Goal: Transaction & Acquisition: Book appointment/travel/reservation

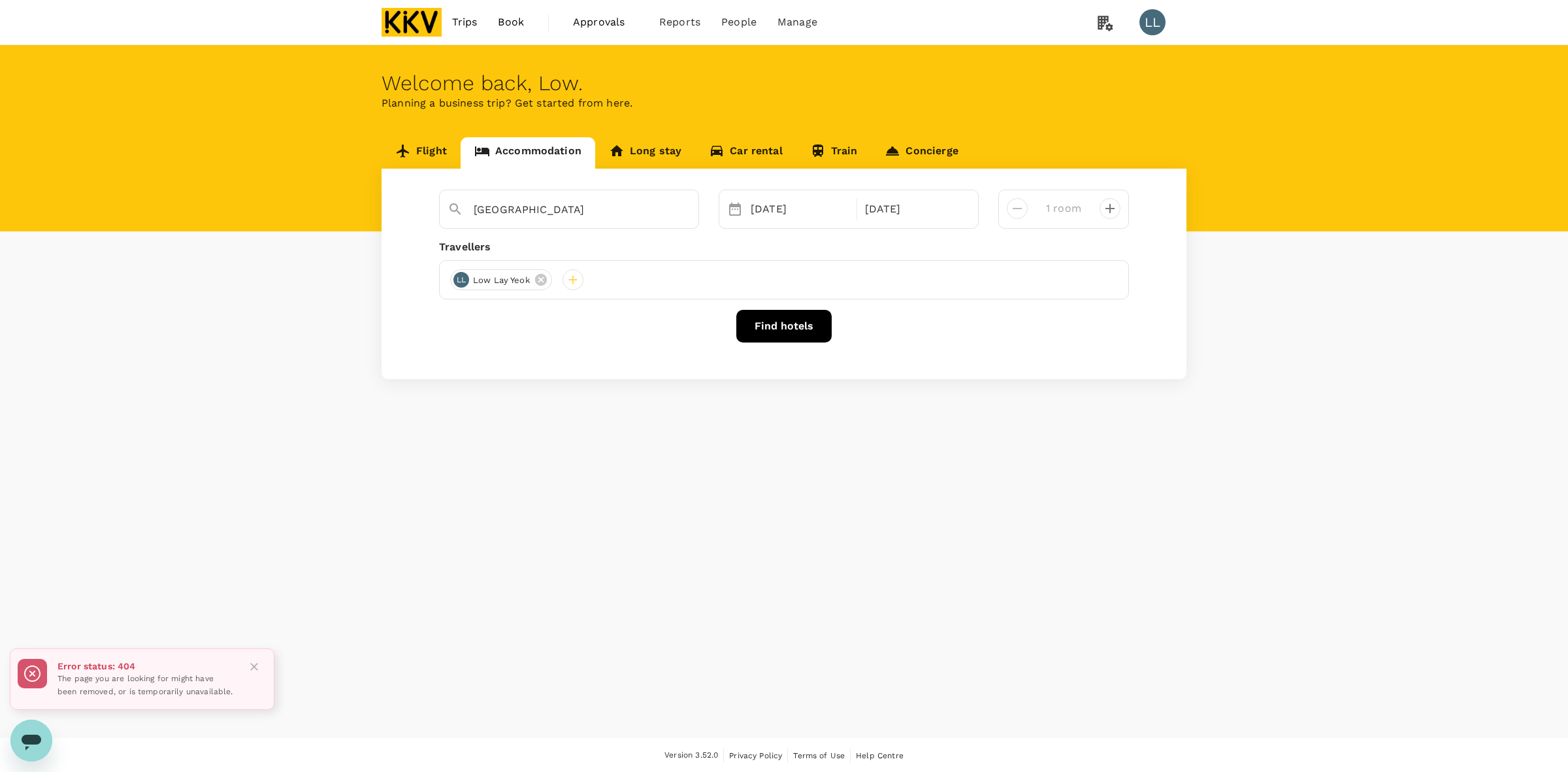
click at [253, 668] on icon "Close" at bounding box center [254, 666] width 8 height 8
click at [345, 523] on div "Welcome back , Low . Planning a business trip? Get started from here. Flight Ac…" at bounding box center [784, 391] width 1568 height 692
click at [677, 211] on icon "Clear" at bounding box center [682, 210] width 13 height 13
click at [751, 209] on div "16 Sep" at bounding box center [799, 209] width 108 height 26
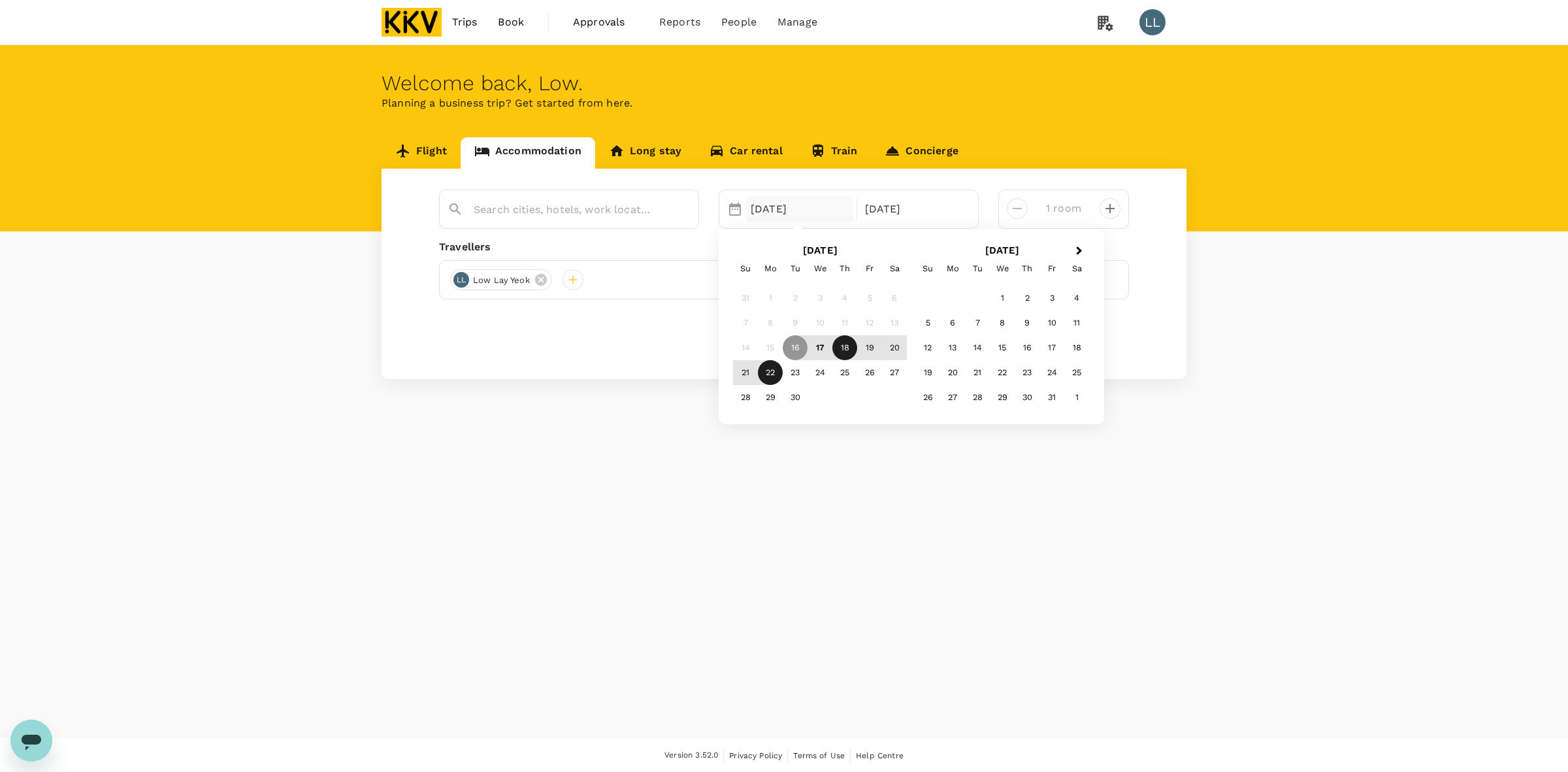
click at [843, 350] on div "18" at bounding box center [845, 348] width 25 height 25
click at [867, 345] on div "19" at bounding box center [870, 348] width 25 height 25
click at [883, 510] on div "Welcome back , Low . Planning a business trip? Get started from here. Flight Ac…" at bounding box center [784, 391] width 1568 height 692
drag, startPoint x: 504, startPoint y: 191, endPoint x: 504, endPoint y: 201, distance: 10.0
click at [504, 191] on div at bounding box center [577, 204] width 227 height 31
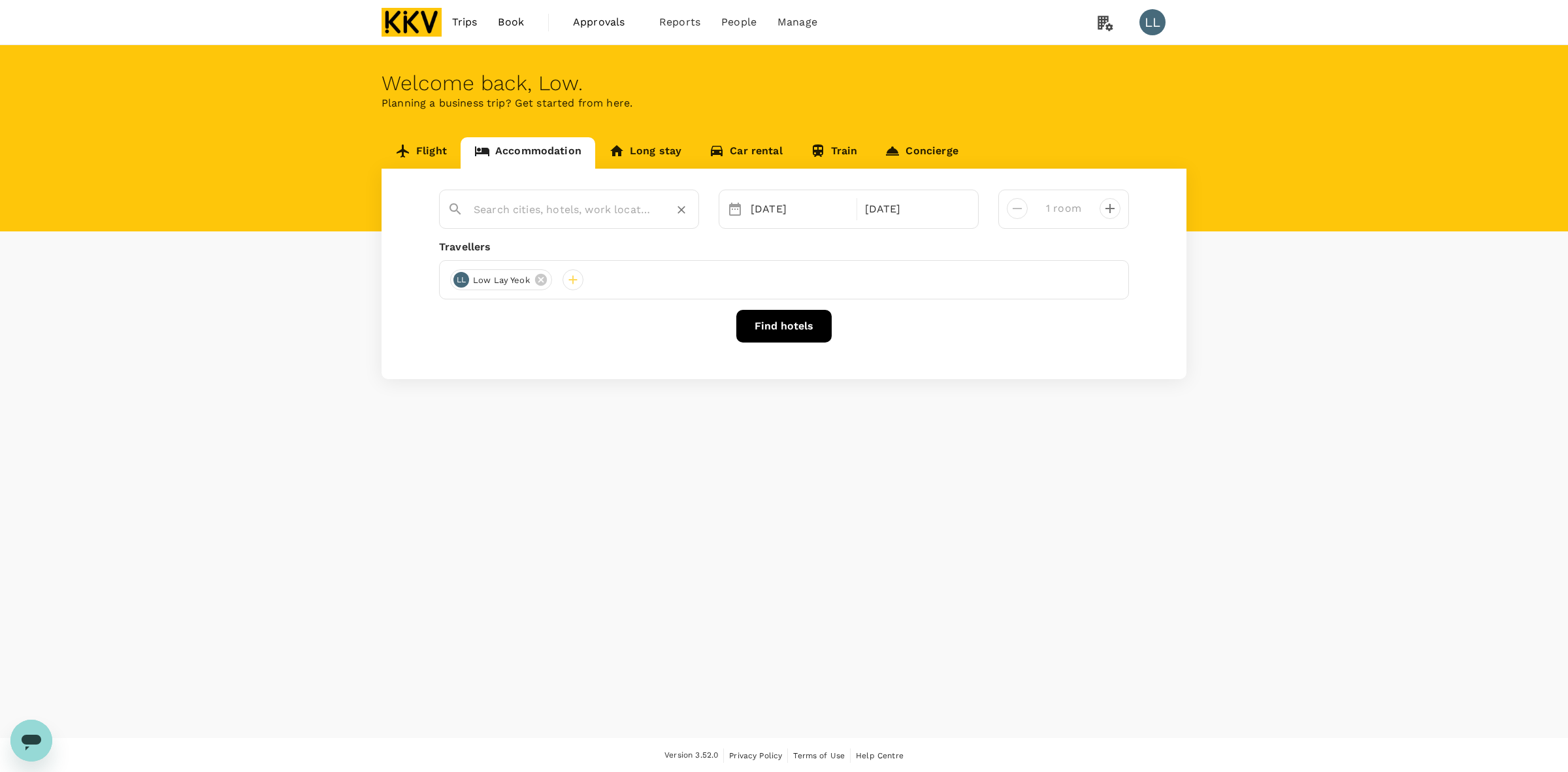
click at [506, 209] on input "text" at bounding box center [564, 209] width 180 height 20
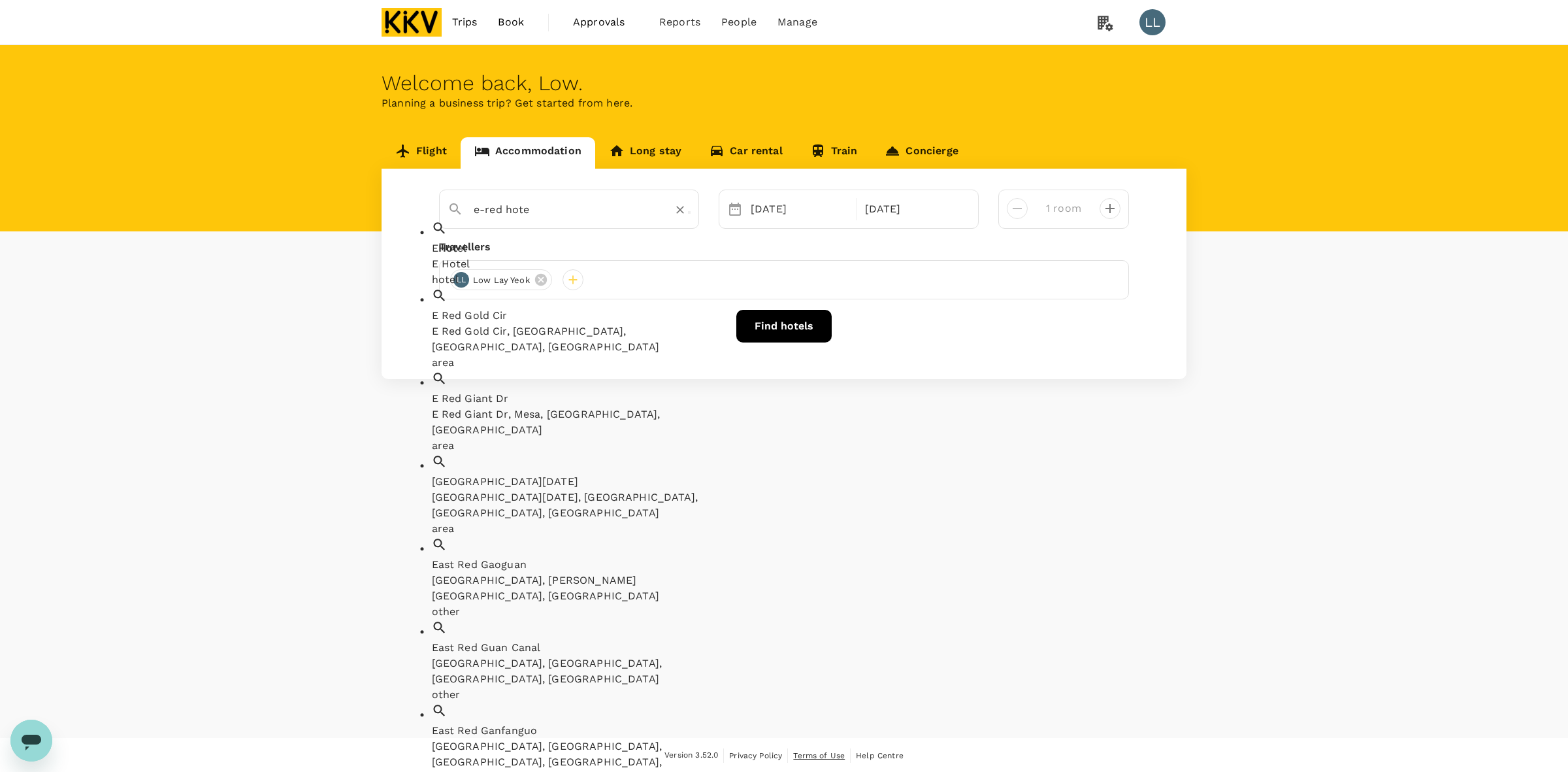
type input "e-red hotel"
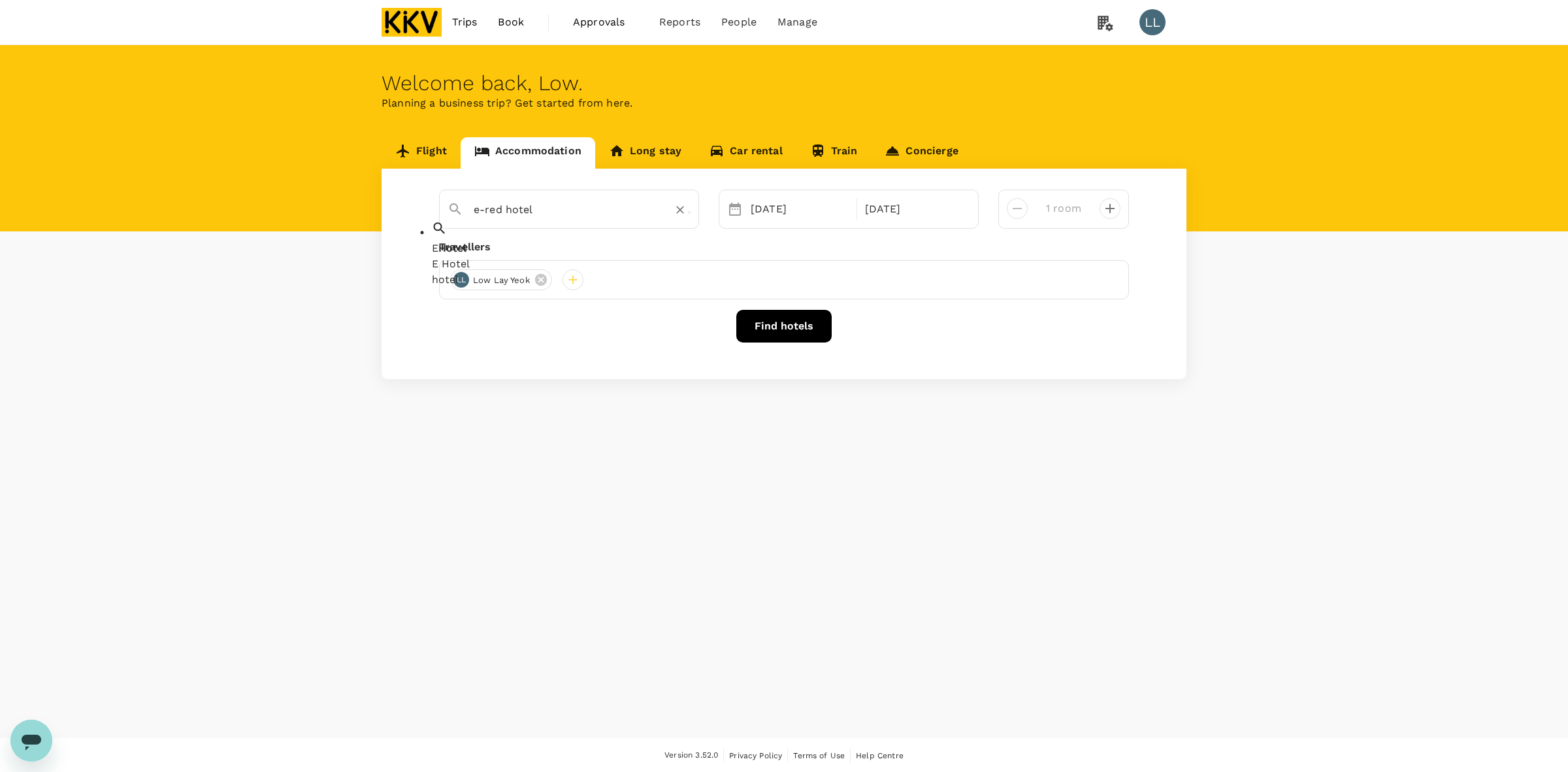
drag, startPoint x: 674, startPoint y: 204, endPoint x: 683, endPoint y: 213, distance: 12.7
click at [675, 207] on button "Clear" at bounding box center [680, 210] width 18 height 18
click at [624, 208] on input "text" at bounding box center [564, 209] width 180 height 20
type input "j"
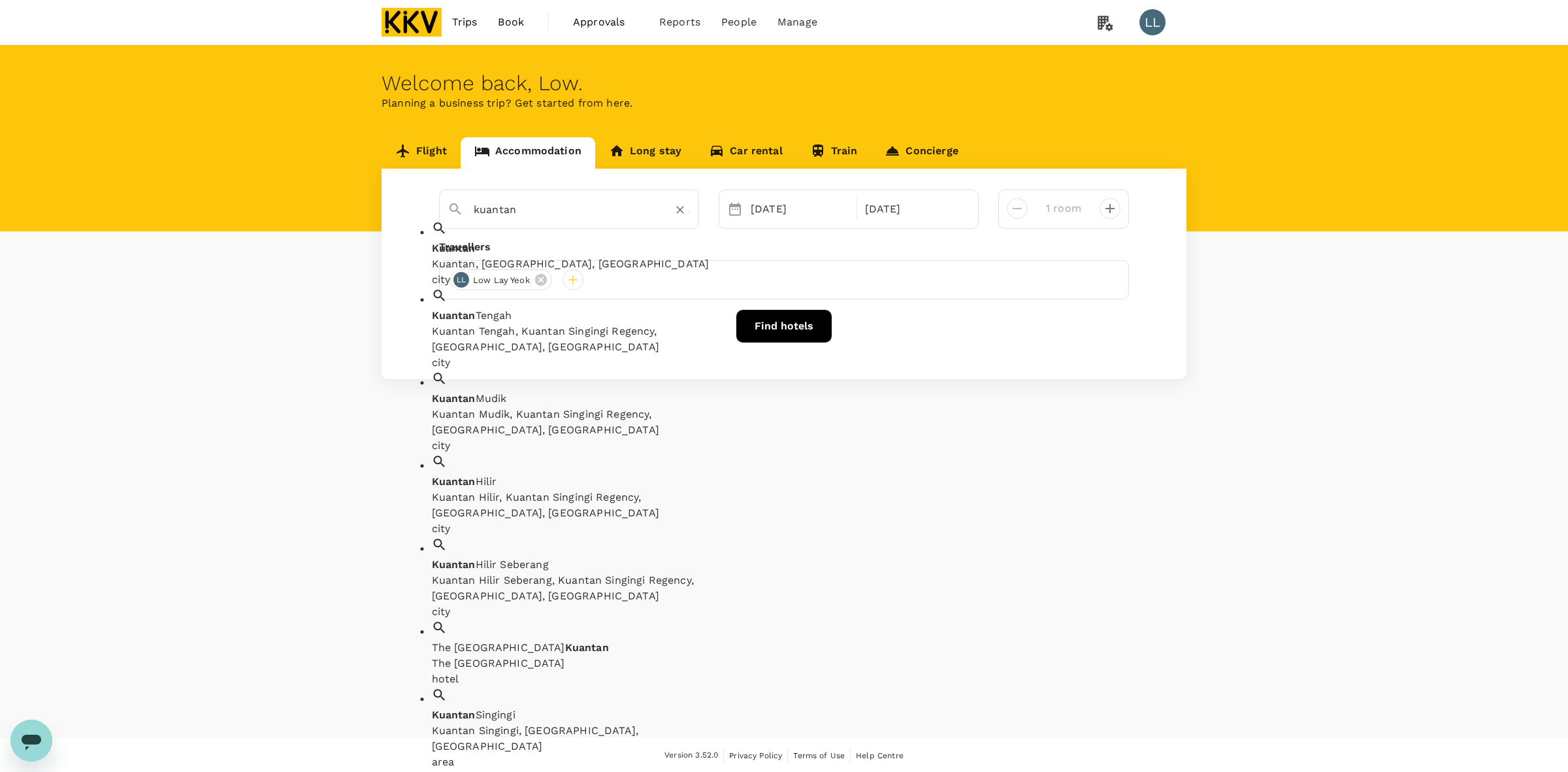
click at [520, 257] on div "Kuantan, Pahang, Malaysia" at bounding box center [581, 264] width 300 height 15
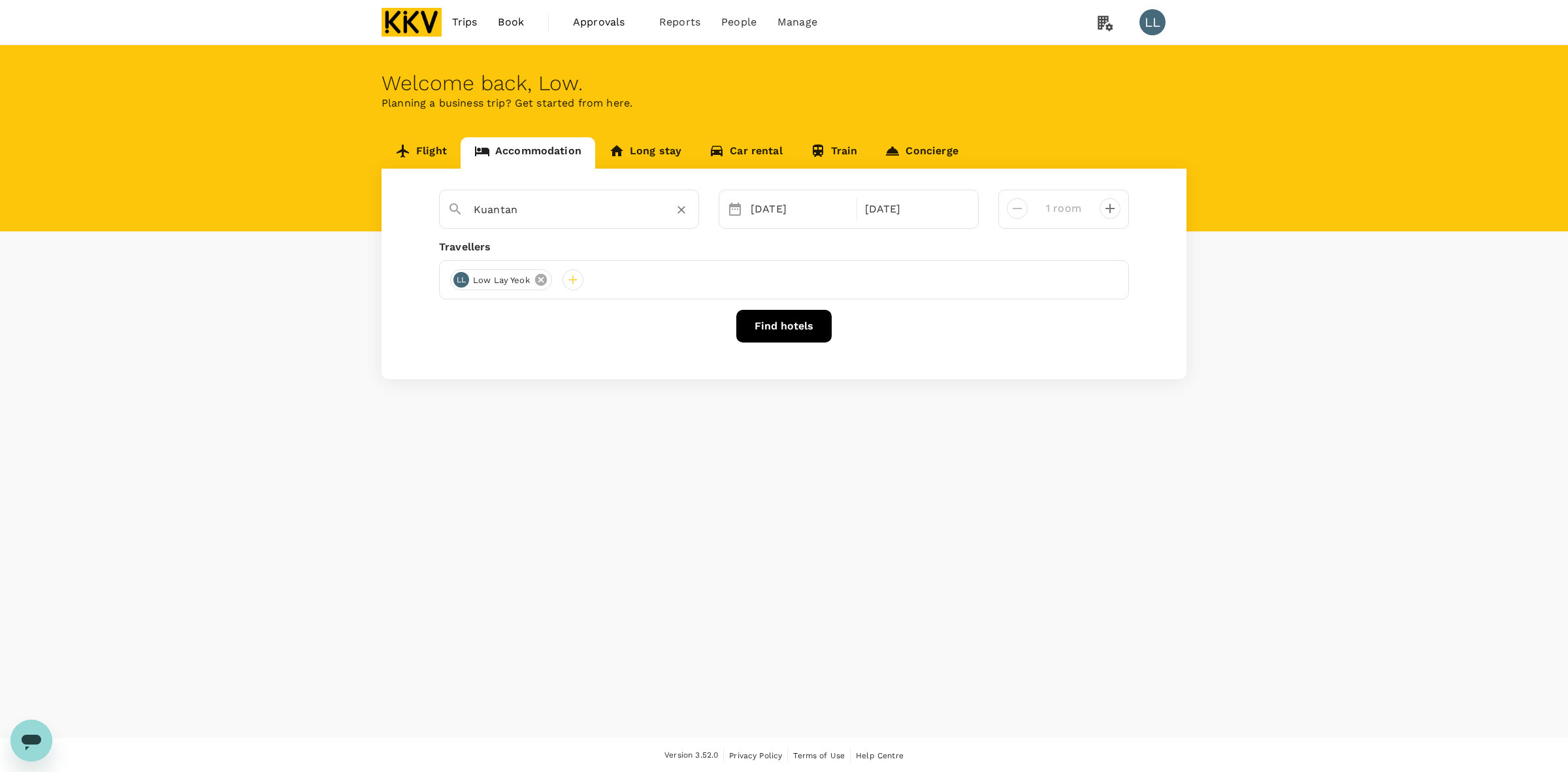
type input "Kuantan"
click at [540, 280] on icon at bounding box center [540, 279] width 14 height 14
click at [449, 281] on div at bounding box center [784, 279] width 690 height 39
click at [455, 281] on div at bounding box center [460, 280] width 21 height 21
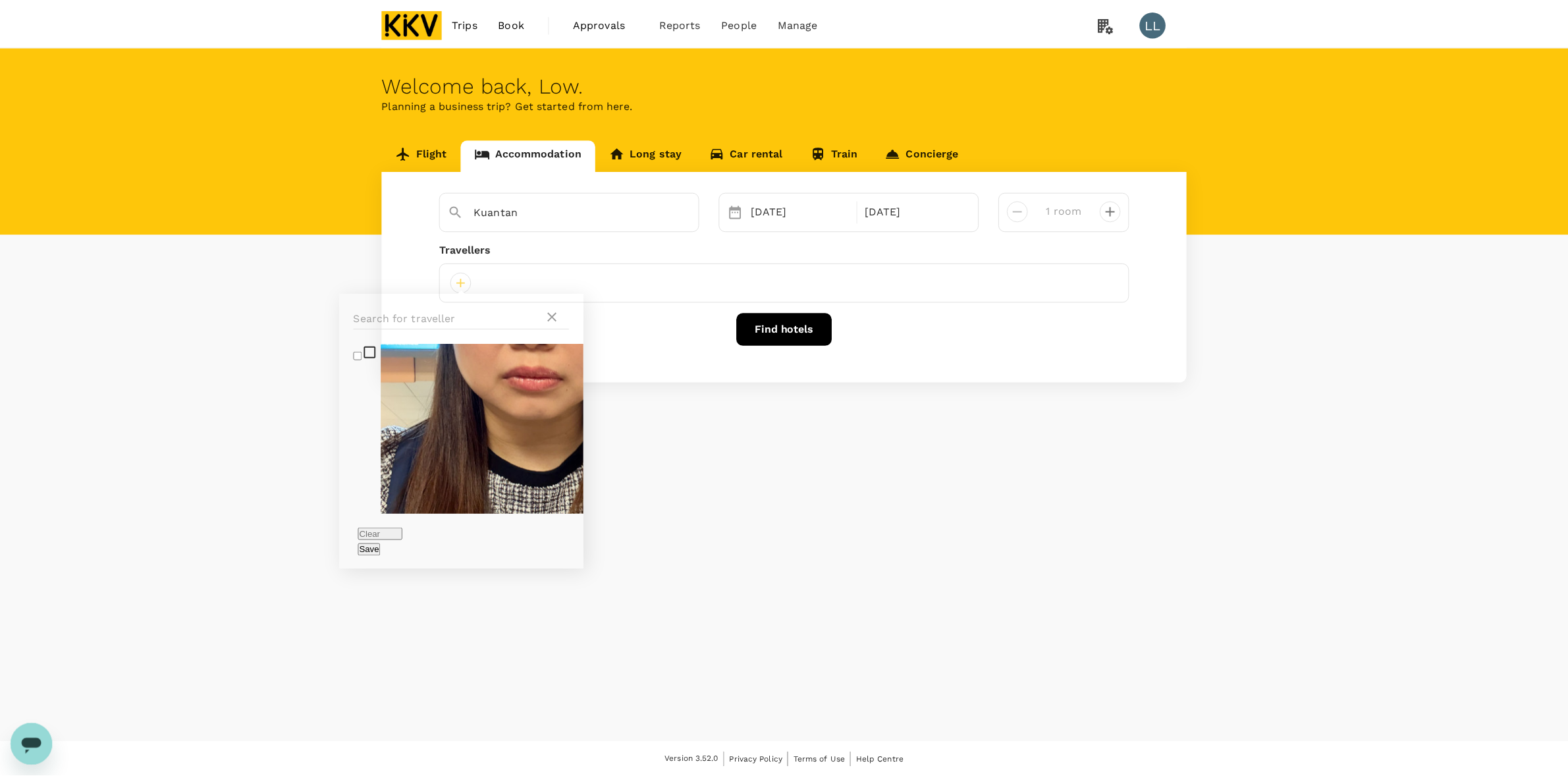
scroll to position [1166, 0]
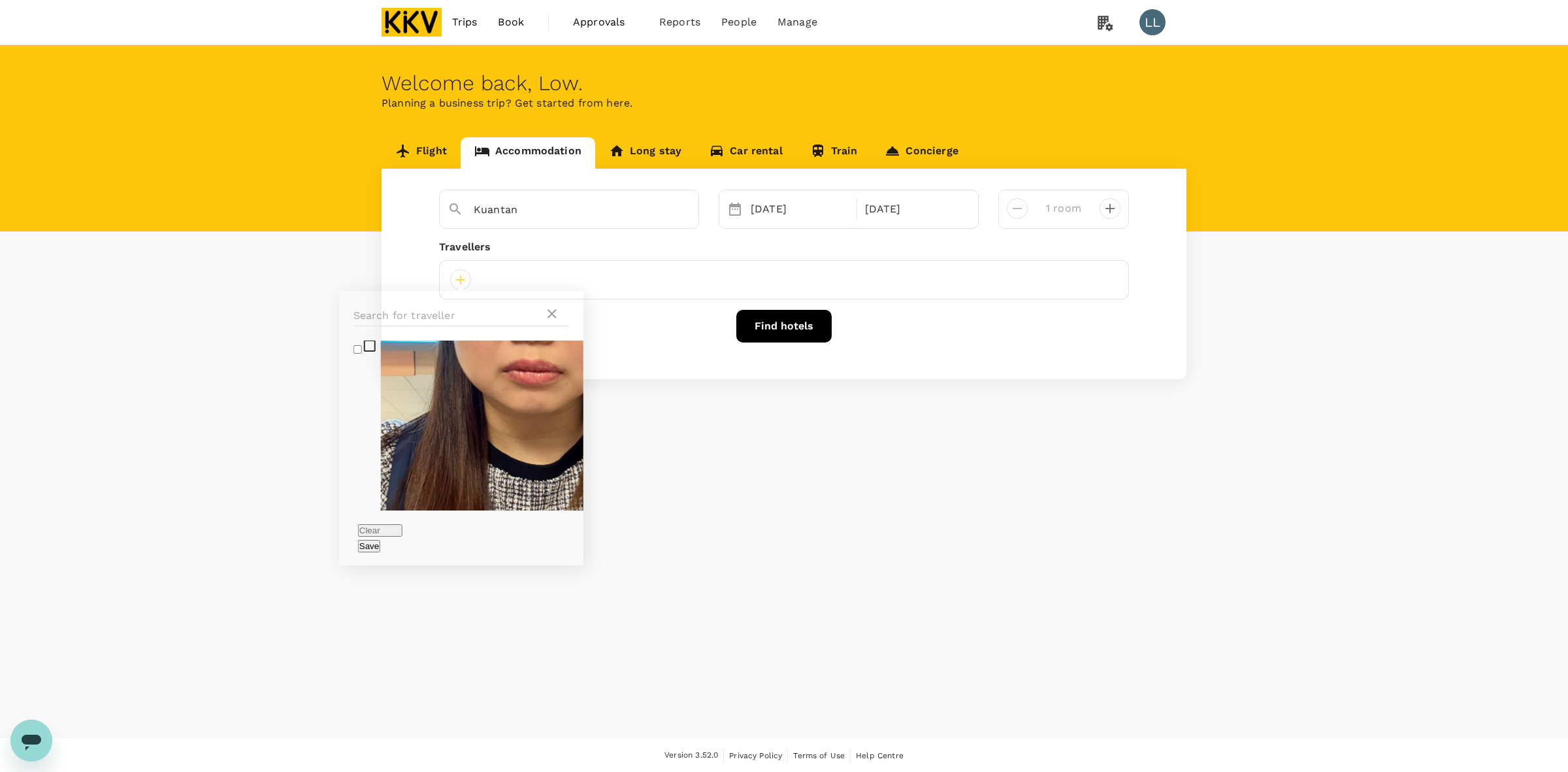
checkbox input "true"
click at [380, 540] on button "Save" at bounding box center [369, 545] width 22 height 13
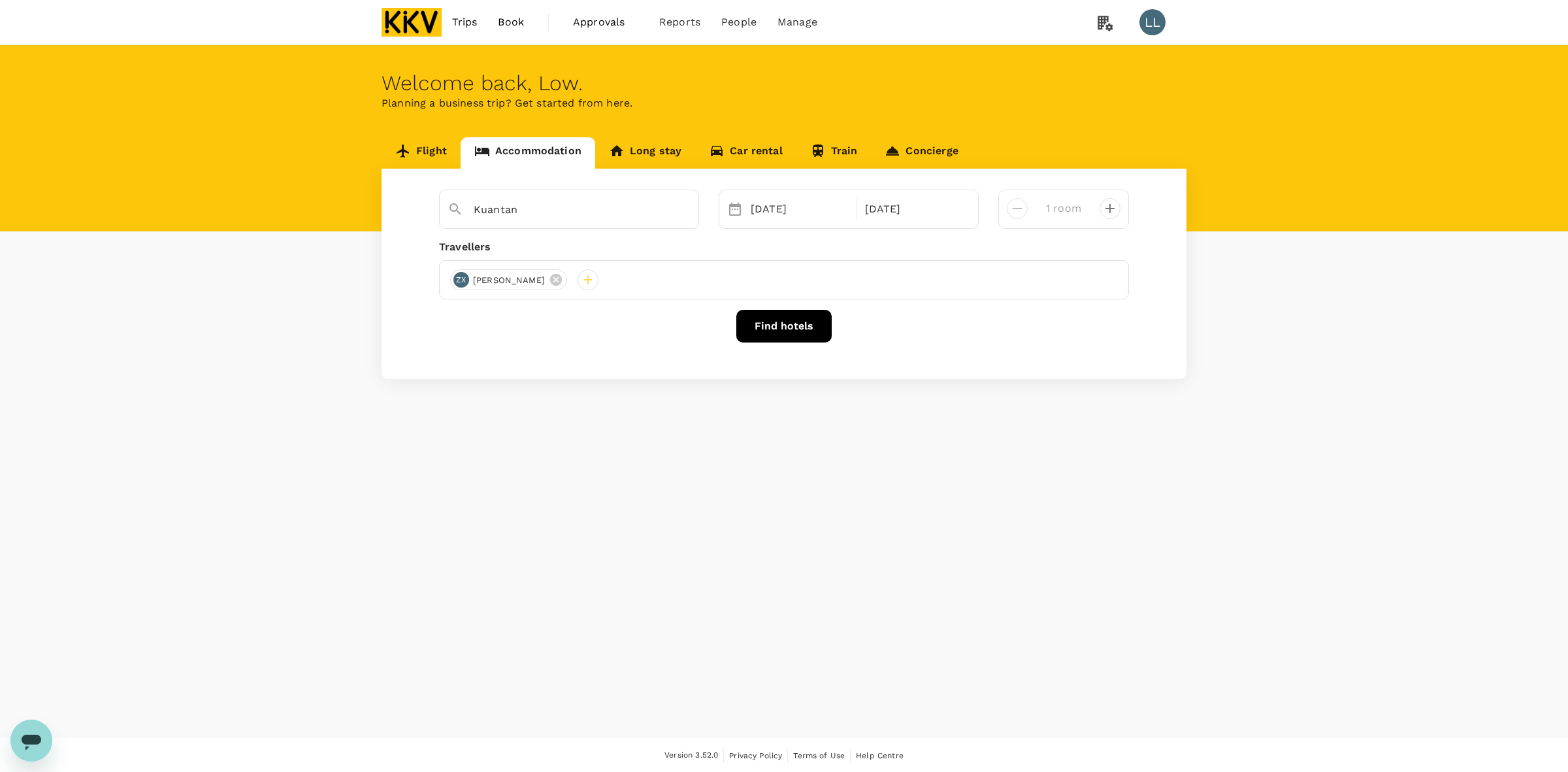
click at [787, 327] on button "Find hotels" at bounding box center [784, 326] width 95 height 32
drag, startPoint x: 892, startPoint y: 588, endPoint x: 925, endPoint y: 530, distance: 66.7
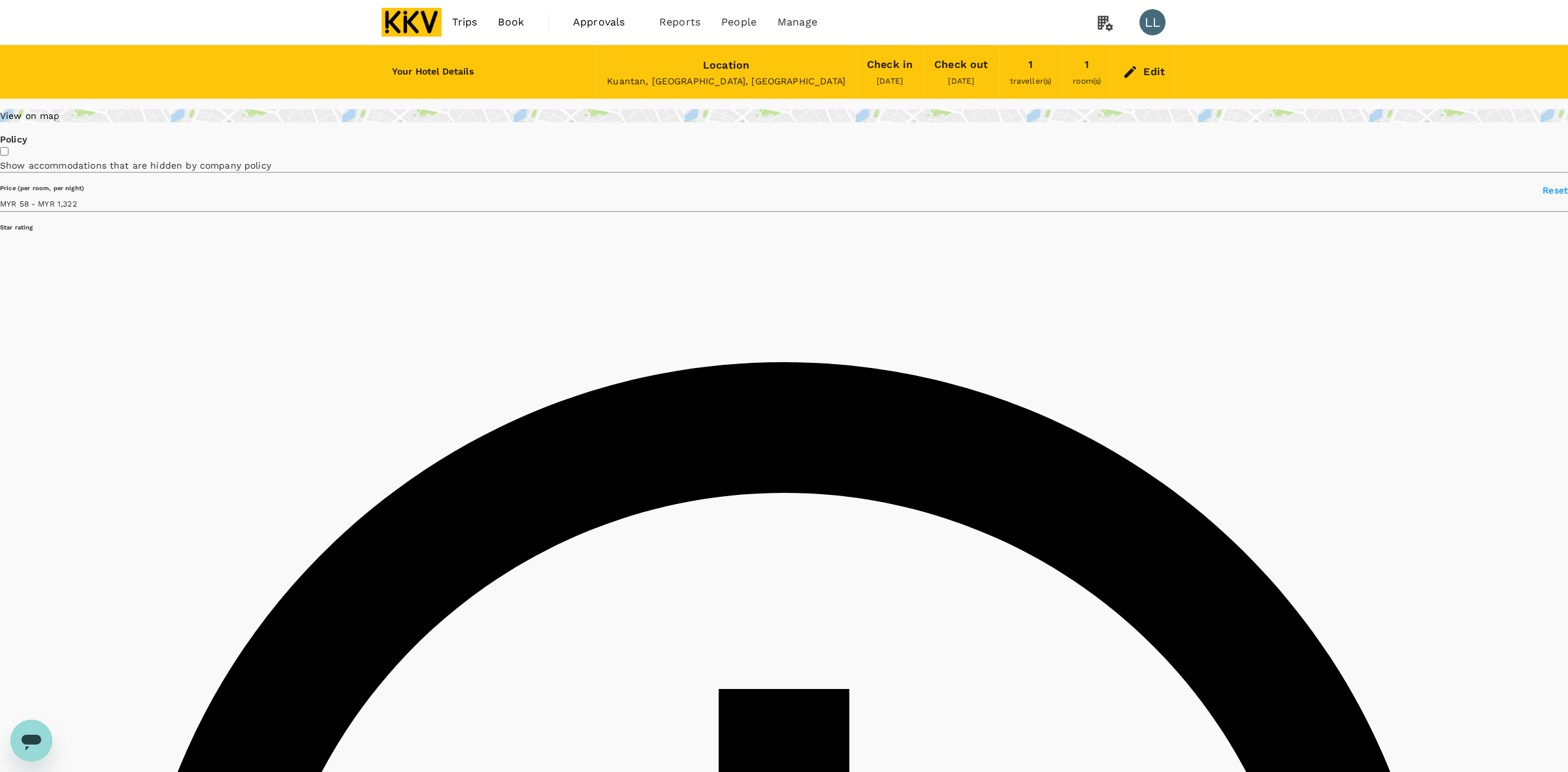
type input "1322.17"
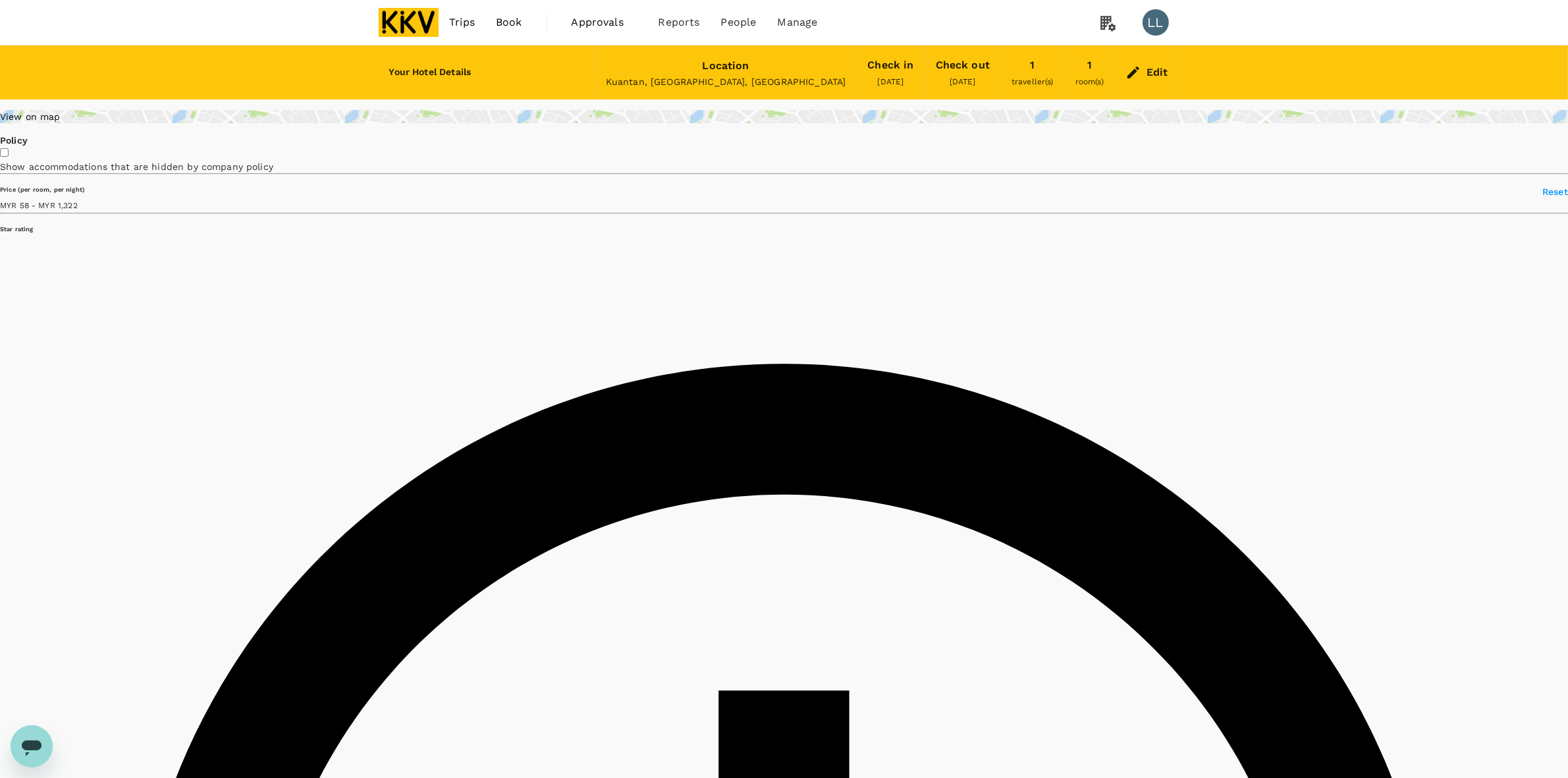
click at [1157, 65] on div "Edit" at bounding box center [1157, 72] width 22 height 19
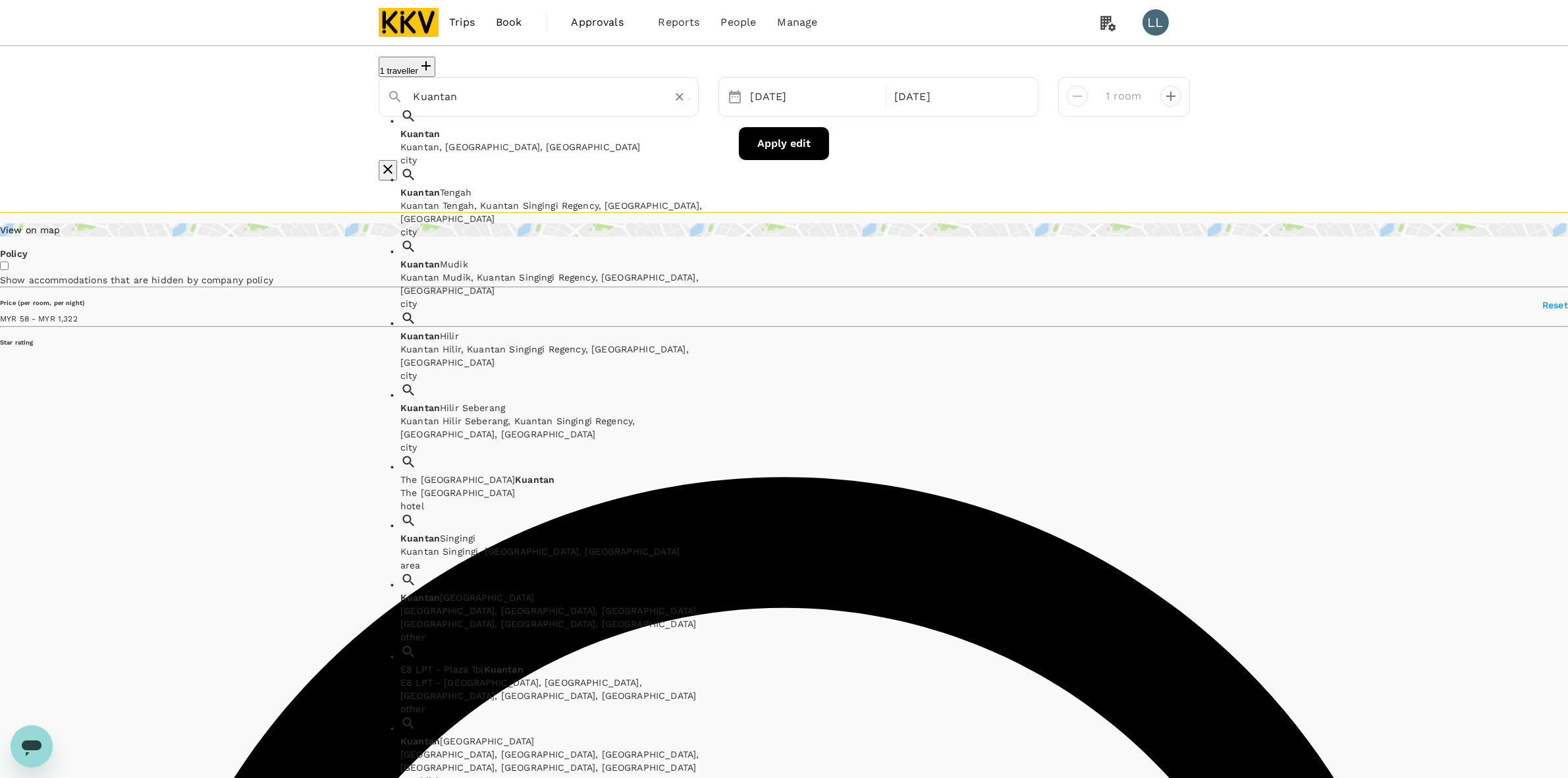
drag, startPoint x: 563, startPoint y: 104, endPoint x: 453, endPoint y: 129, distance: 112.8
click at [300, 112] on div "1 traveller Kuantan Kuantan Kuantan, Pahang, Malaysia city Kuantan Tengah Kuant…" at bounding box center [784, 129] width 1568 height 167
paste input "E-Red Hotel"
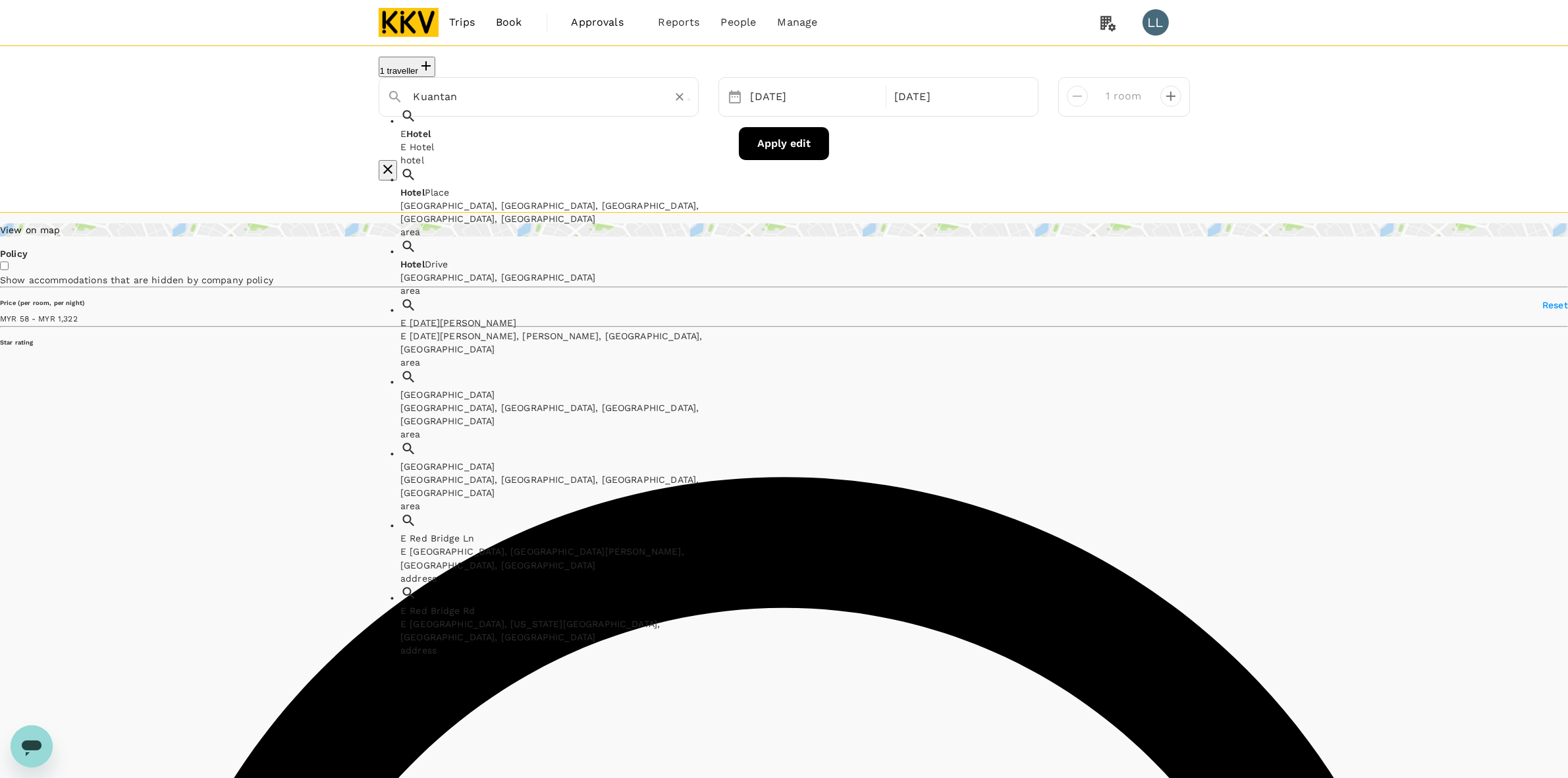
click at [643, 54] on div "1 traveller Kuantan E Hotel E Hotel hotel Hotel Place Hotel Place, East Peppere…" at bounding box center [784, 129] width 1568 height 167
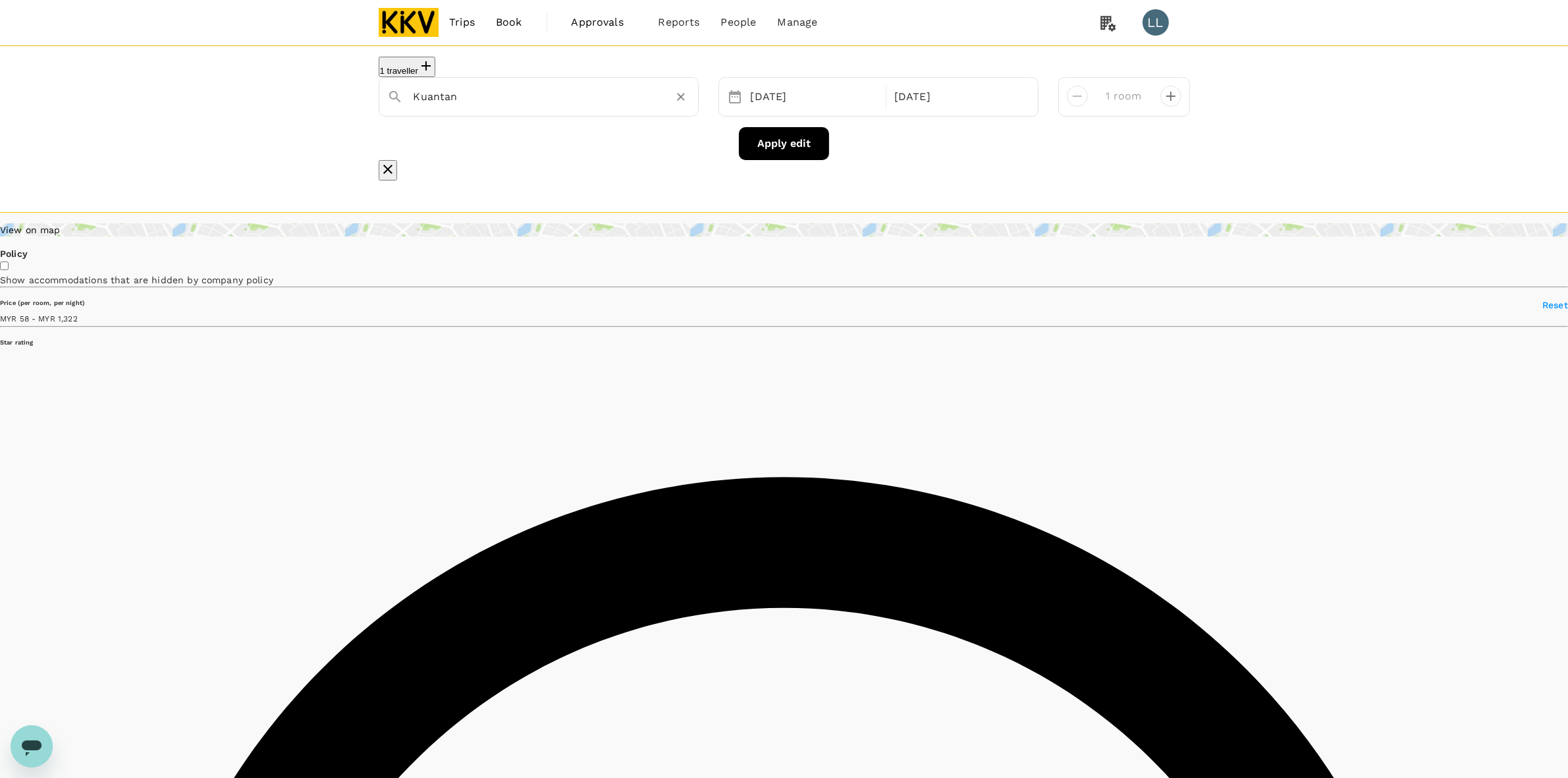
drag, startPoint x: 651, startPoint y: 109, endPoint x: 629, endPoint y: 109, distance: 22.0
click at [646, 107] on div "Kuantan" at bounding box center [552, 97] width 277 height 21
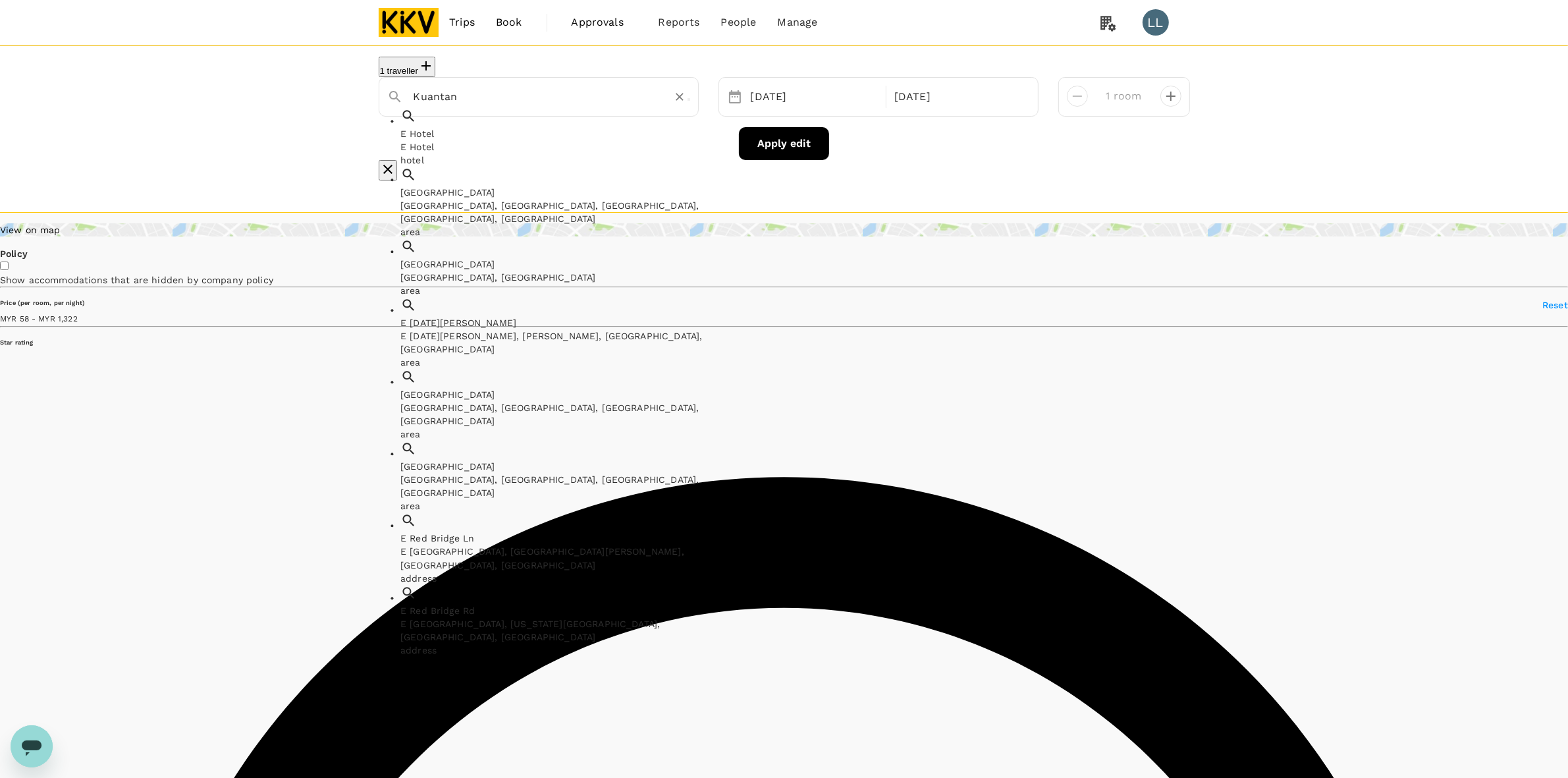
paste input "E-Red Hotel"
click at [544, 102] on input "E-Red Hotel Kuantan" at bounding box center [533, 96] width 240 height 20
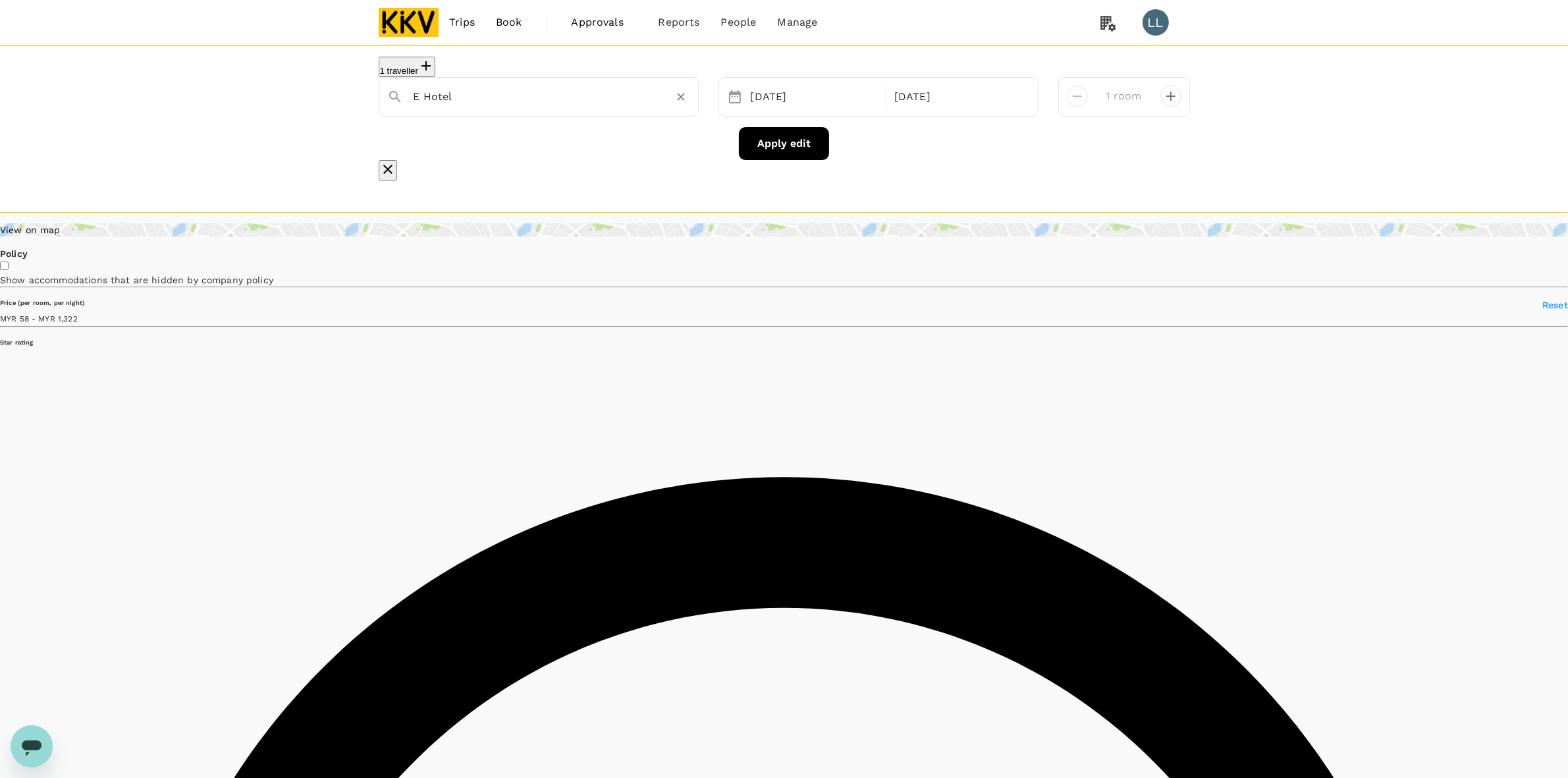
type input "E Hotel"
click at [767, 156] on button "Apply edit" at bounding box center [783, 144] width 90 height 33
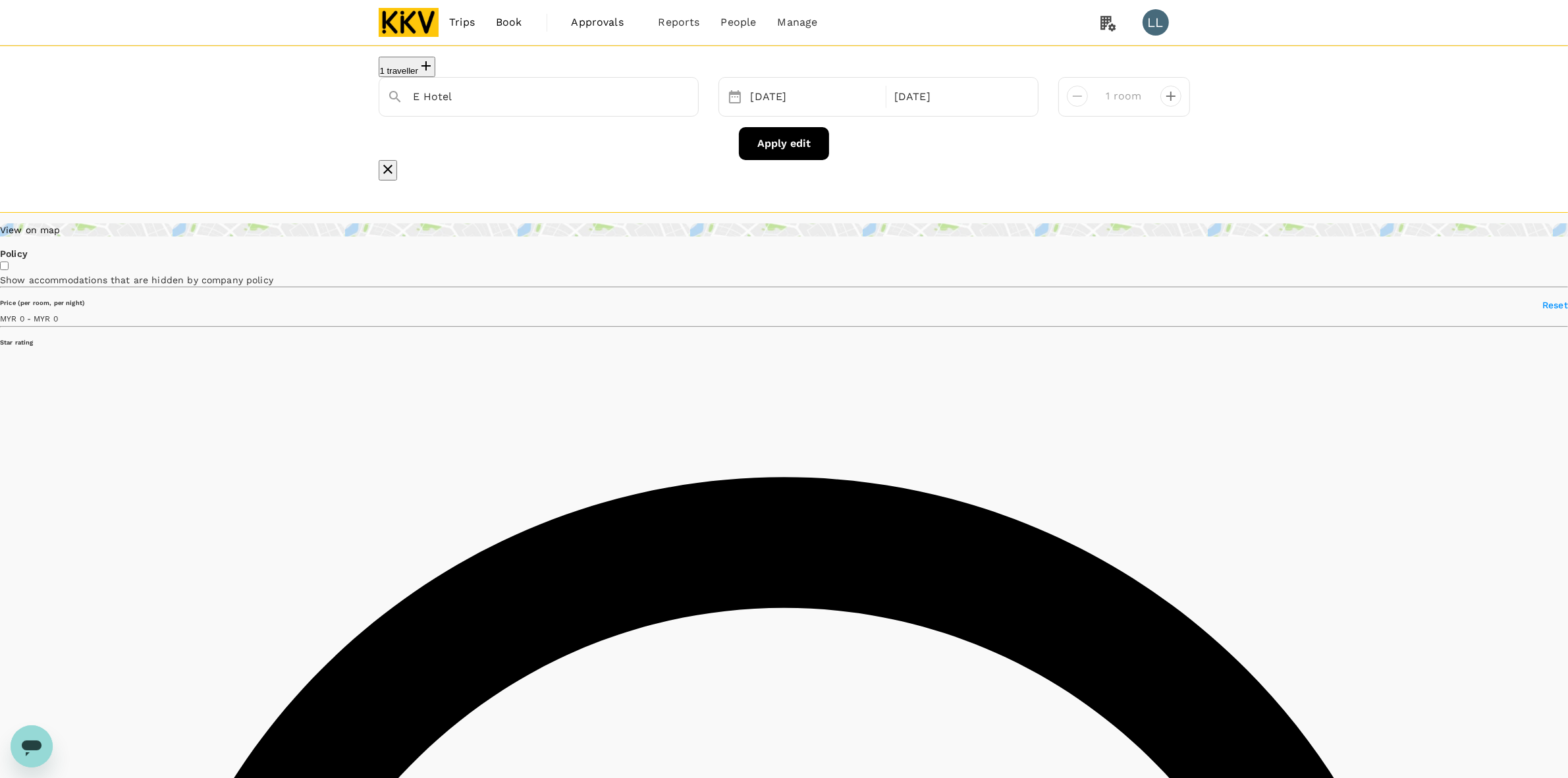
click at [396, 161] on icon "button" at bounding box center [388, 169] width 16 height 16
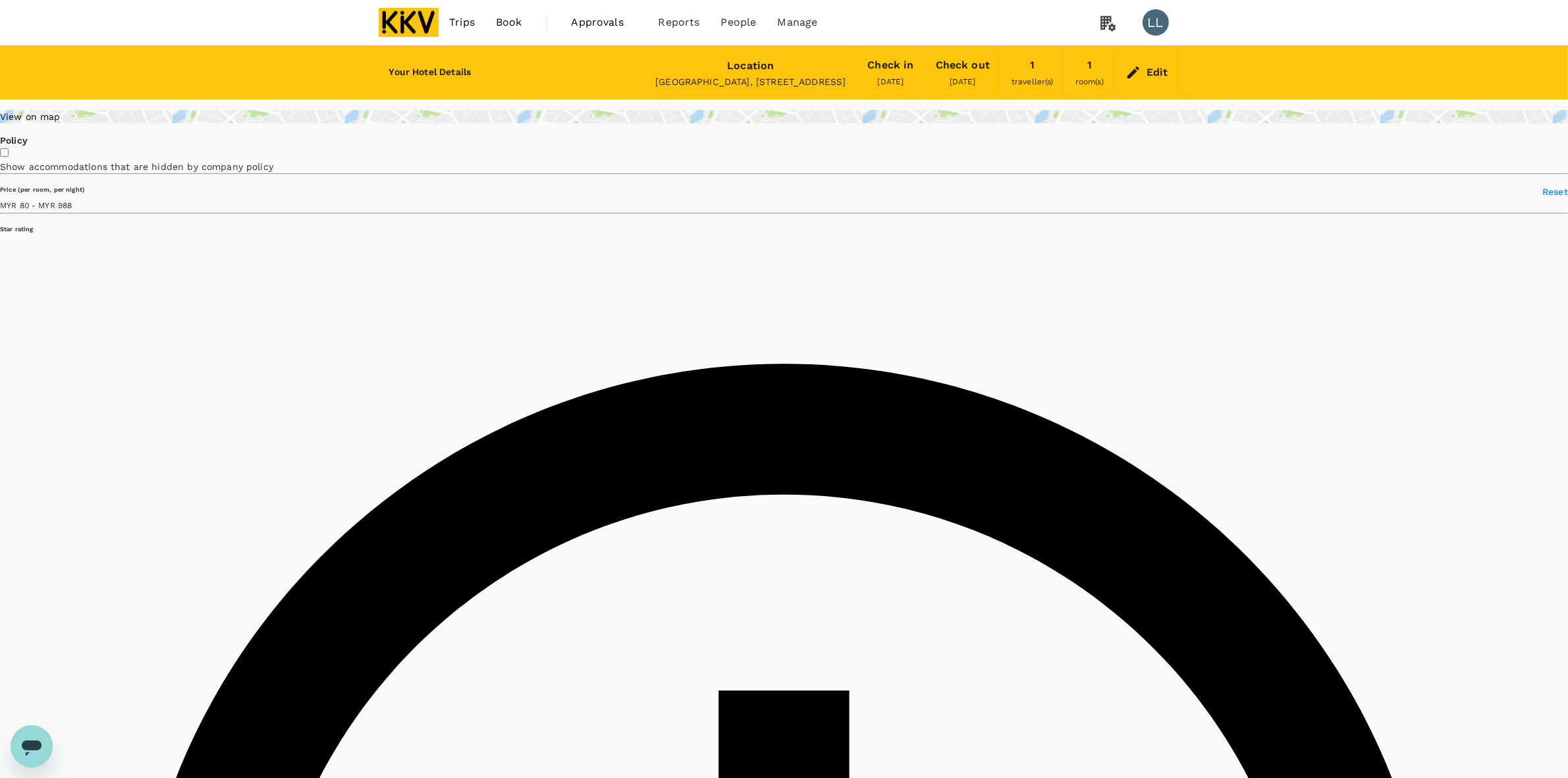
type input "988.07"
click at [1147, 70] on div "Edit" at bounding box center [1157, 72] width 22 height 19
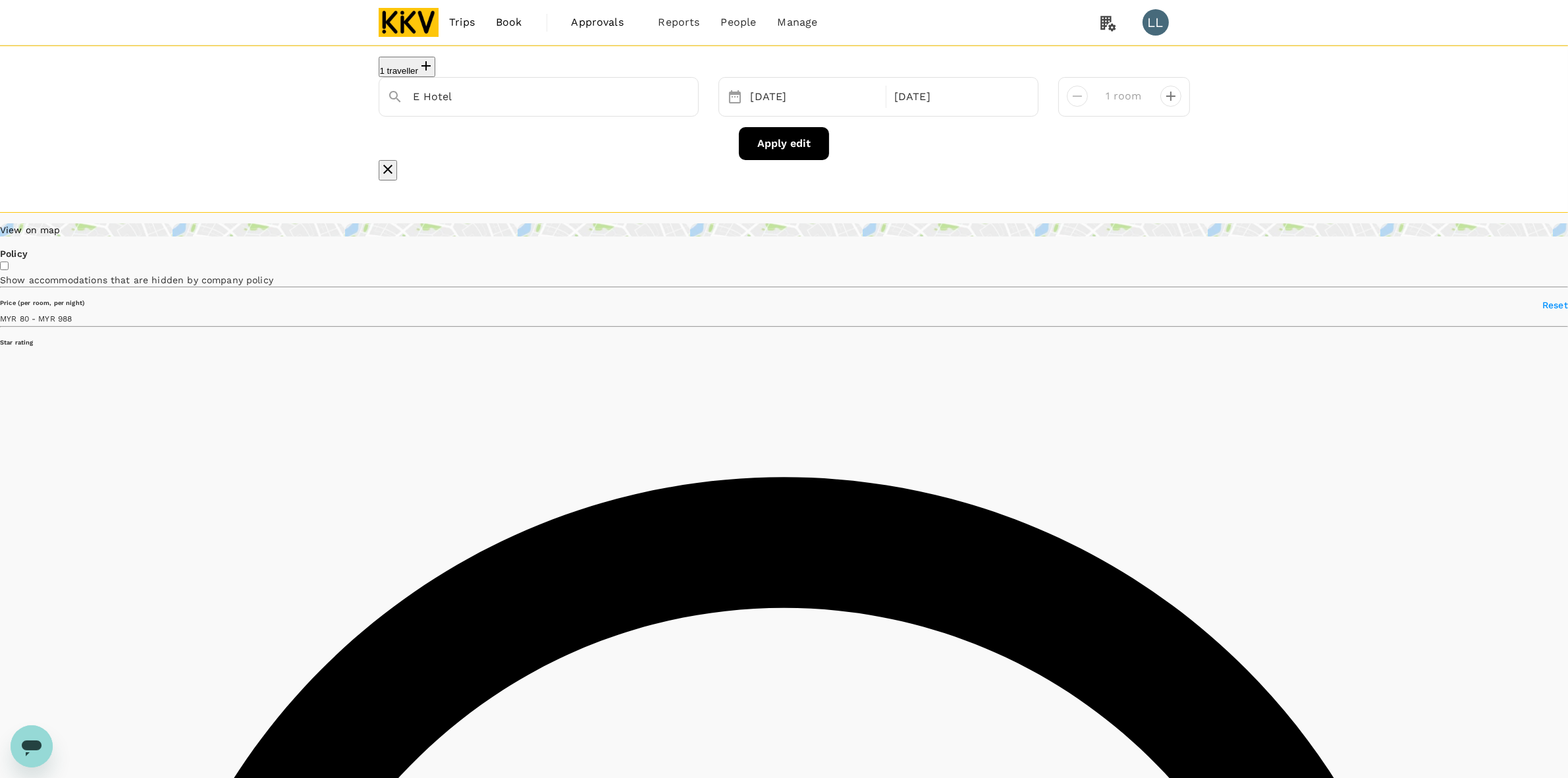
click at [396, 161] on icon "button" at bounding box center [388, 169] width 16 height 16
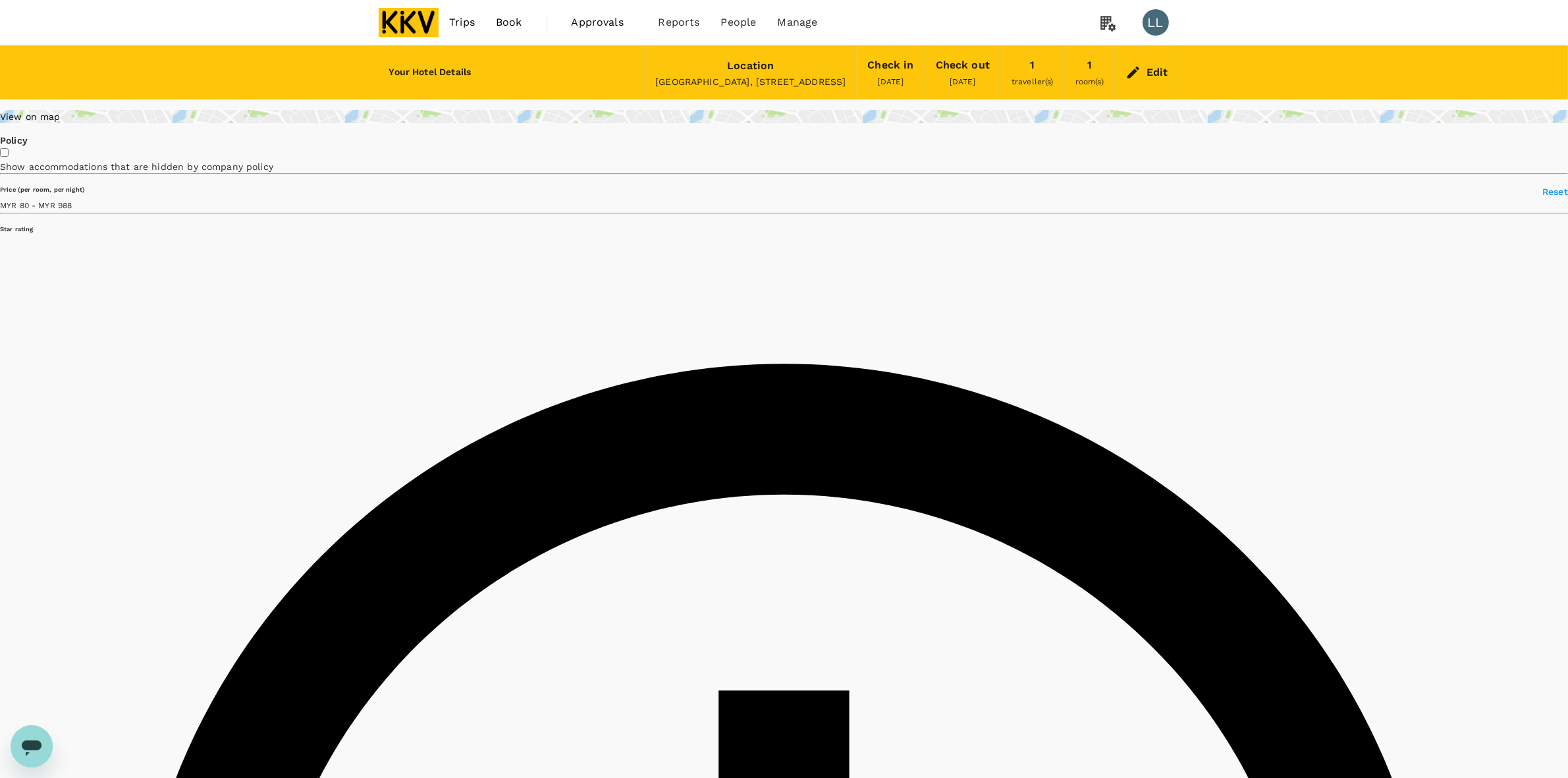
click at [1163, 71] on div "Edit" at bounding box center [1157, 72] width 22 height 19
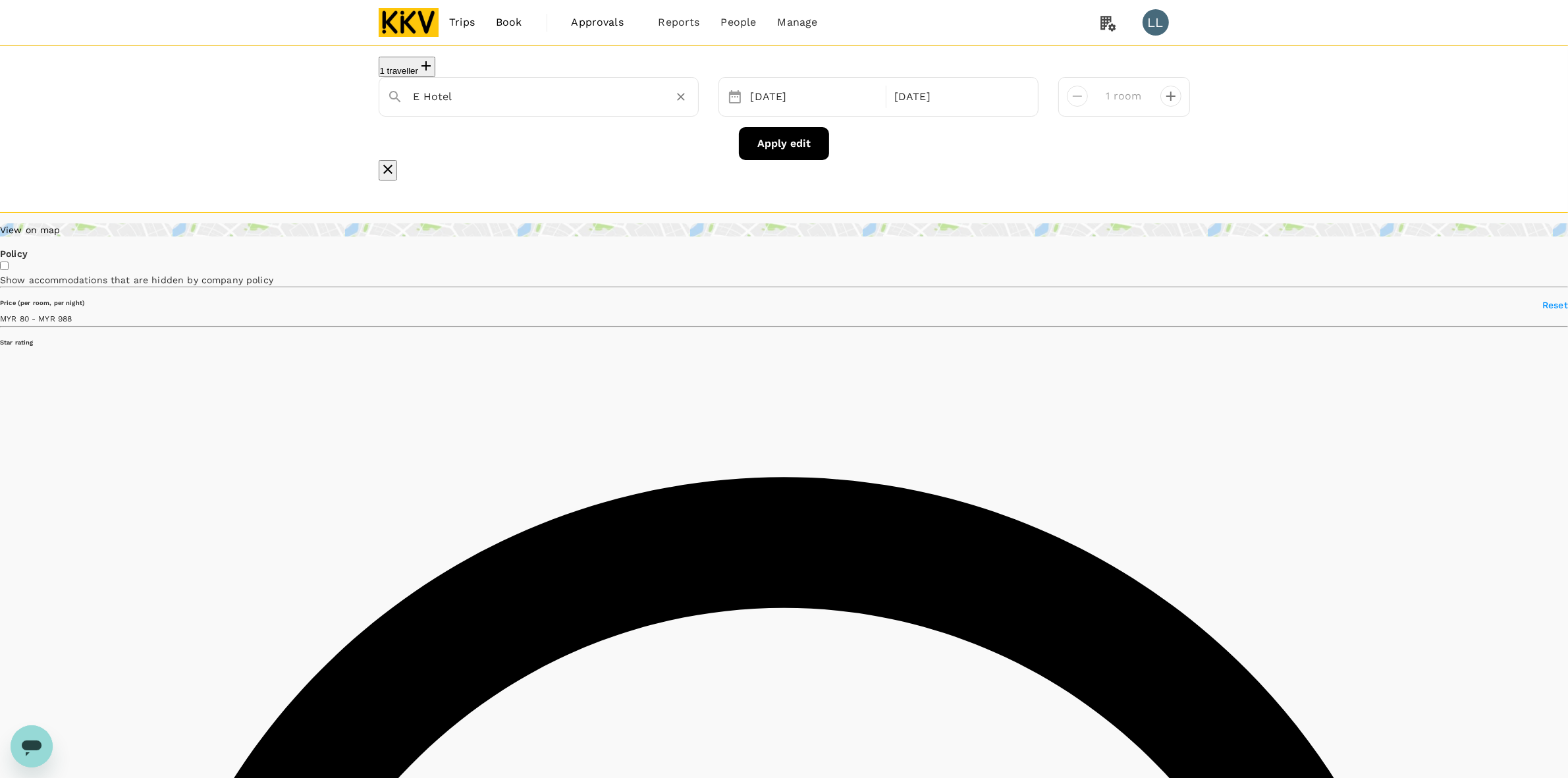
drag, startPoint x: 505, startPoint y: 117, endPoint x: 495, endPoint y: 111, distance: 11.7
click at [503, 114] on div "E Hotel" at bounding box center [539, 97] width 320 height 39
click at [495, 106] on input "E Hotel" at bounding box center [533, 96] width 240 height 20
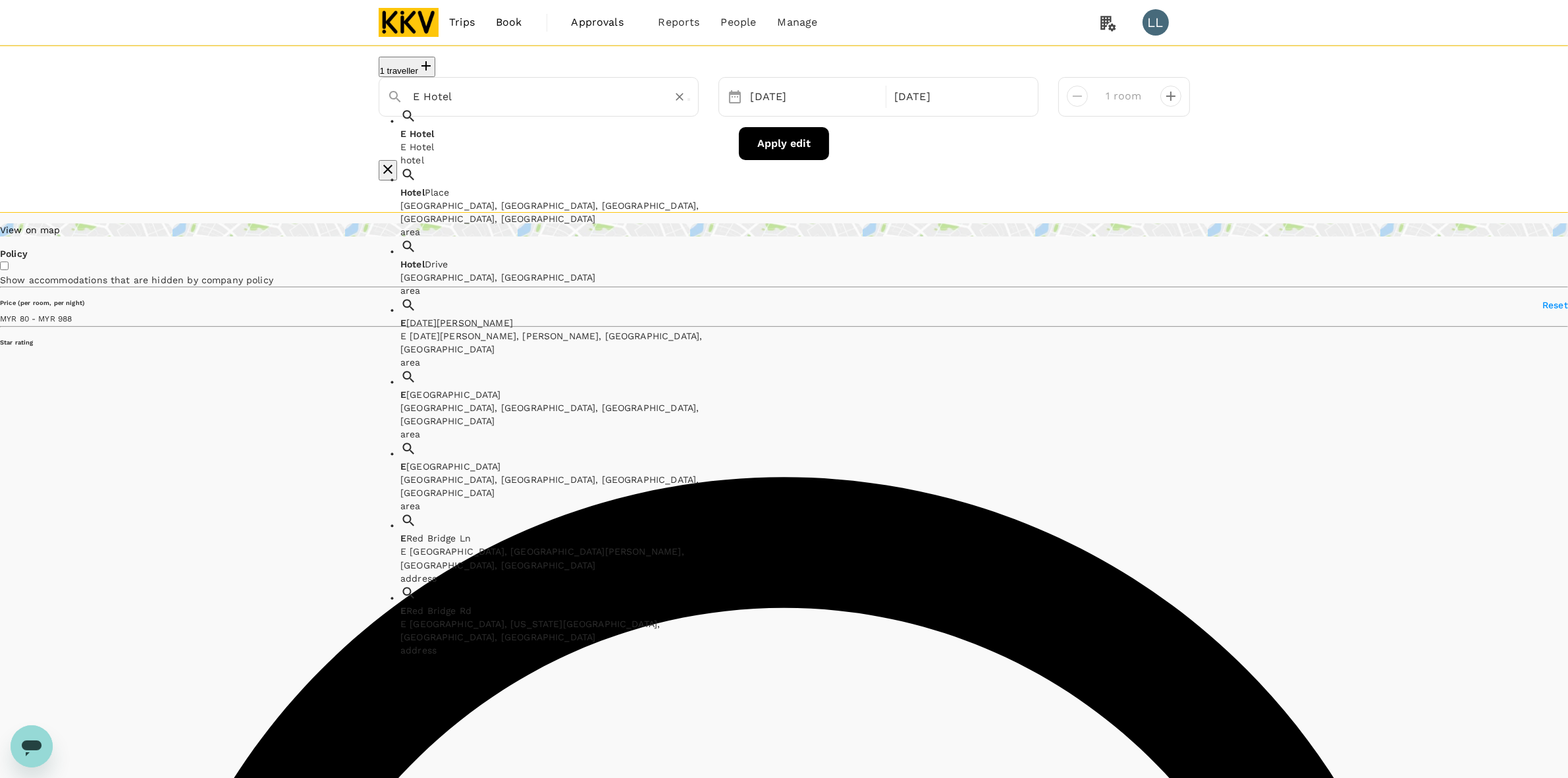
paste input "-Red Hotel Kuantan"
type input "E-Red Hotel Kuantan"
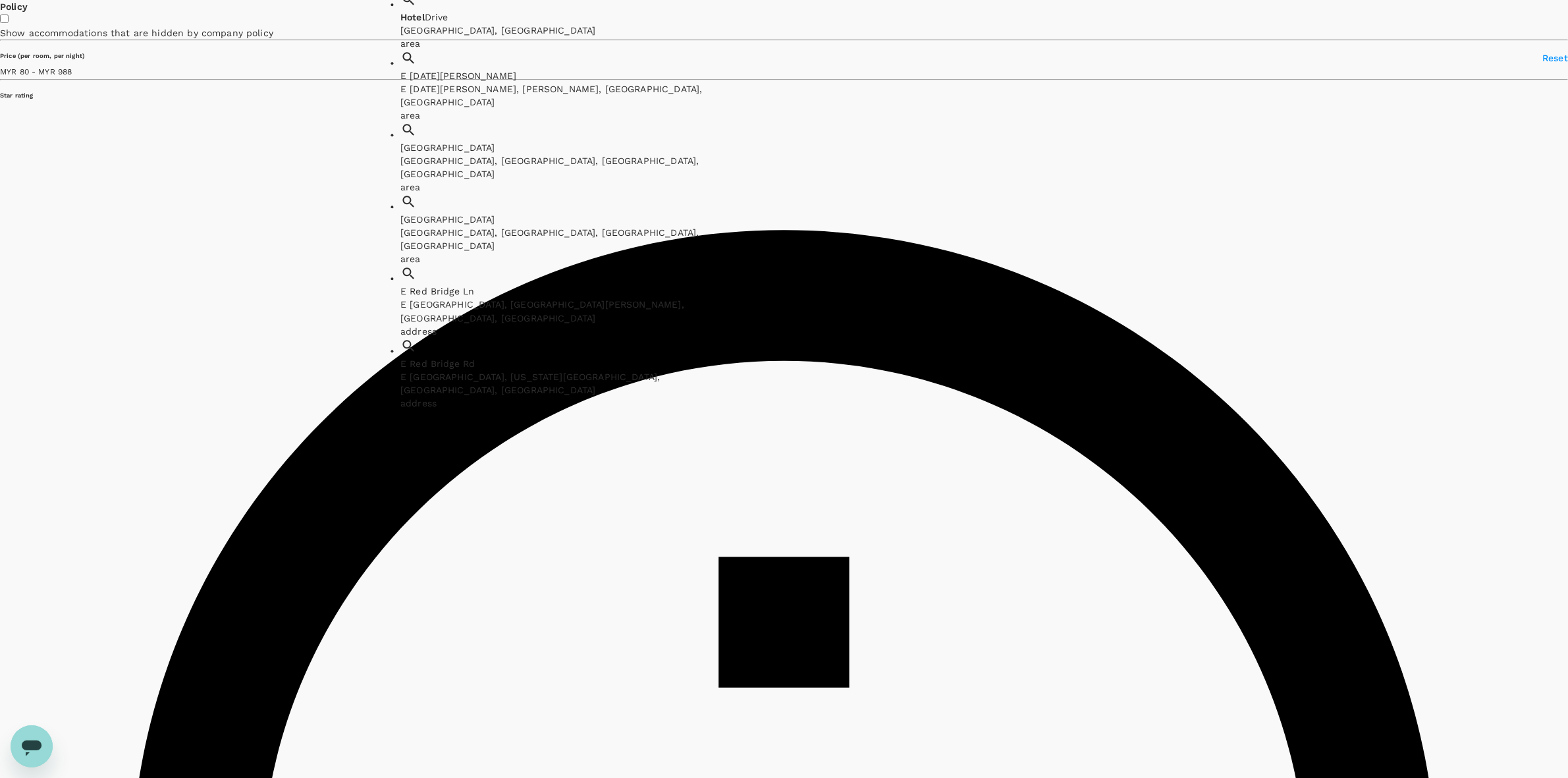
type input "988.07"
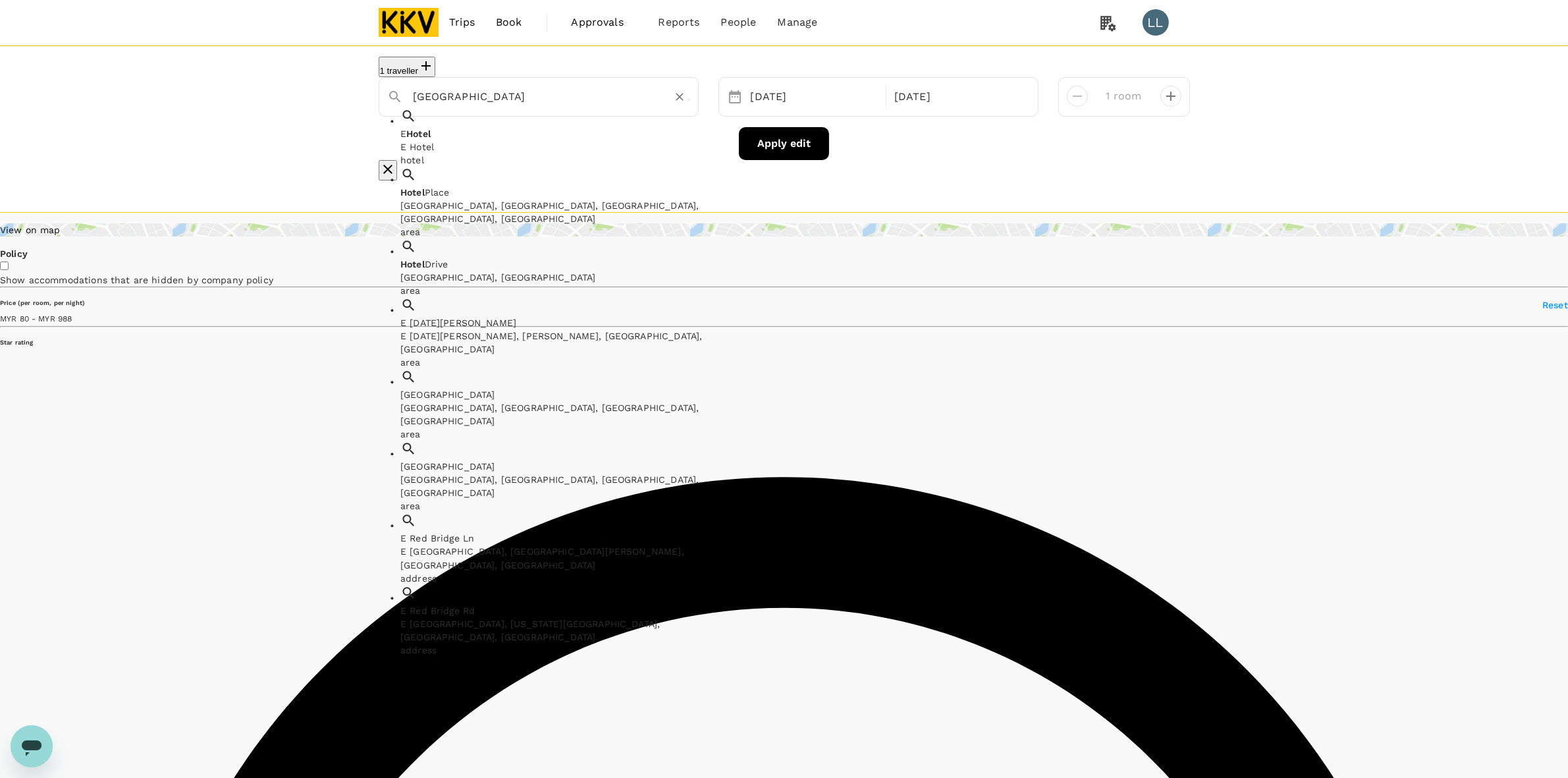
click at [568, 100] on input "E-Red Hotel Kuantan" at bounding box center [533, 96] width 240 height 20
drag, startPoint x: 568, startPoint y: 100, endPoint x: 16, endPoint y: 102, distance: 552.0
click at [20, 102] on div "1 traveller E-Red Hotel Kuantan E Hotel E Hotel hotel Hotel Place Hotel Place, …" at bounding box center [784, 129] width 1568 height 167
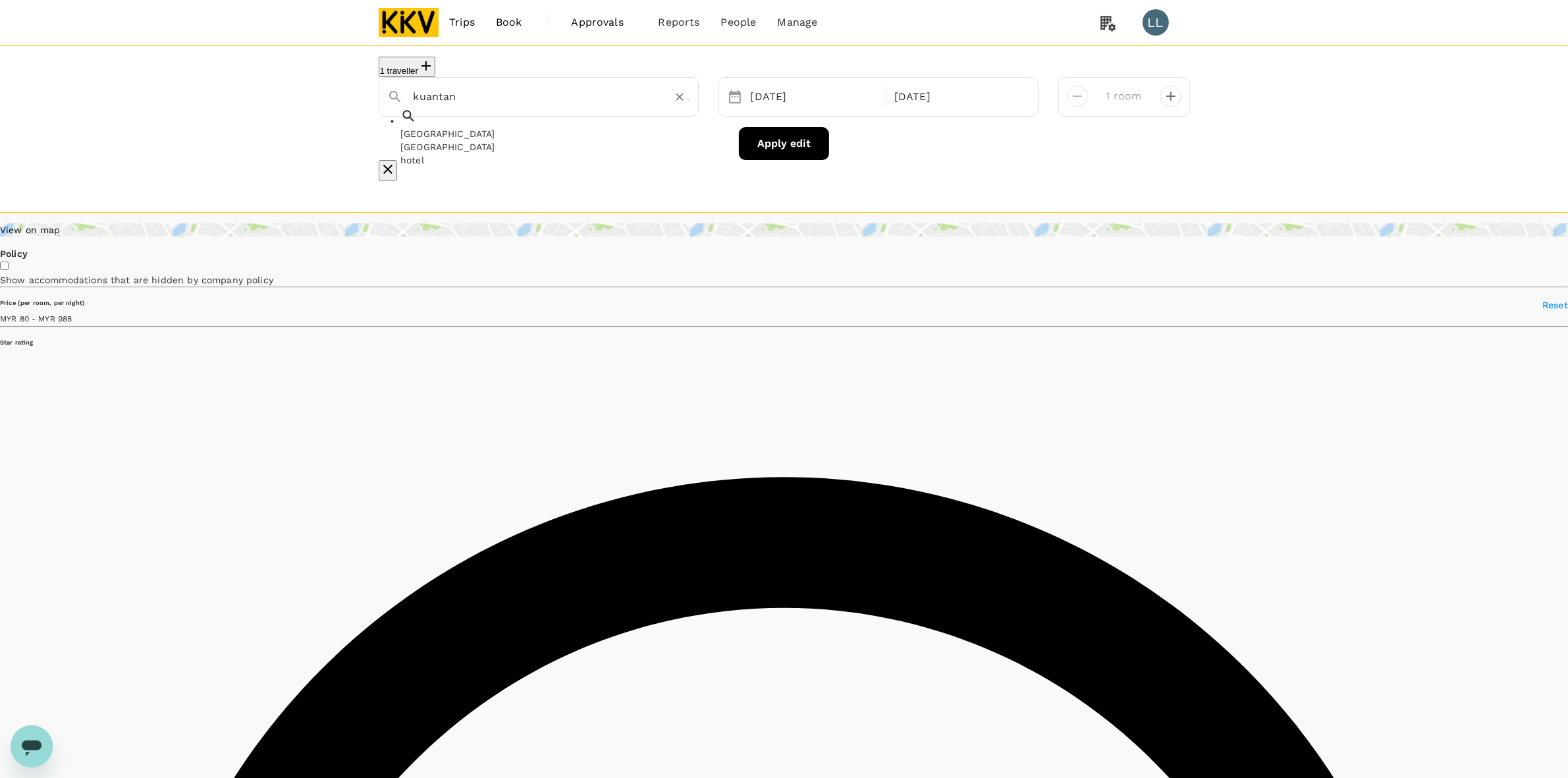
type input "kuantan"
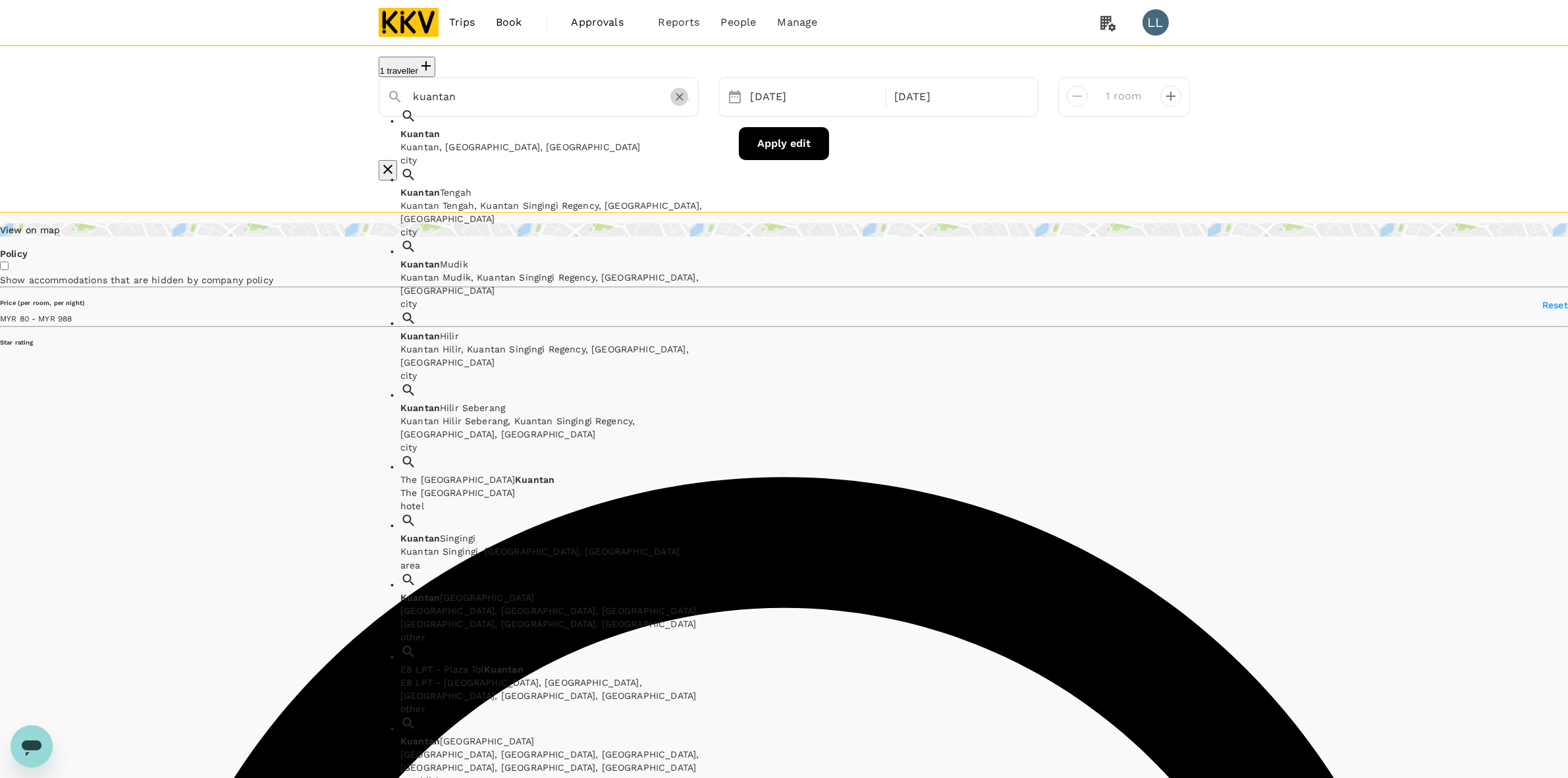
click at [675, 97] on icon "Clear" at bounding box center [680, 97] width 13 height 13
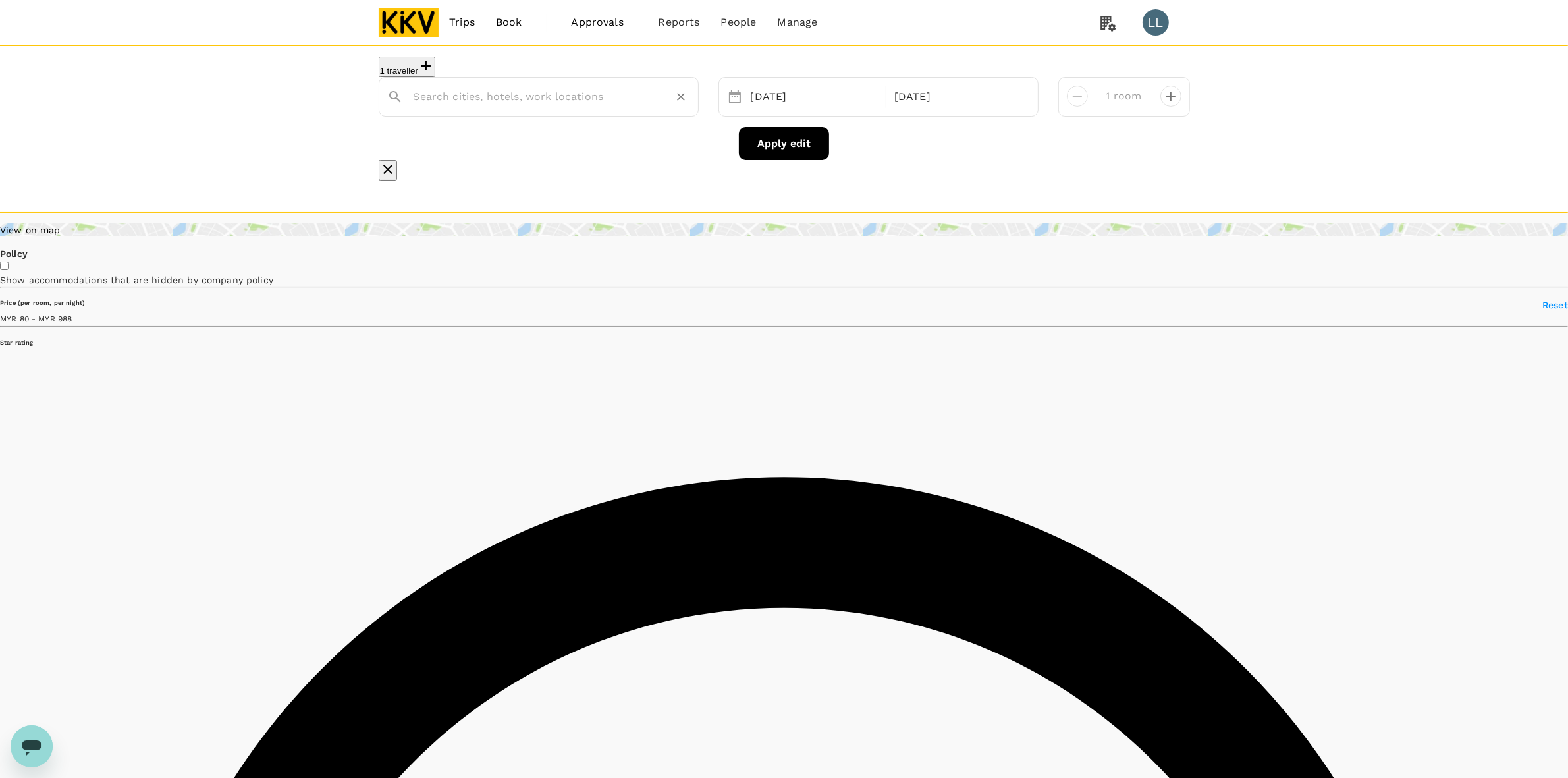
click at [521, 106] on input "text" at bounding box center [533, 96] width 240 height 20
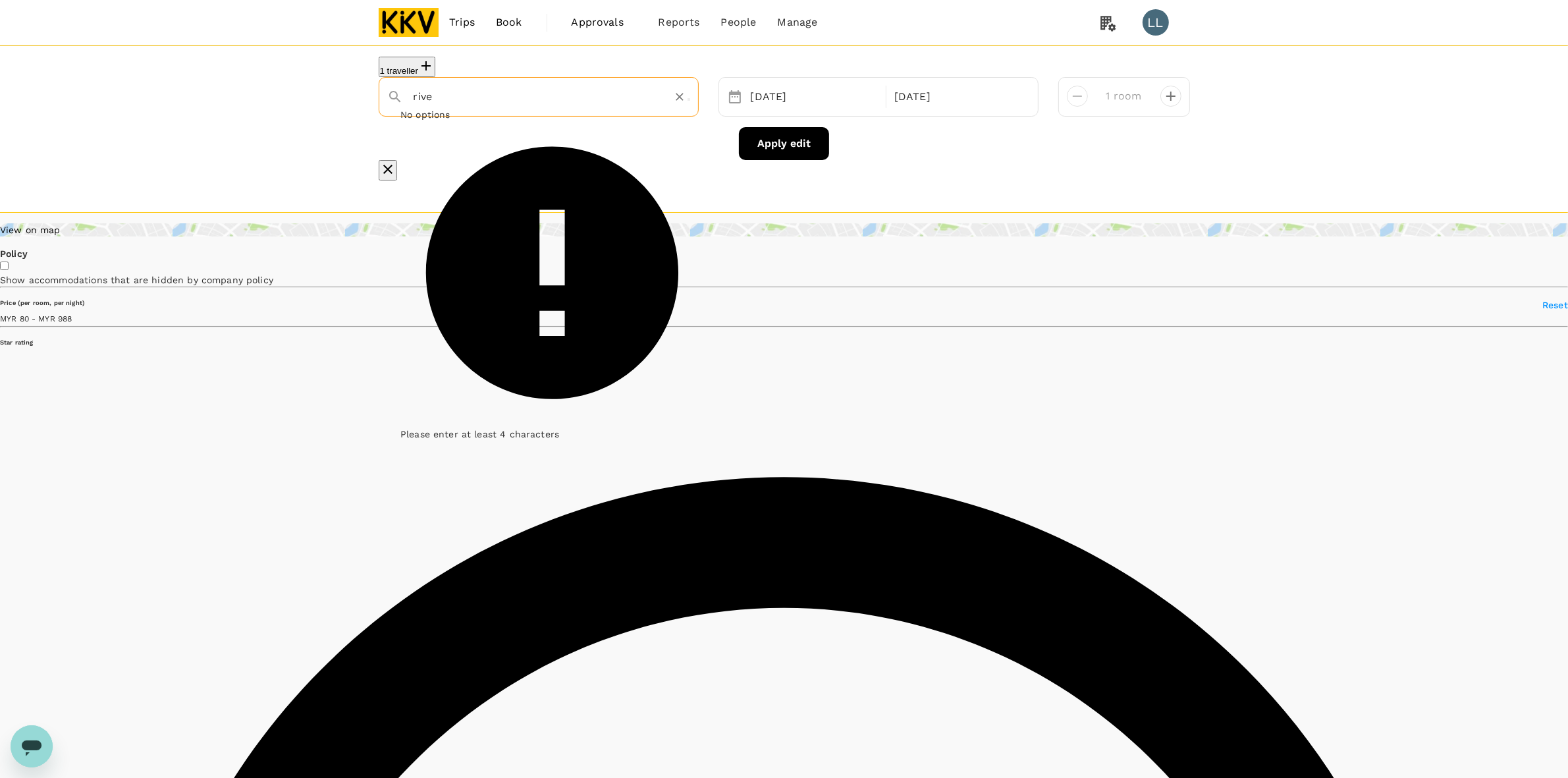
type input "river"
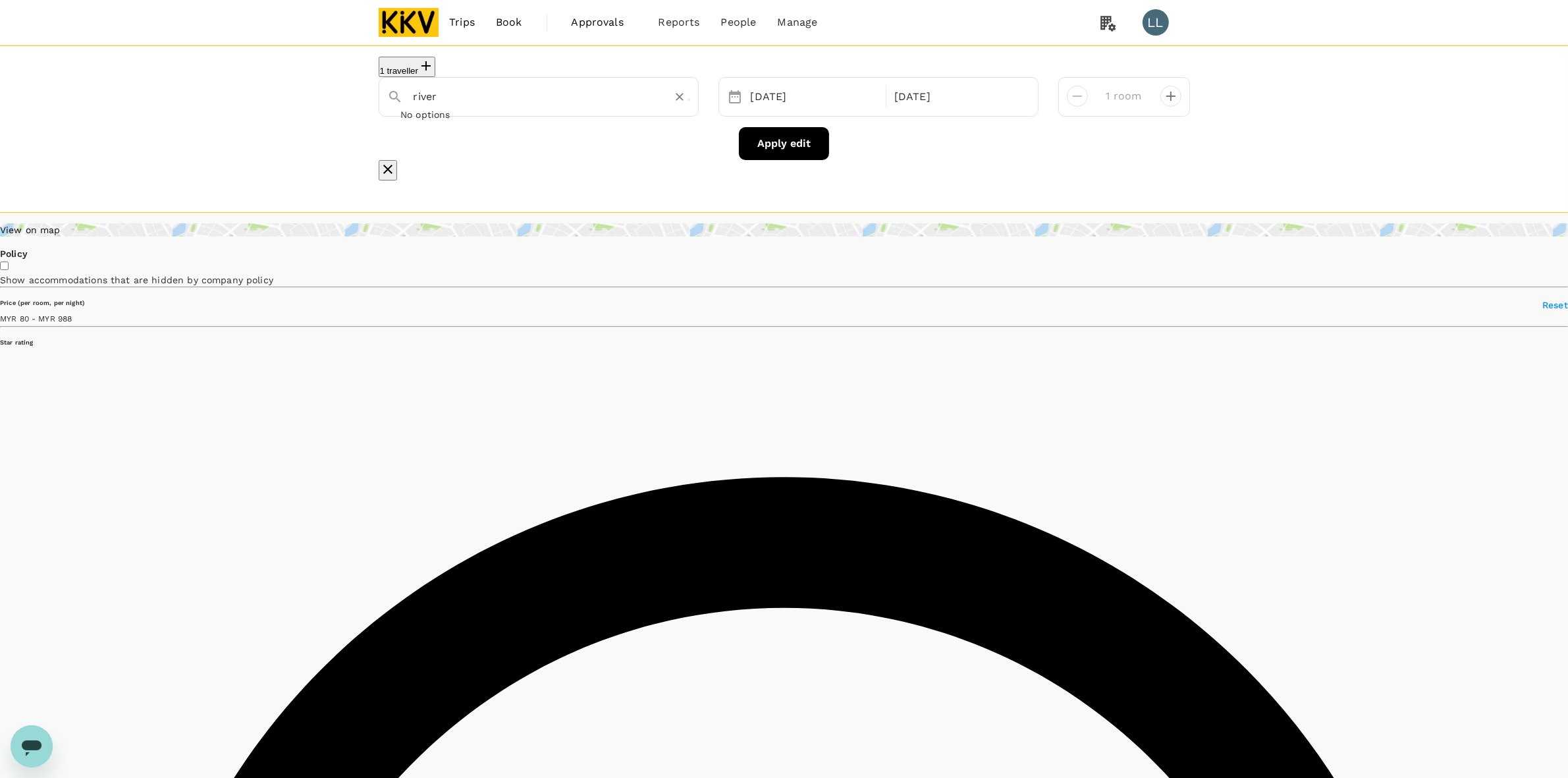
type input "988.07"
click at [527, 147] on div "[GEOGRAPHIC_DATA]" at bounding box center [551, 147] width 303 height 13
type input "[GEOGRAPHIC_DATA]"
click at [797, 147] on button "Apply edit" at bounding box center [783, 144] width 90 height 33
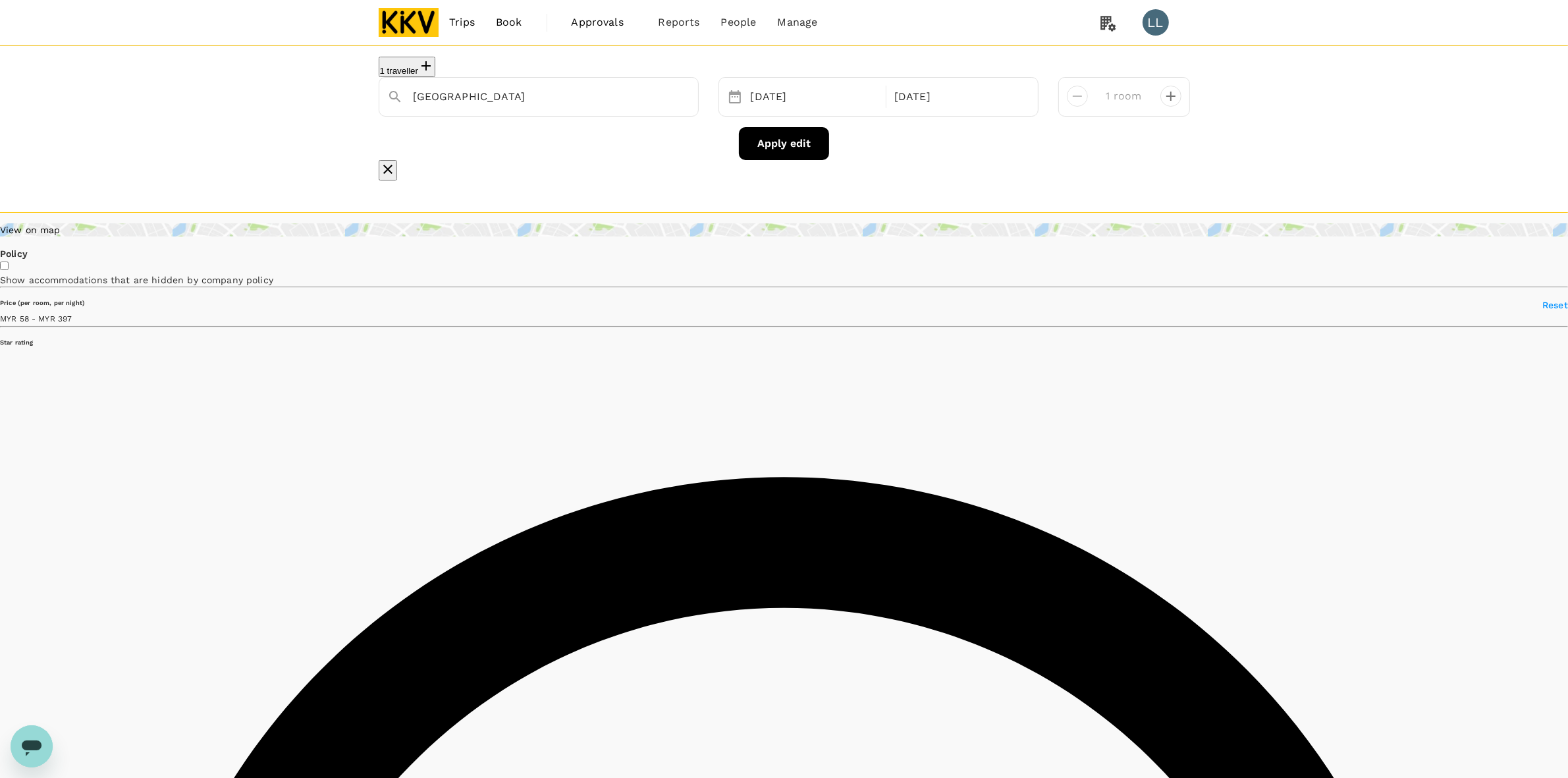
drag, startPoint x: 1294, startPoint y: 359, endPoint x: 1304, endPoint y: 358, distance: 10.0
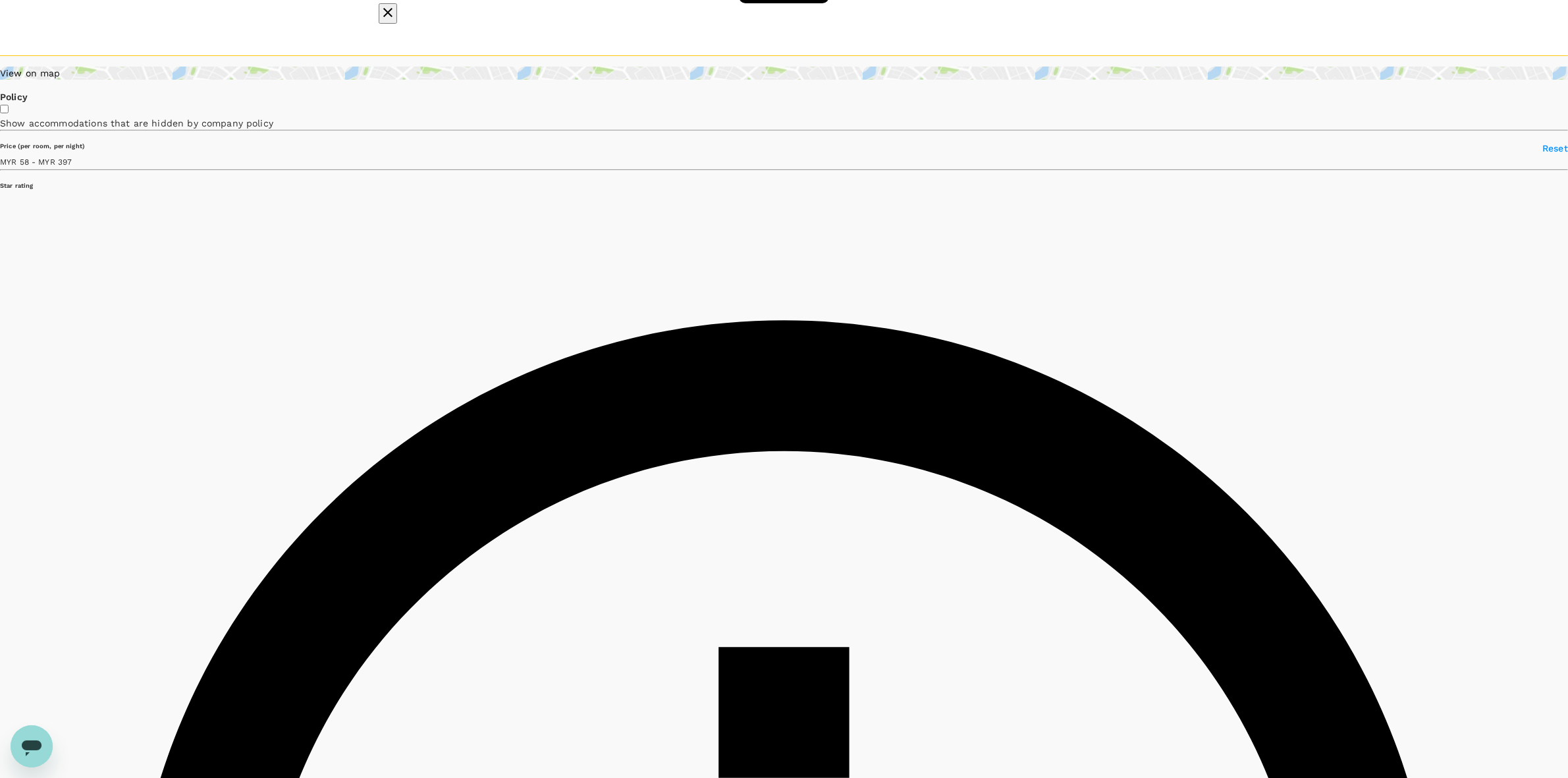
scroll to position [164, 0]
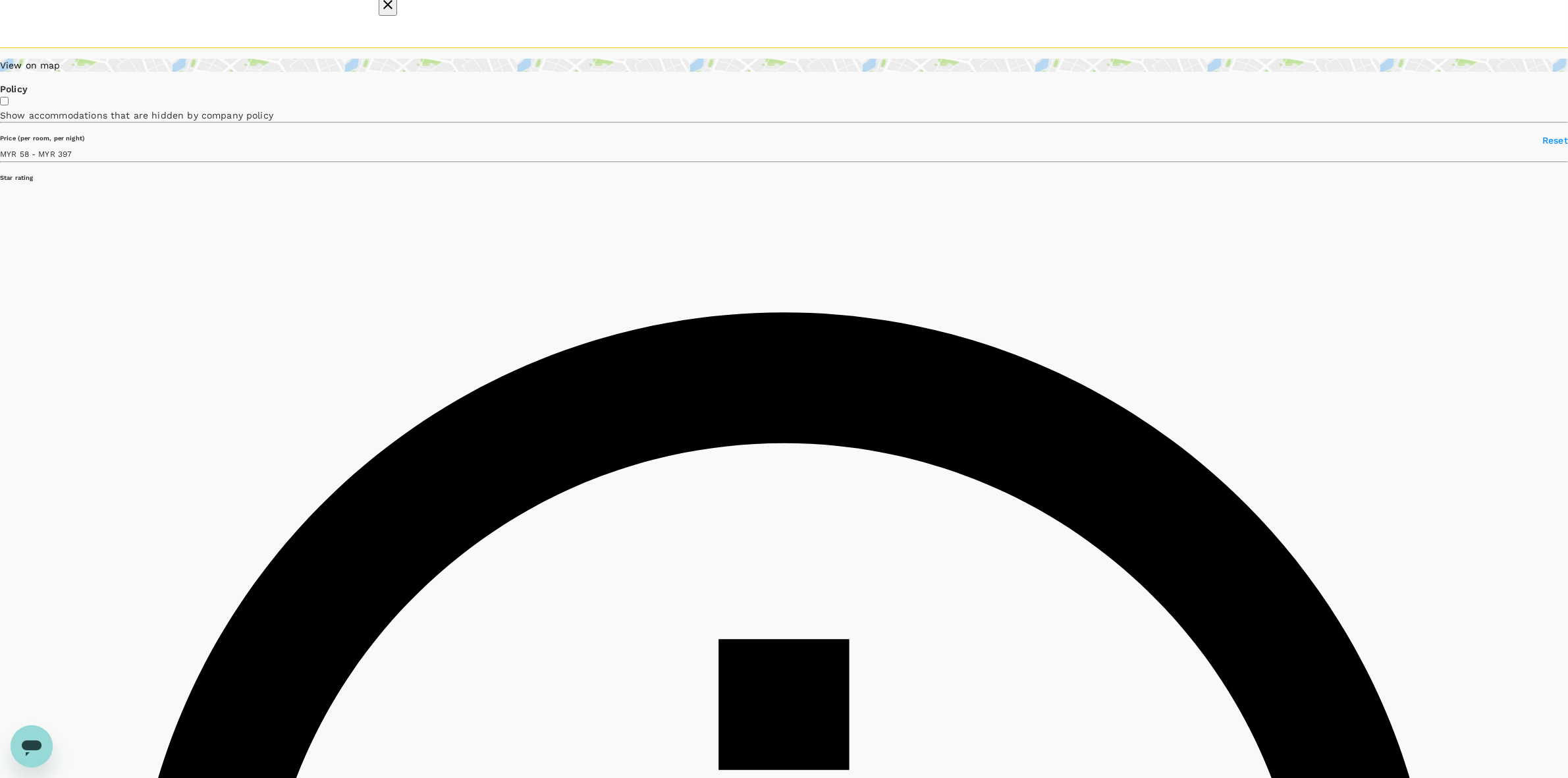
drag, startPoint x: 741, startPoint y: 111, endPoint x: 887, endPoint y: 123, distance: 146.5
copy div "[GEOGRAPHIC_DATA]"
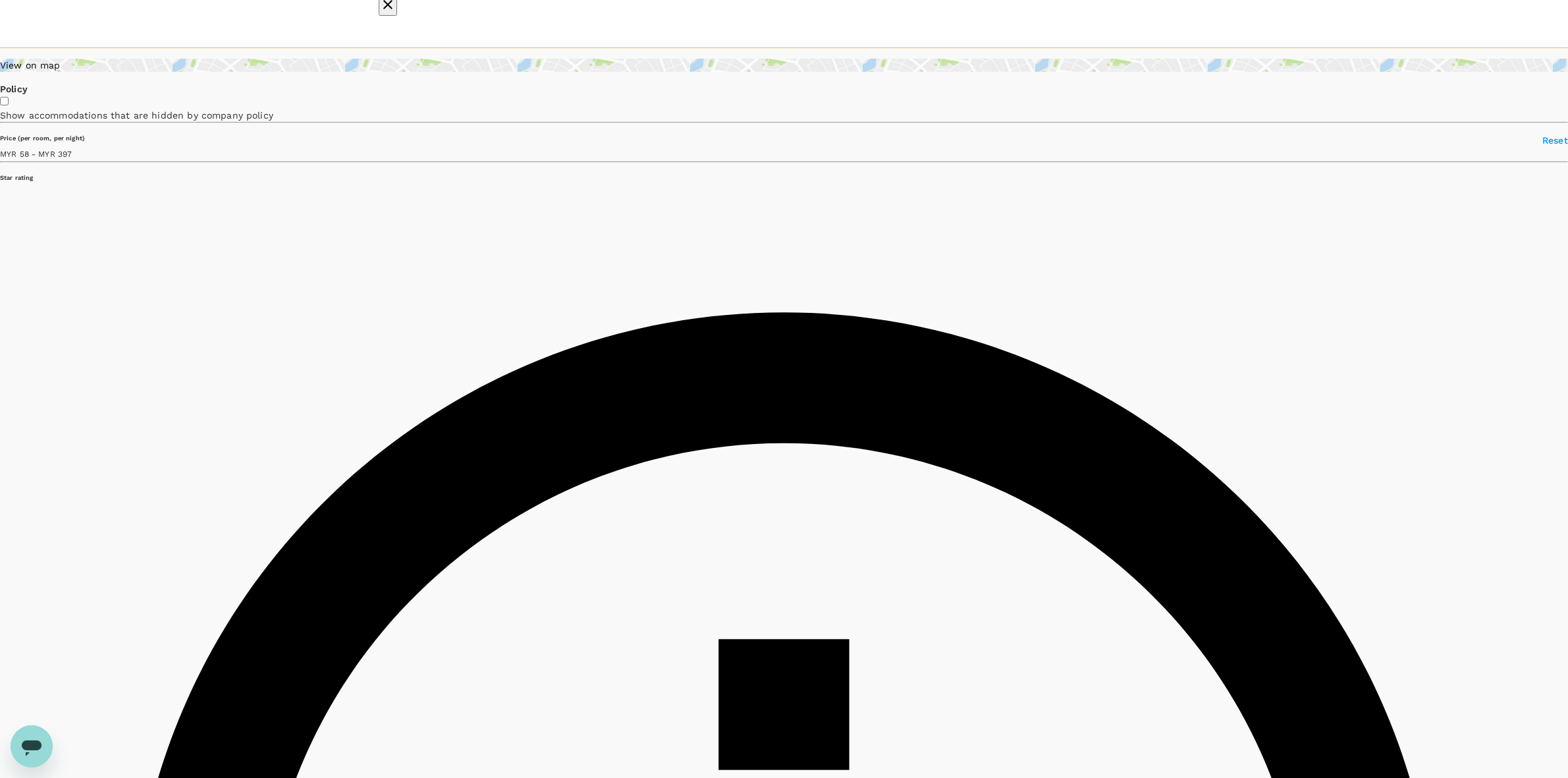
drag, startPoint x: 748, startPoint y: 412, endPoint x: 891, endPoint y: 419, distance: 143.2
copy h6 "Grand Continental Kuantan"
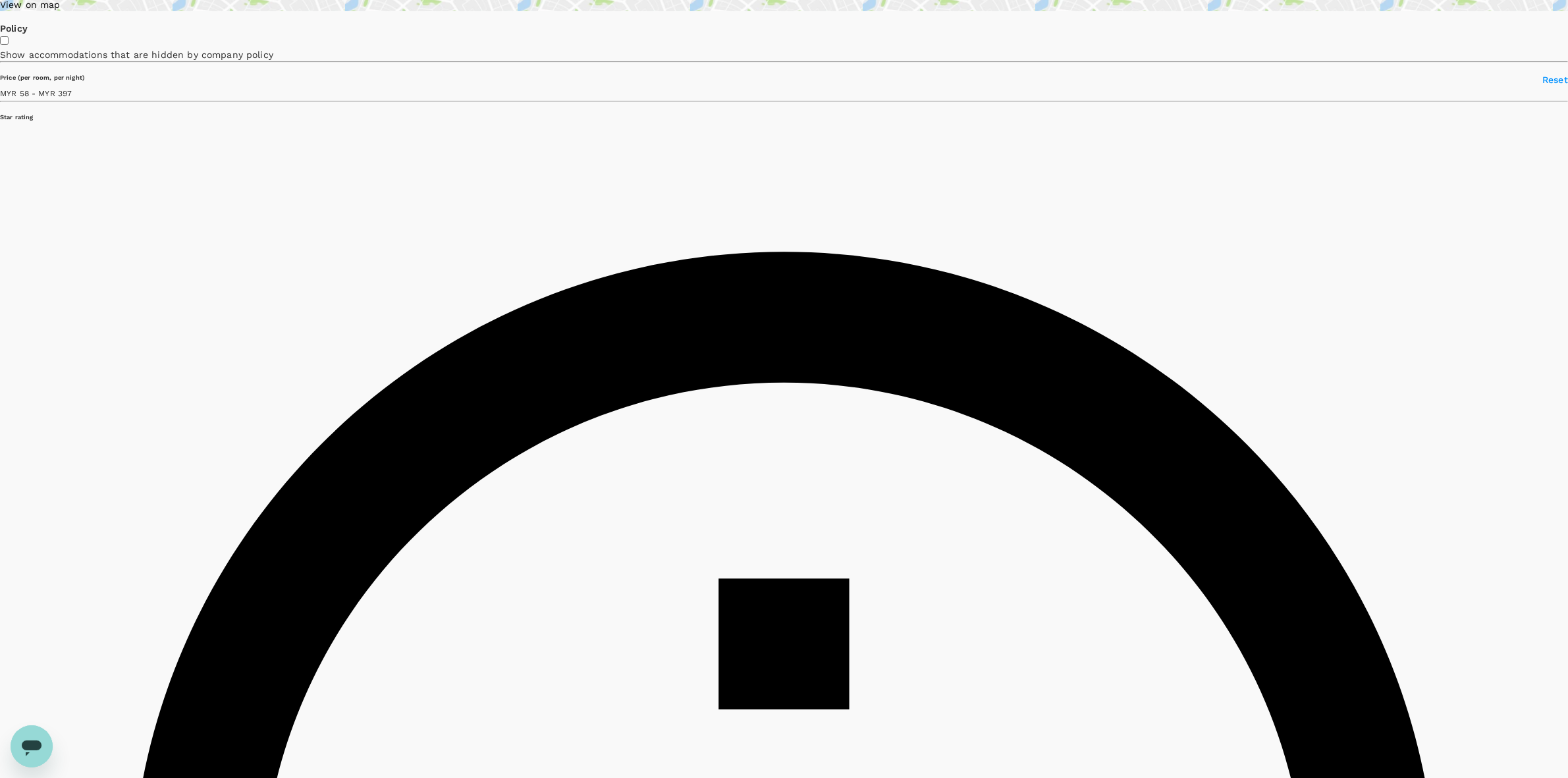
scroll to position [329, 0]
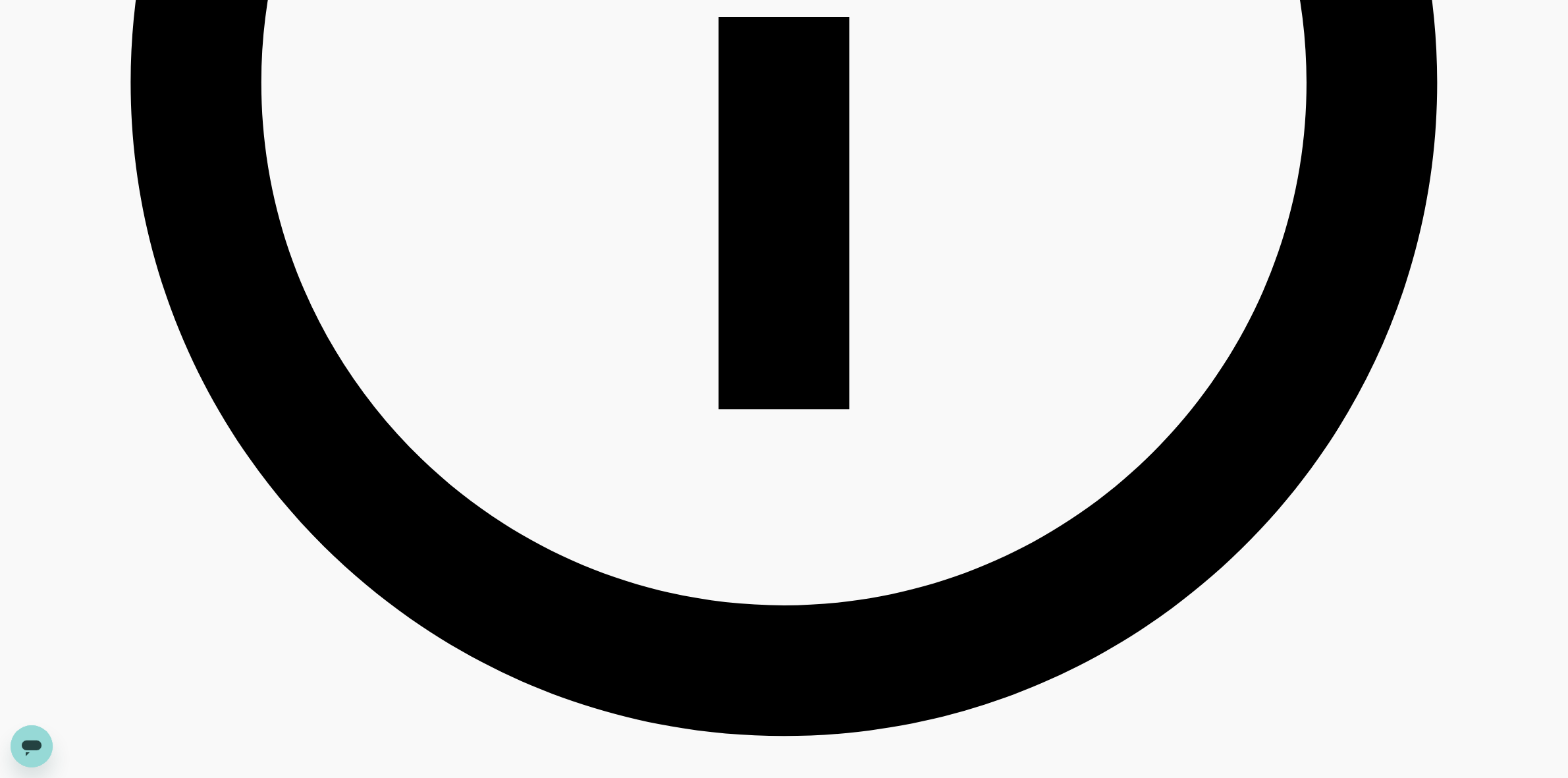
scroll to position [1235, 0]
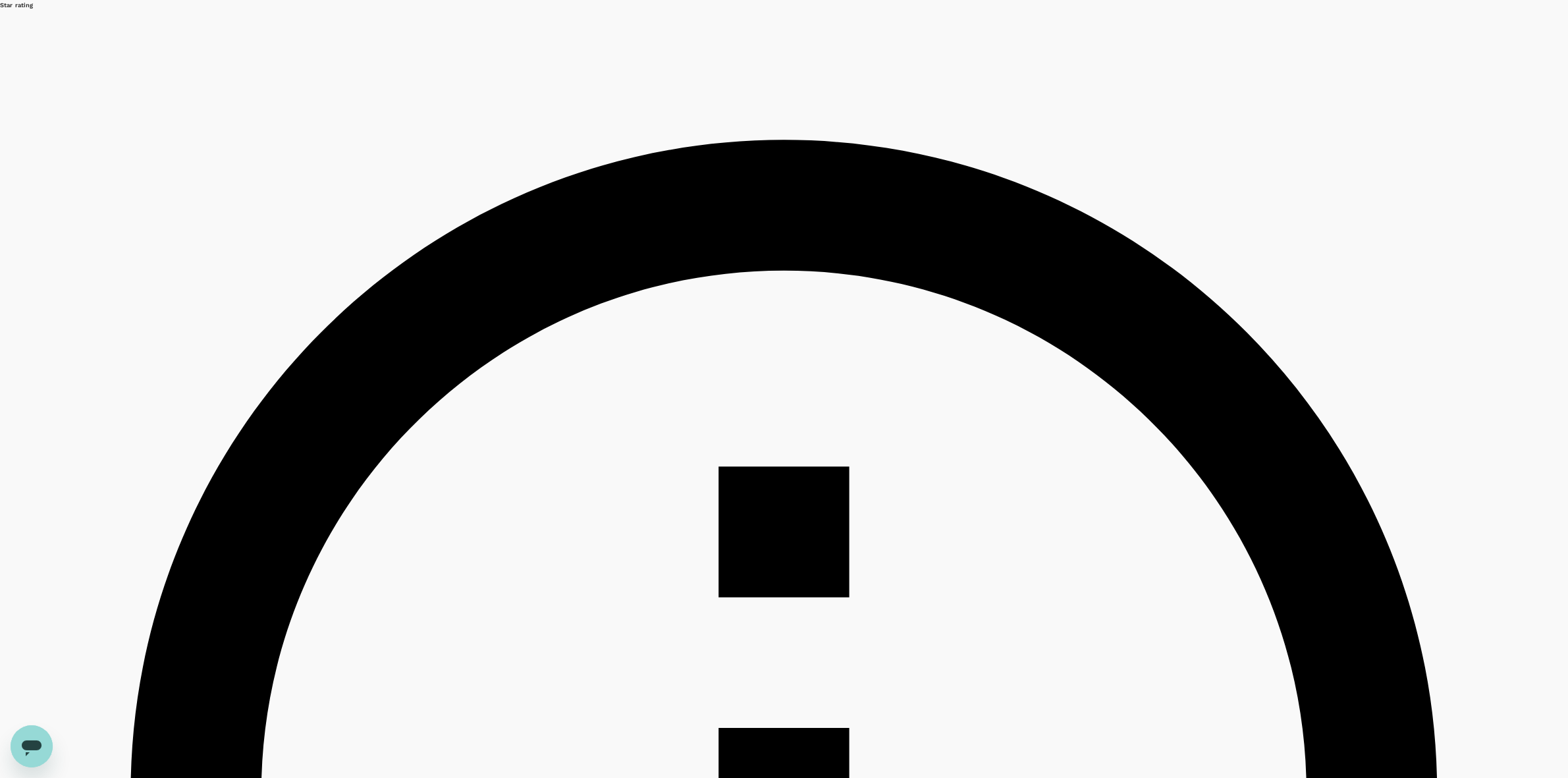
scroll to position [83, 0]
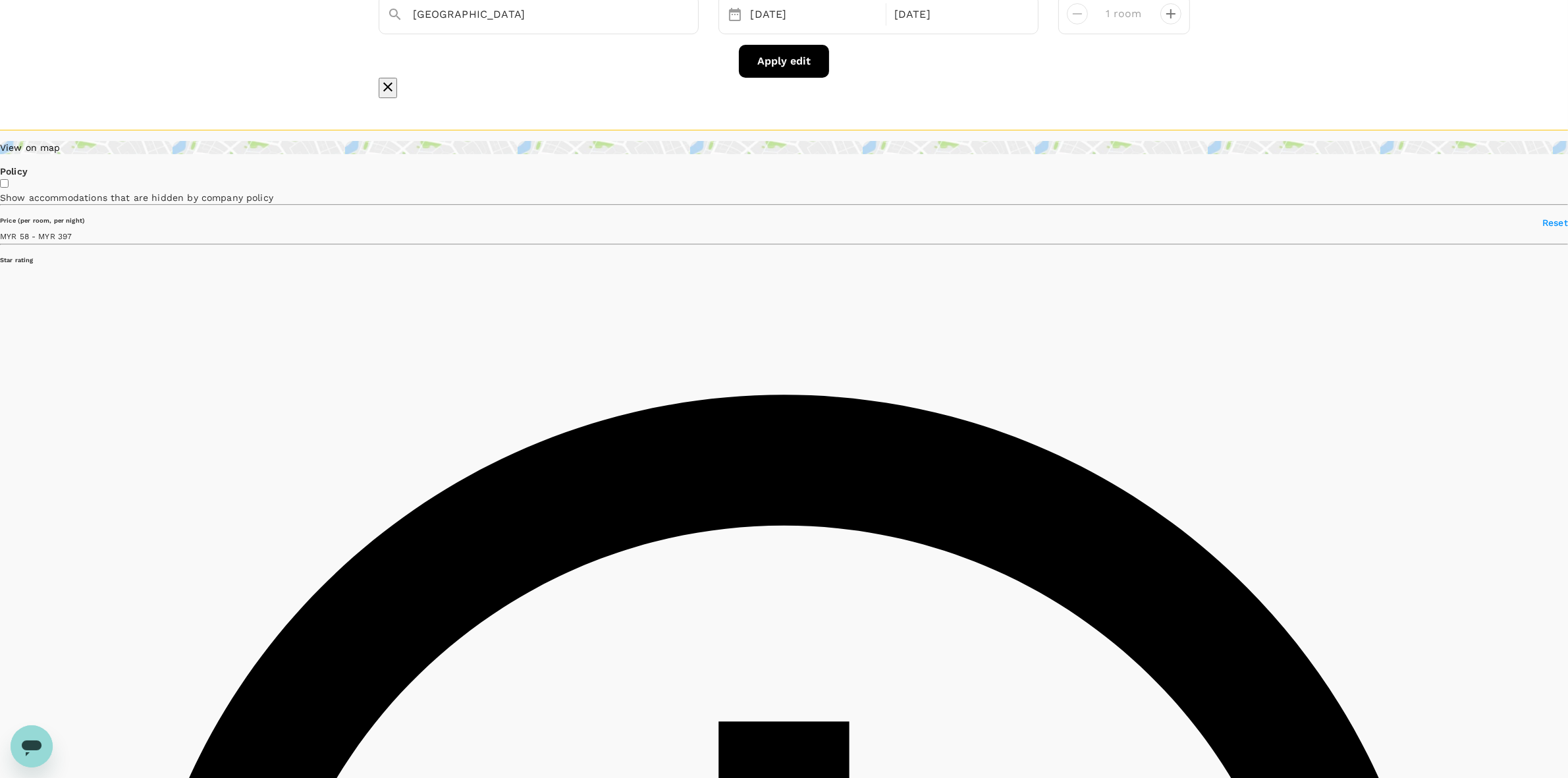
drag, startPoint x: 1416, startPoint y: 388, endPoint x: 1394, endPoint y: 387, distance: 22.0
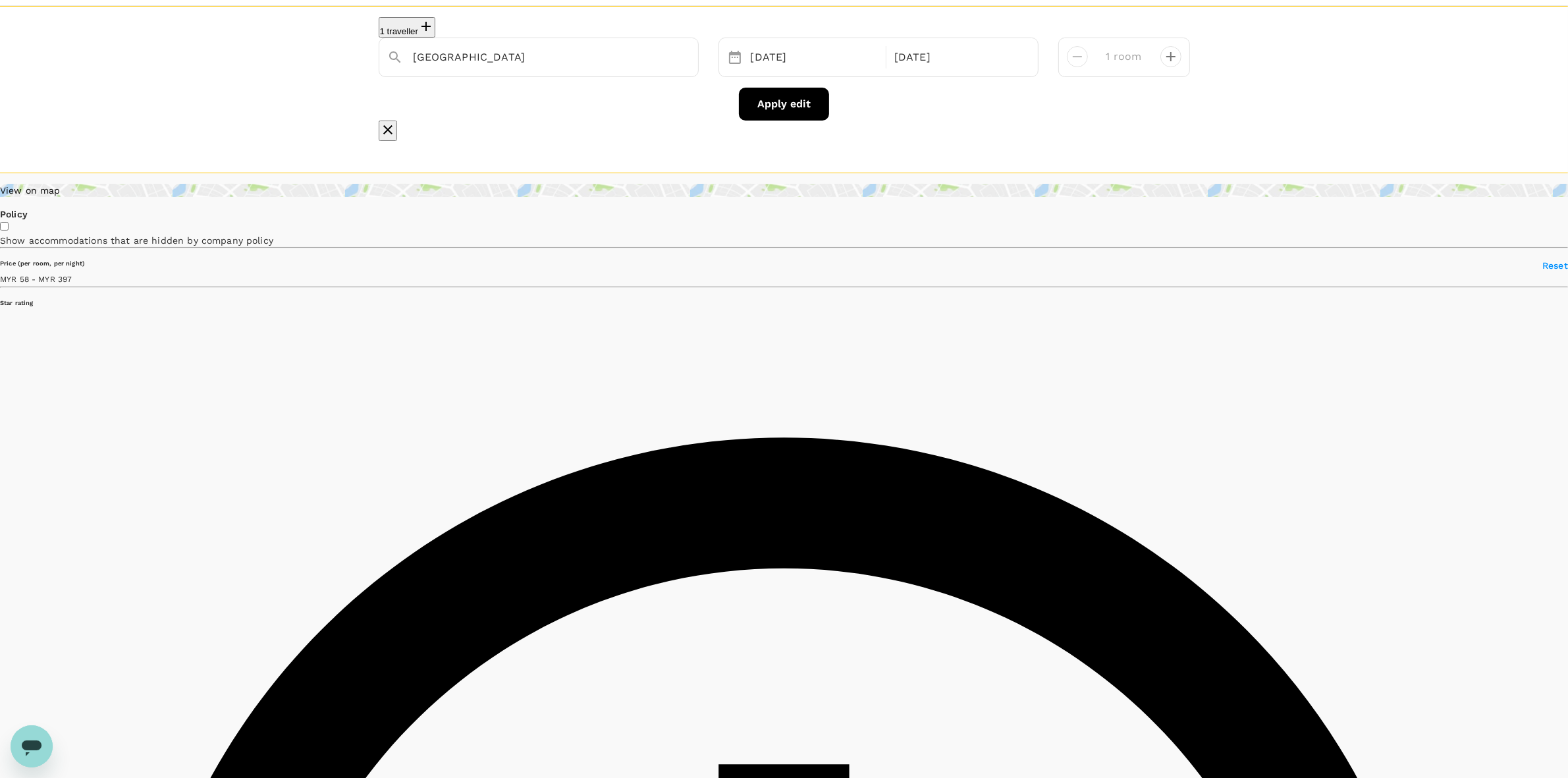
scroll to position [0, 0]
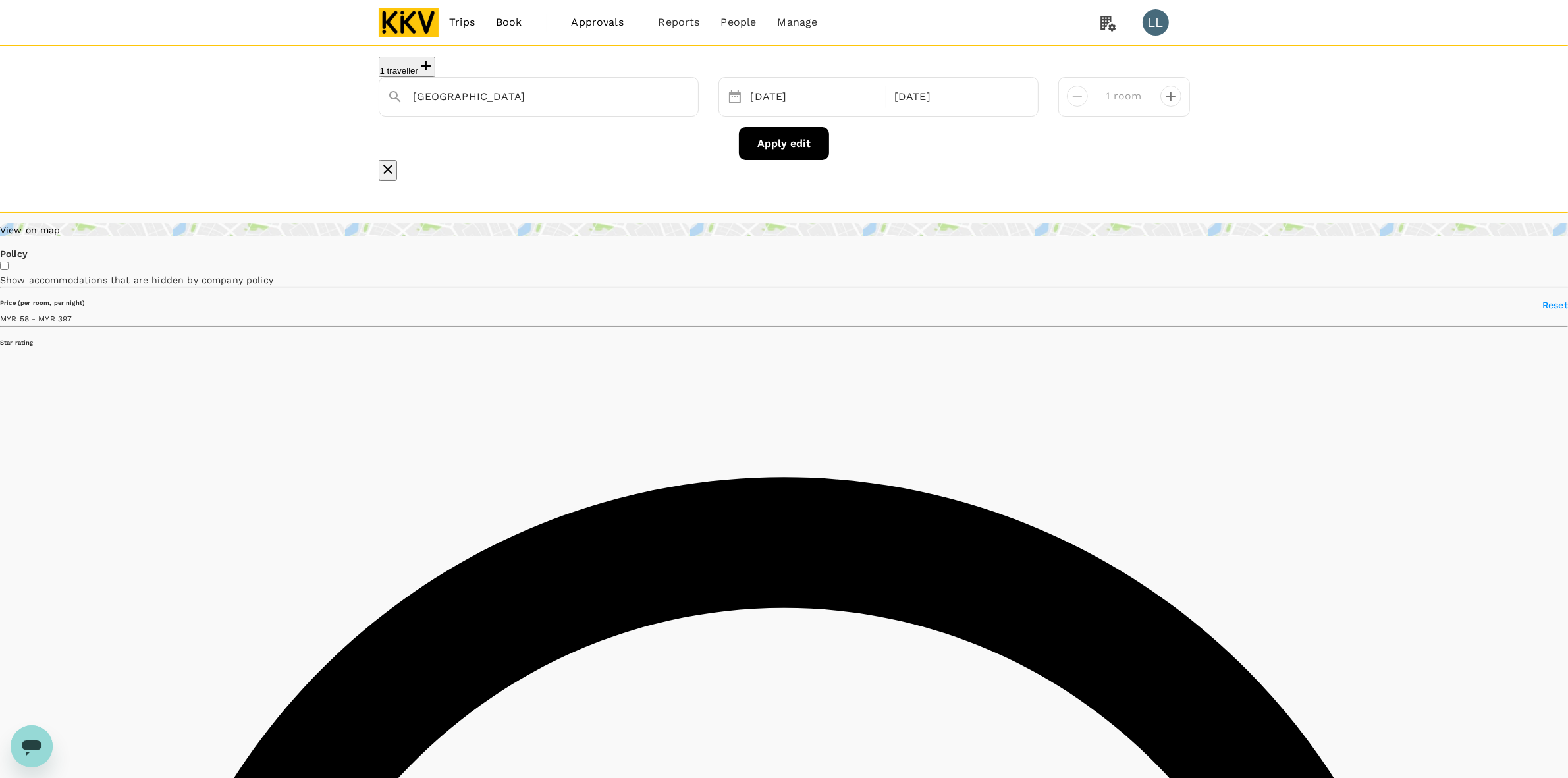
type input "397.17"
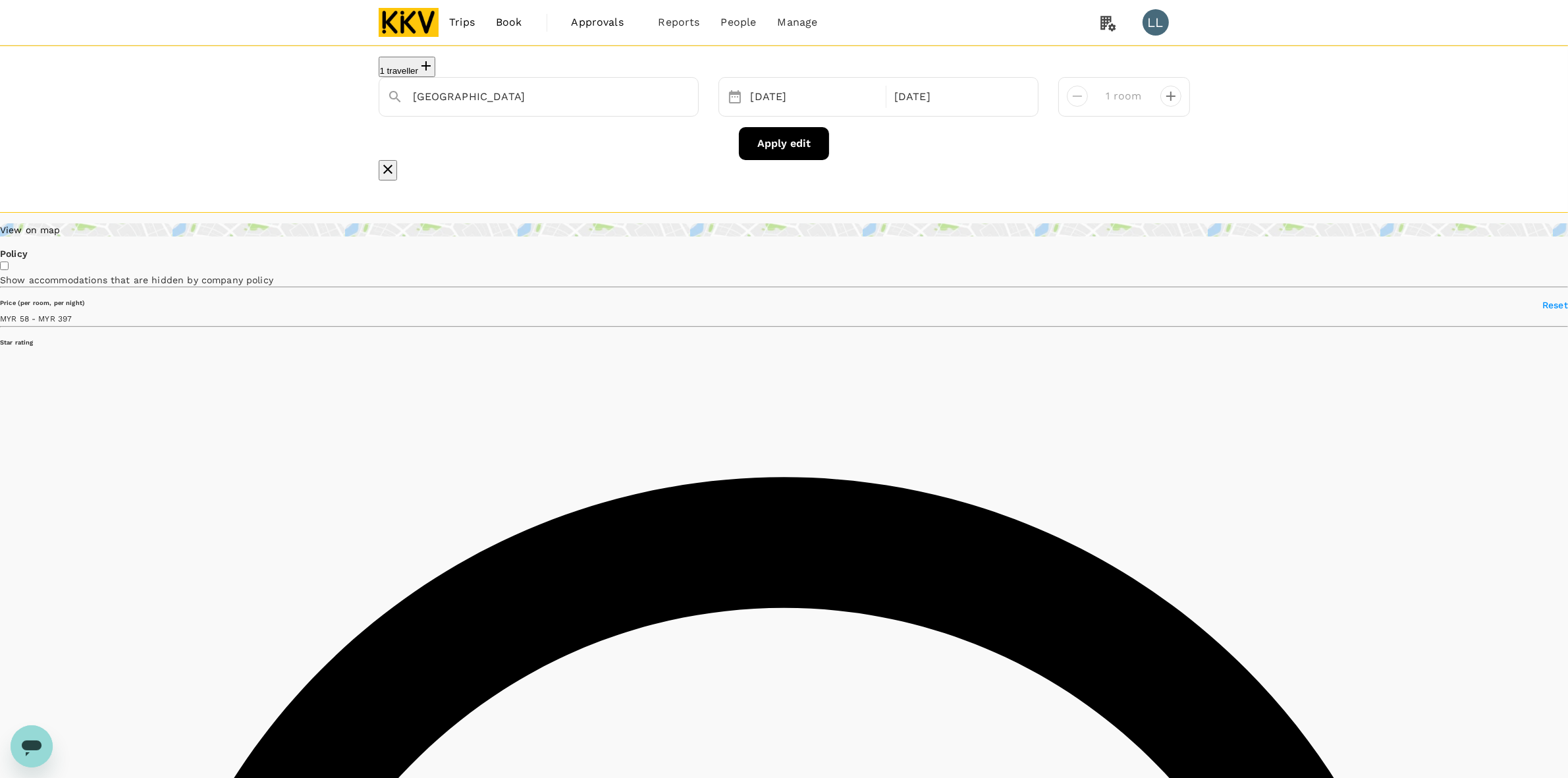
type input "MYR"
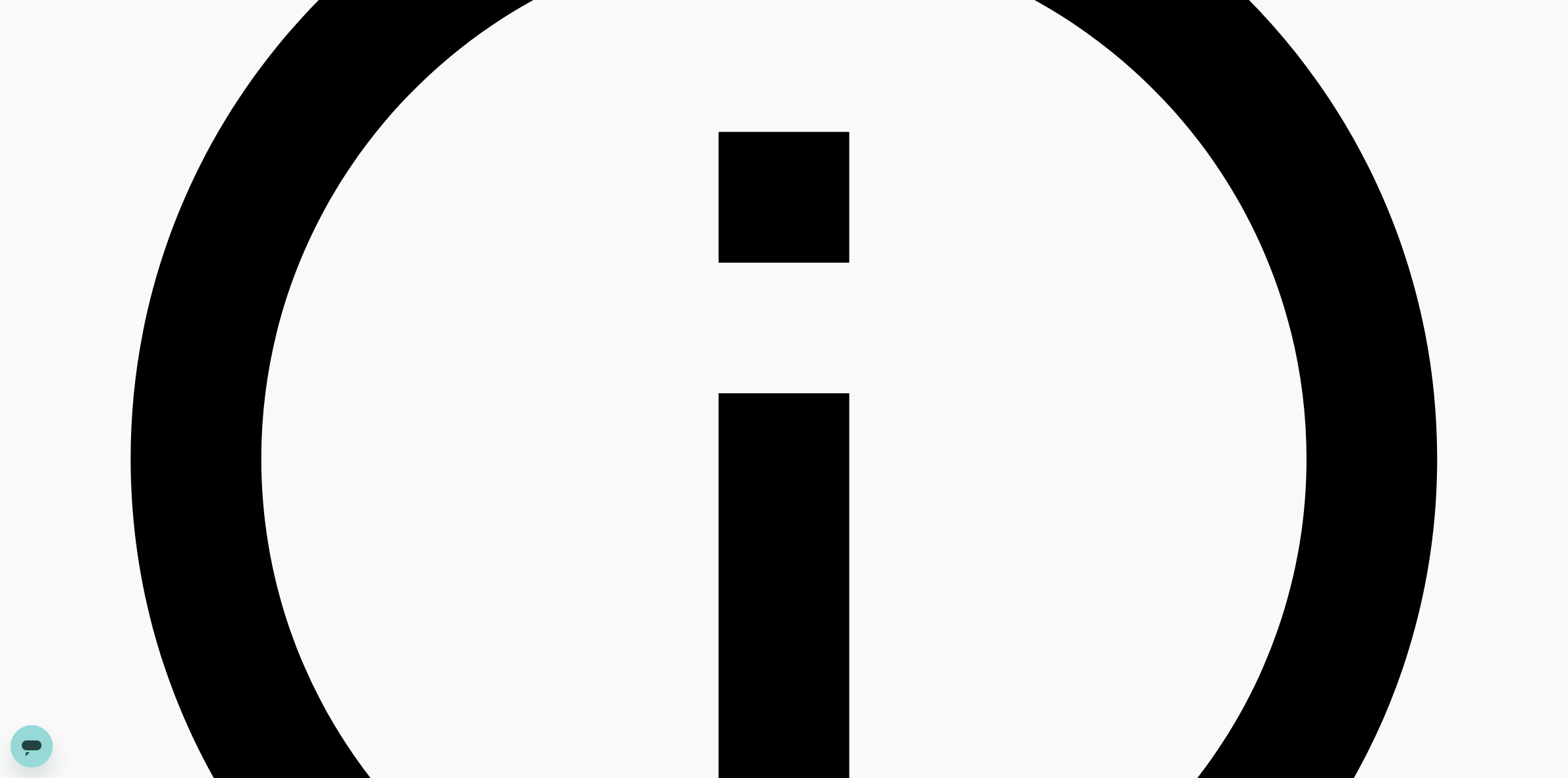
scroll to position [733, 0]
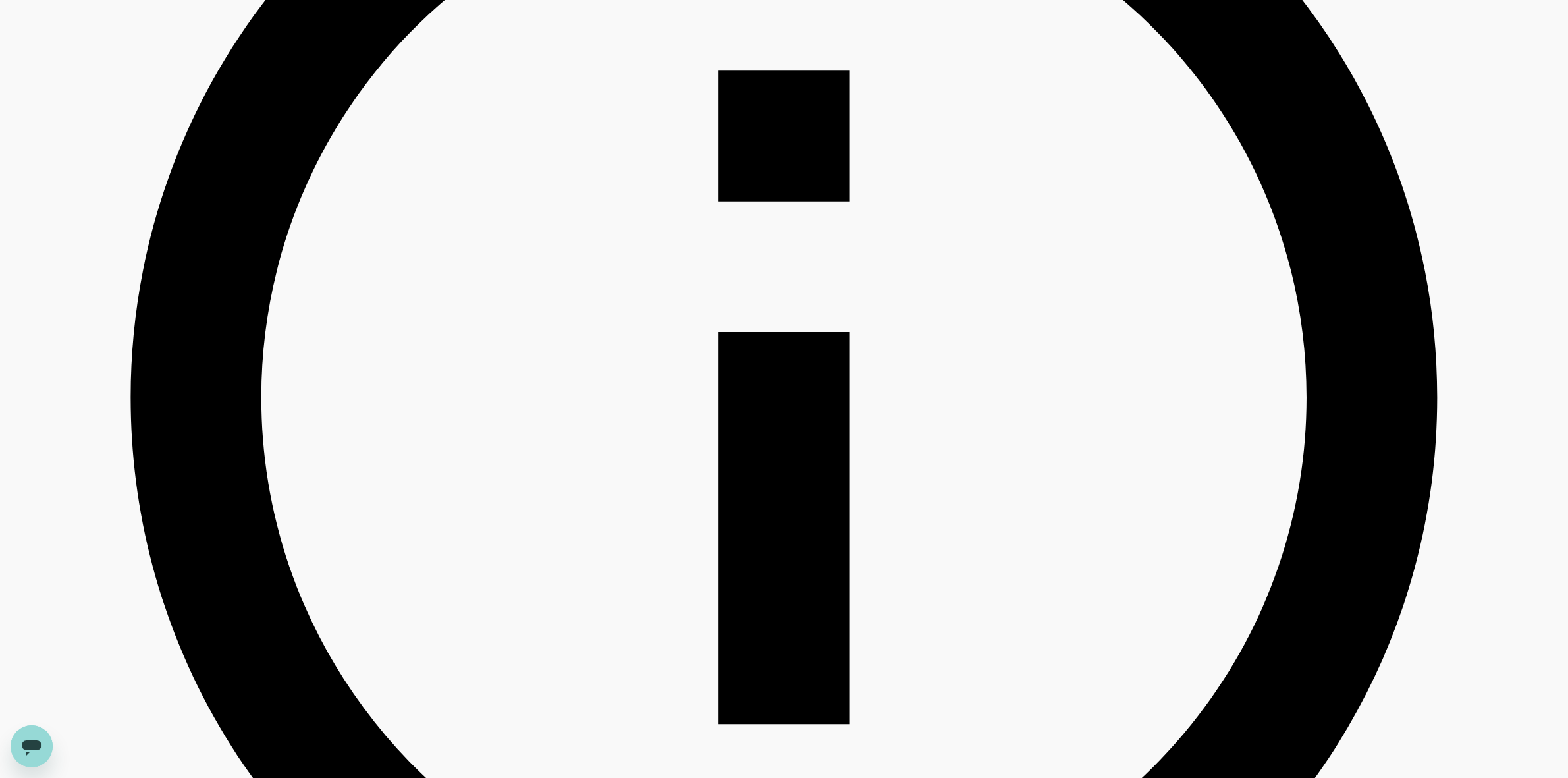
drag, startPoint x: 749, startPoint y: 340, endPoint x: 870, endPoint y: 339, distance: 121.0
copy h6 "Pantai Regal City Hotel"
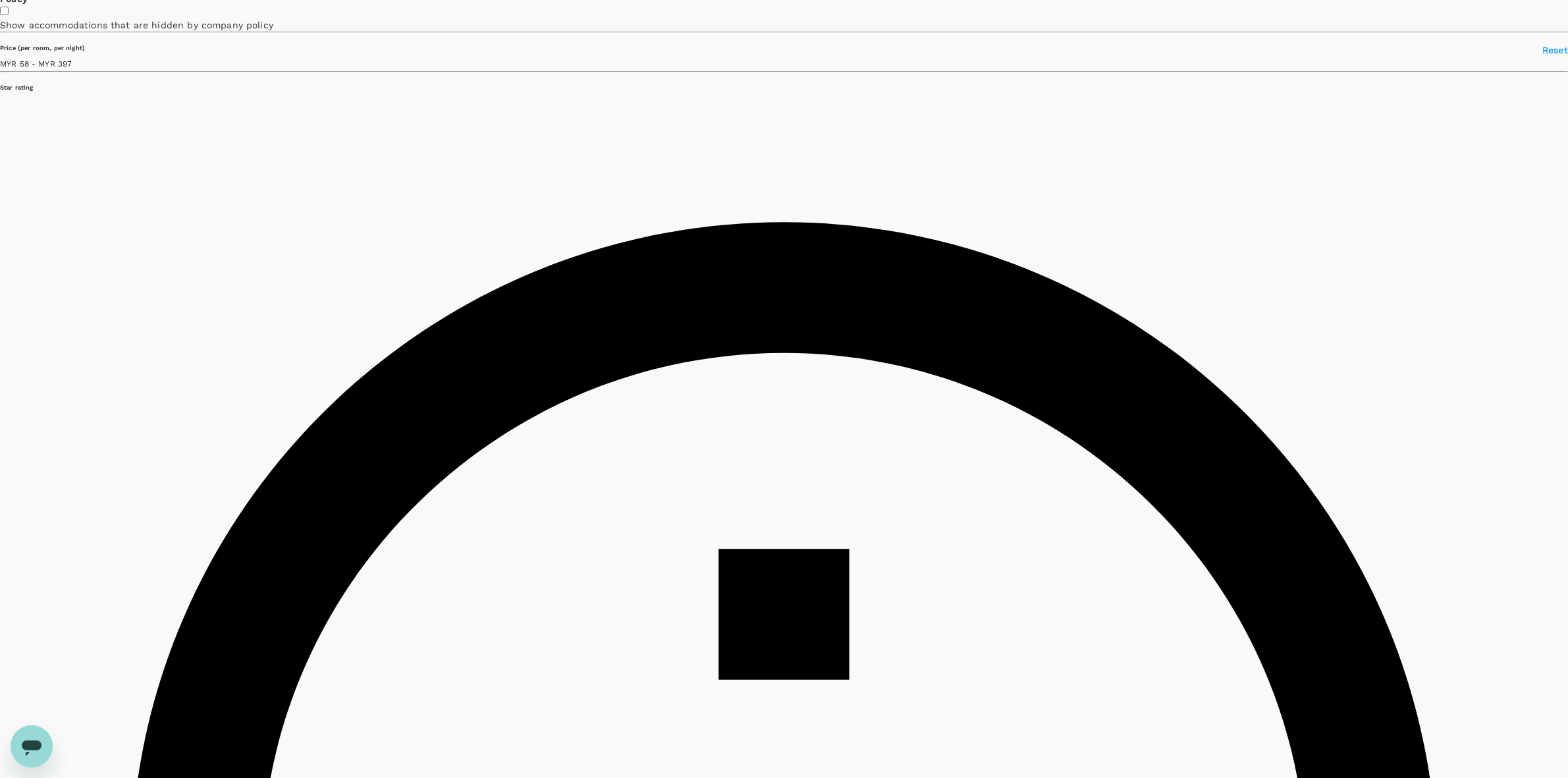
scroll to position [239, 0]
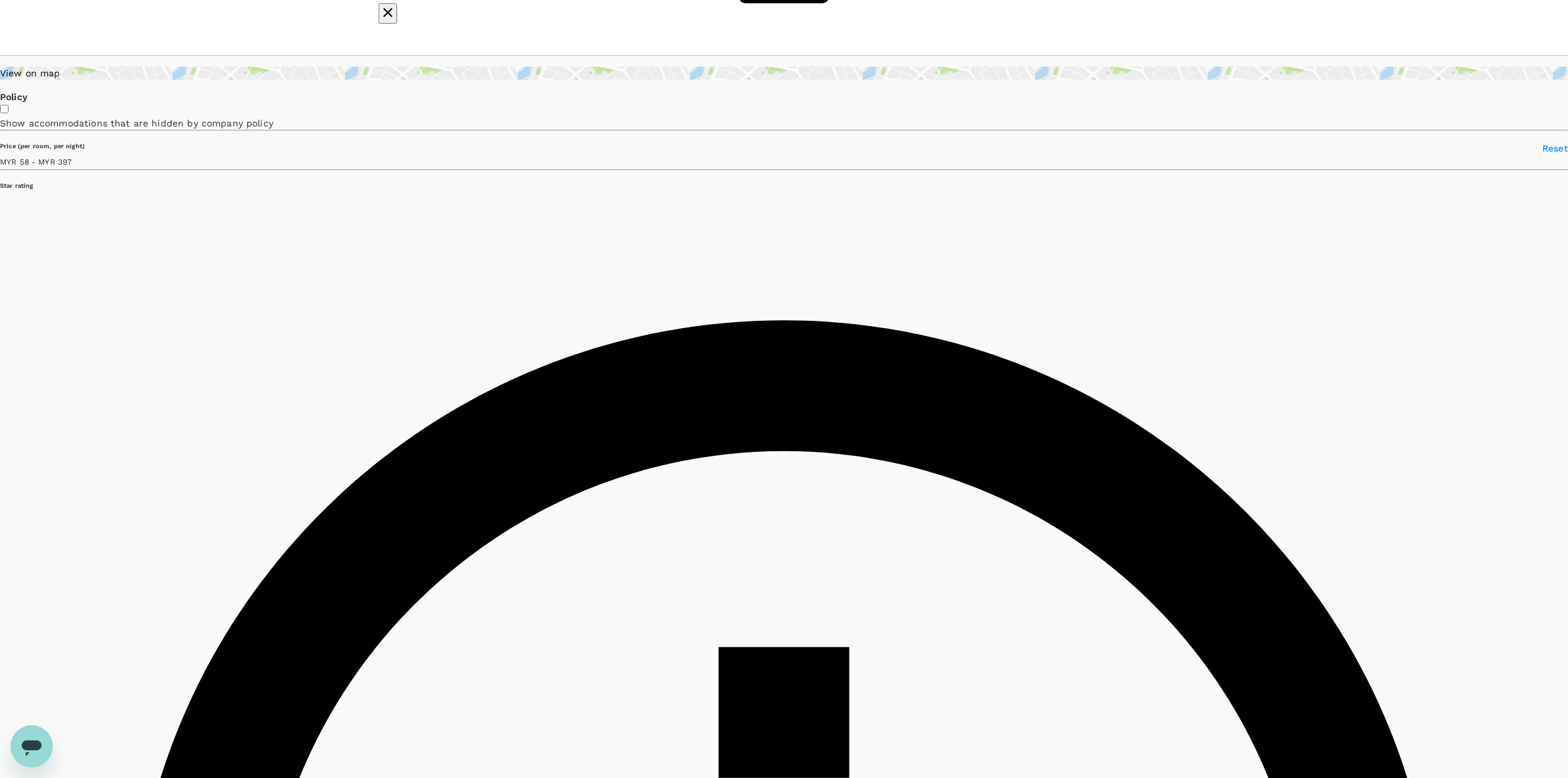
drag, startPoint x: 748, startPoint y: 142, endPoint x: 897, endPoint y: 149, distance: 149.2
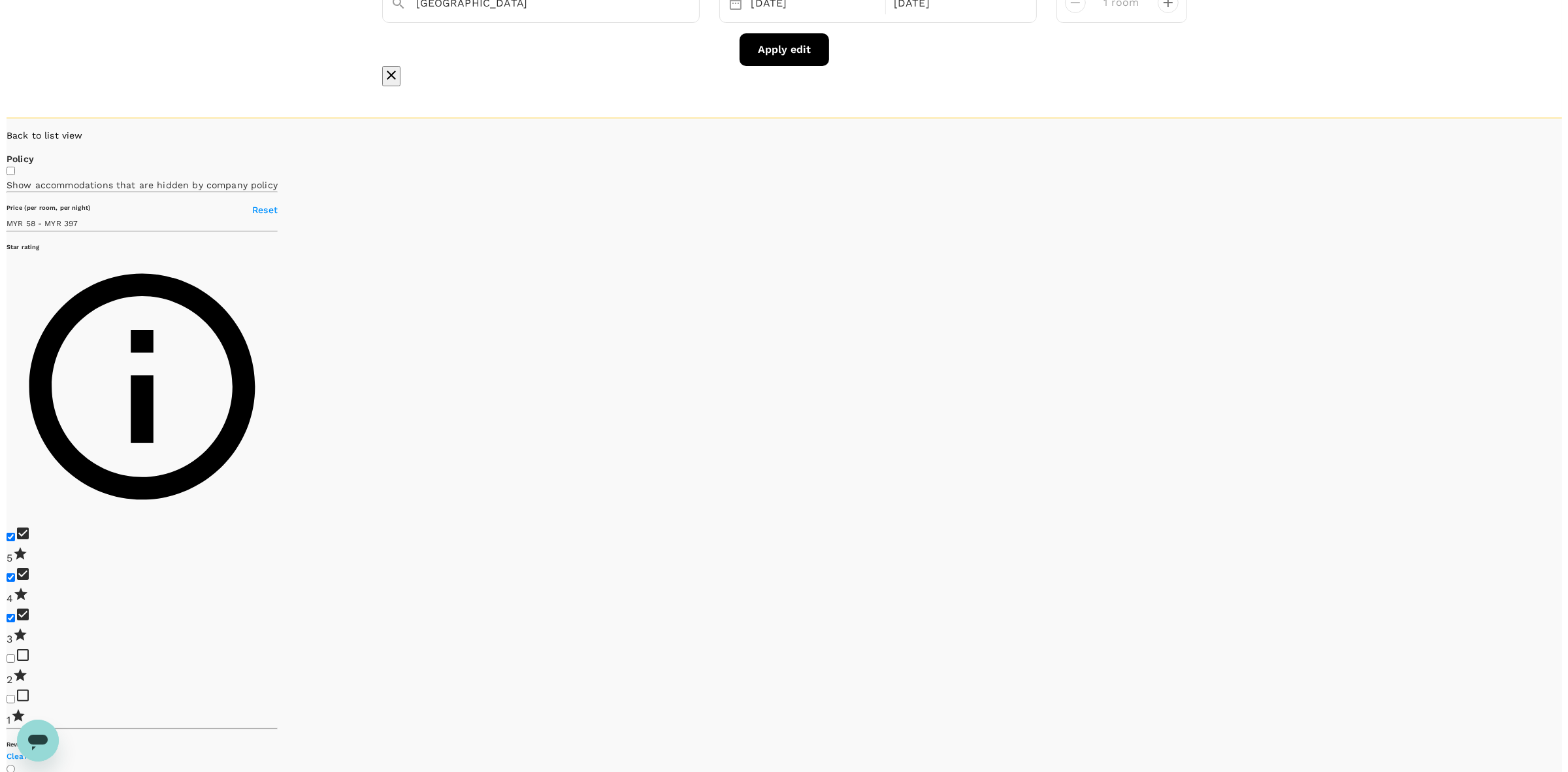
scroll to position [142, 0]
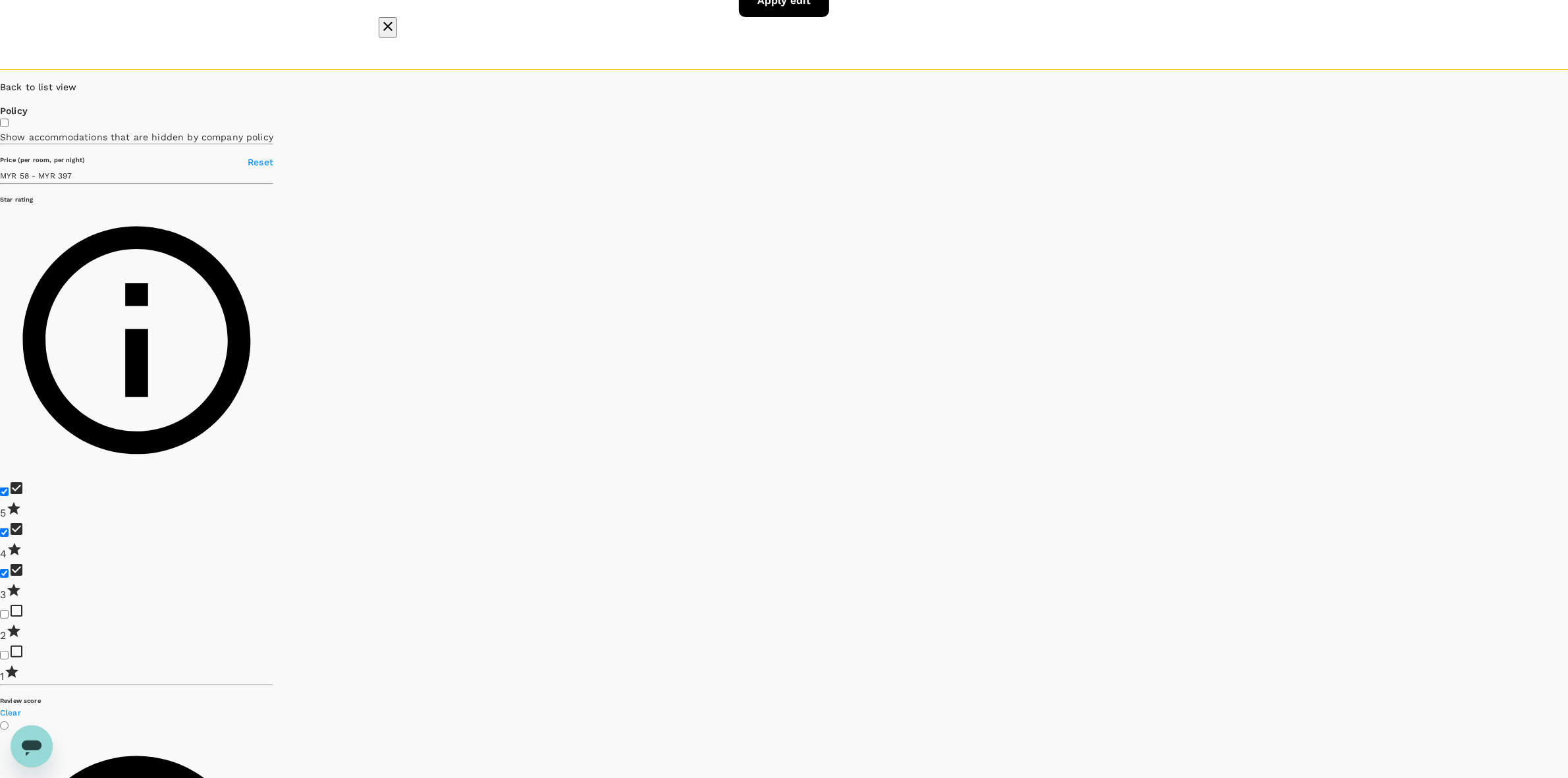
type input "397.17"
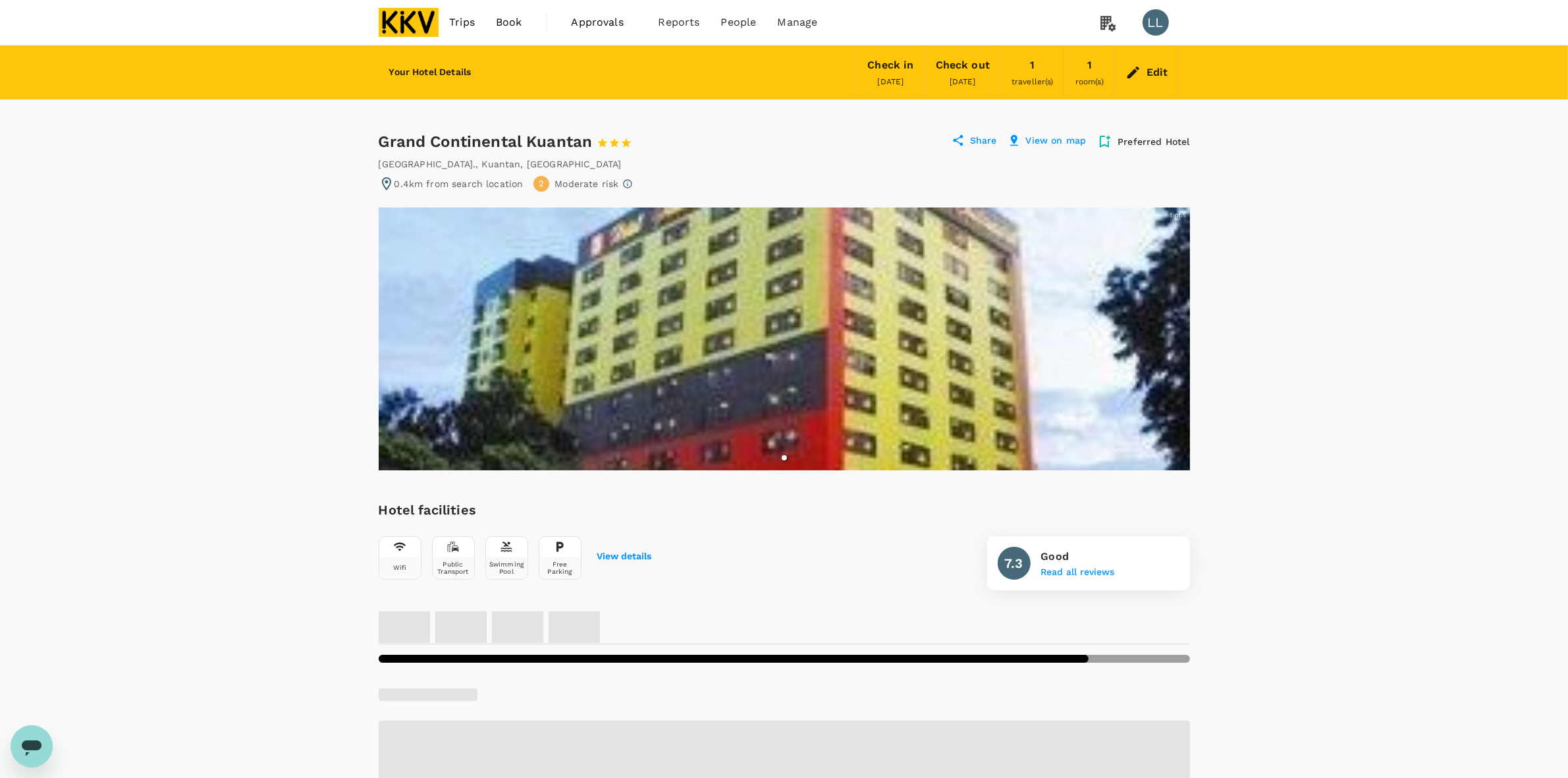
drag, startPoint x: 1433, startPoint y: 354, endPoint x: 1416, endPoint y: 338, distance: 23.3
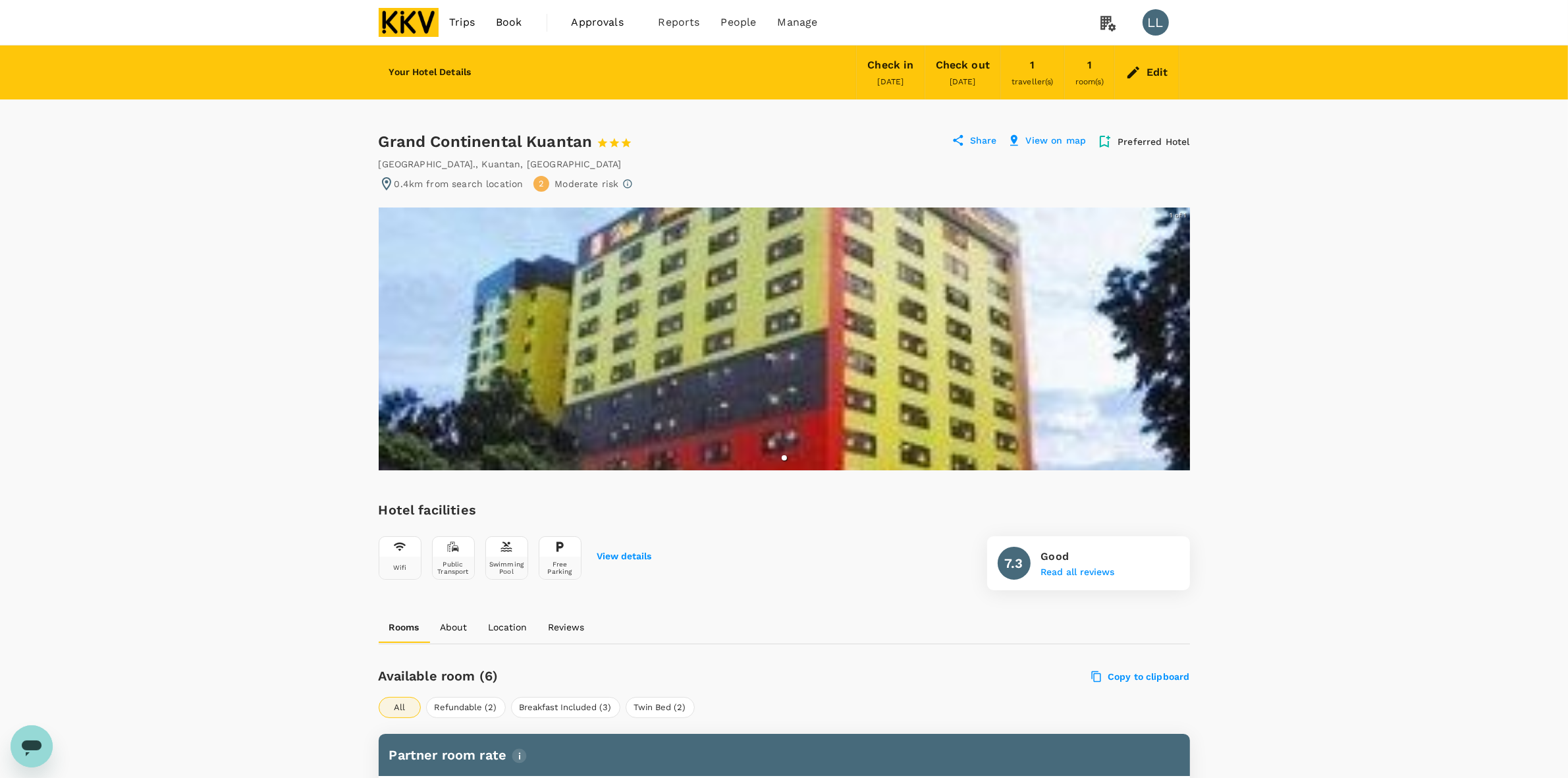
drag, startPoint x: 1308, startPoint y: 205, endPoint x: 907, endPoint y: 77, distance: 420.9
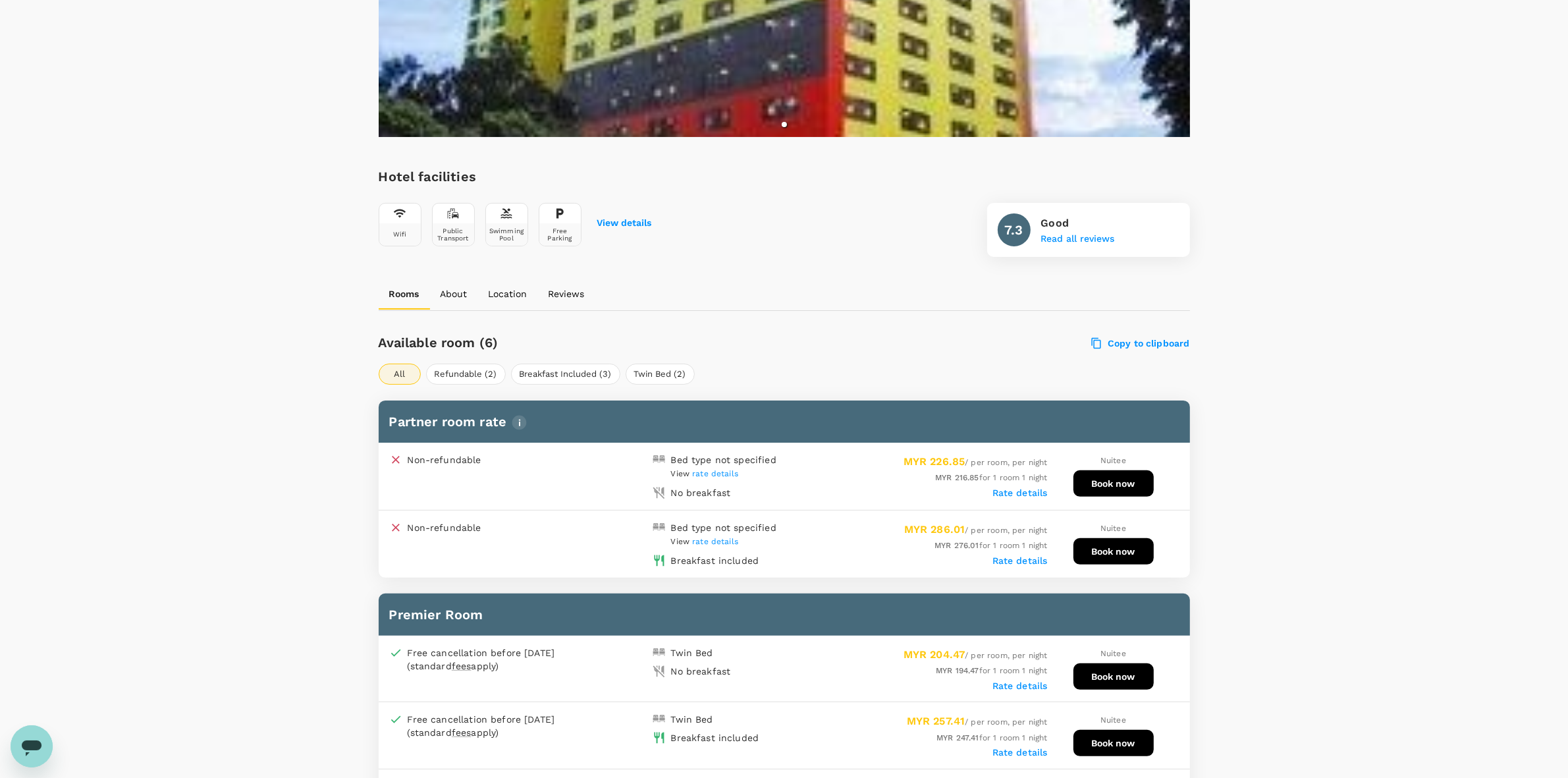
scroll to position [411, 0]
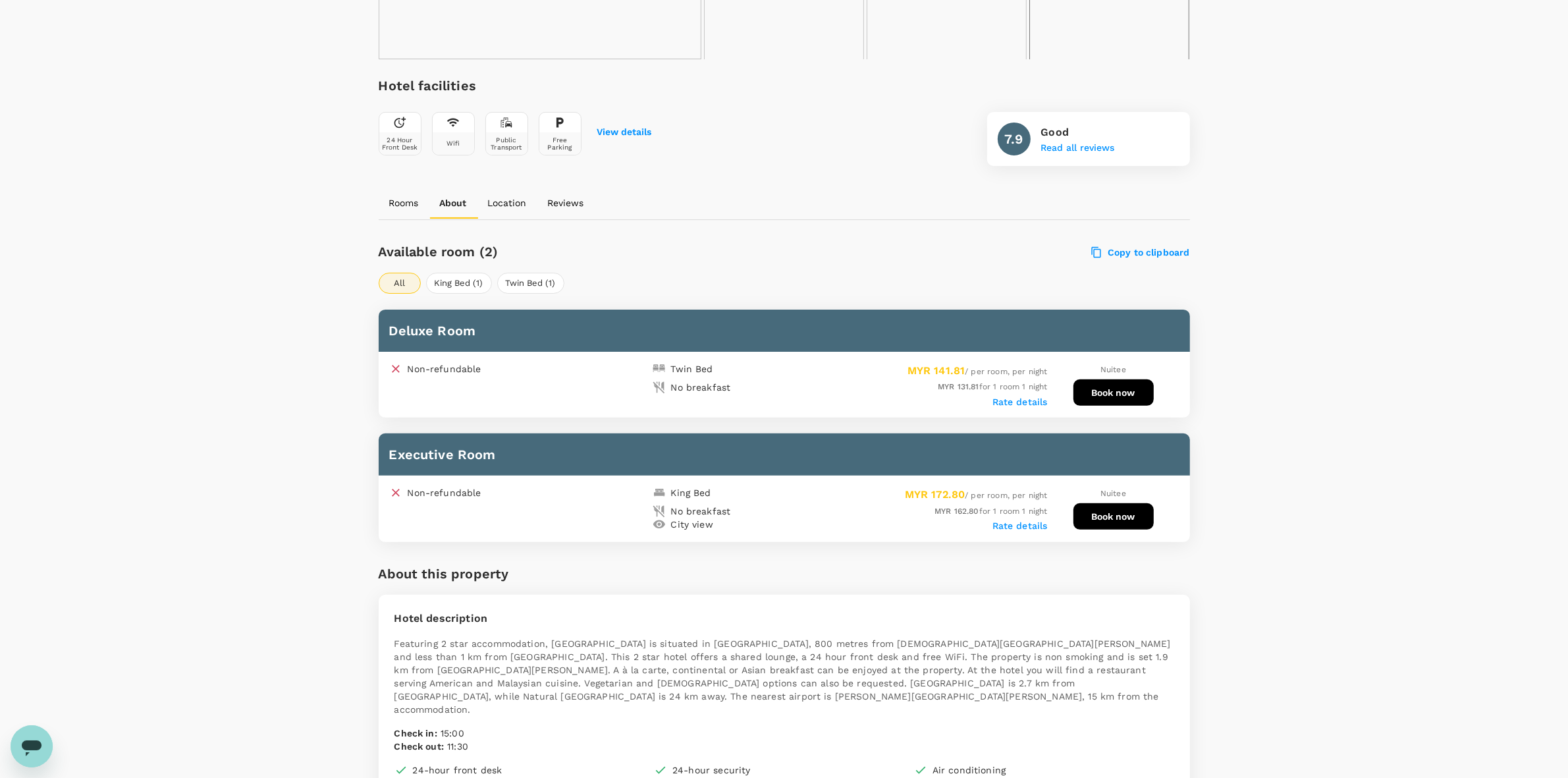
scroll to position [741, 0]
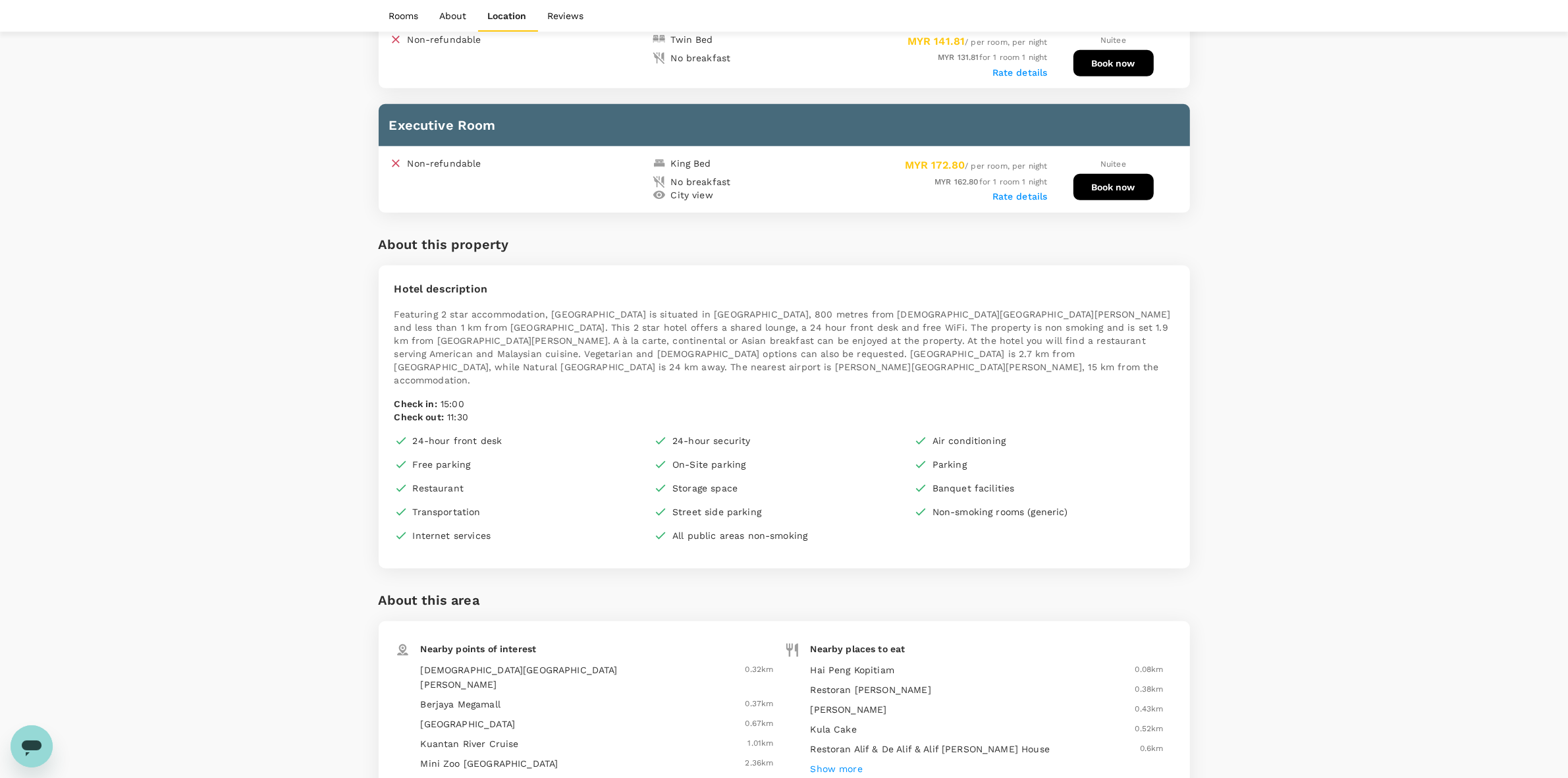
click at [1350, 184] on div "Your Hotel Details Check in [DATE] Check out [DATE] 1 traveller(s) 1 room(s) Ed…" at bounding box center [784, 463] width 1568 height 2318
click at [1342, 373] on div "Your Hotel Details Check in [DATE] Check out [DATE] 1 traveller(s) 1 room(s) Ed…" at bounding box center [784, 463] width 1568 height 2318
click at [1347, 372] on div "Your Hotel Details Check in [DATE] Check out [DATE] 1 traveller(s) 1 room(s) Ed…" at bounding box center [784, 463] width 1568 height 2318
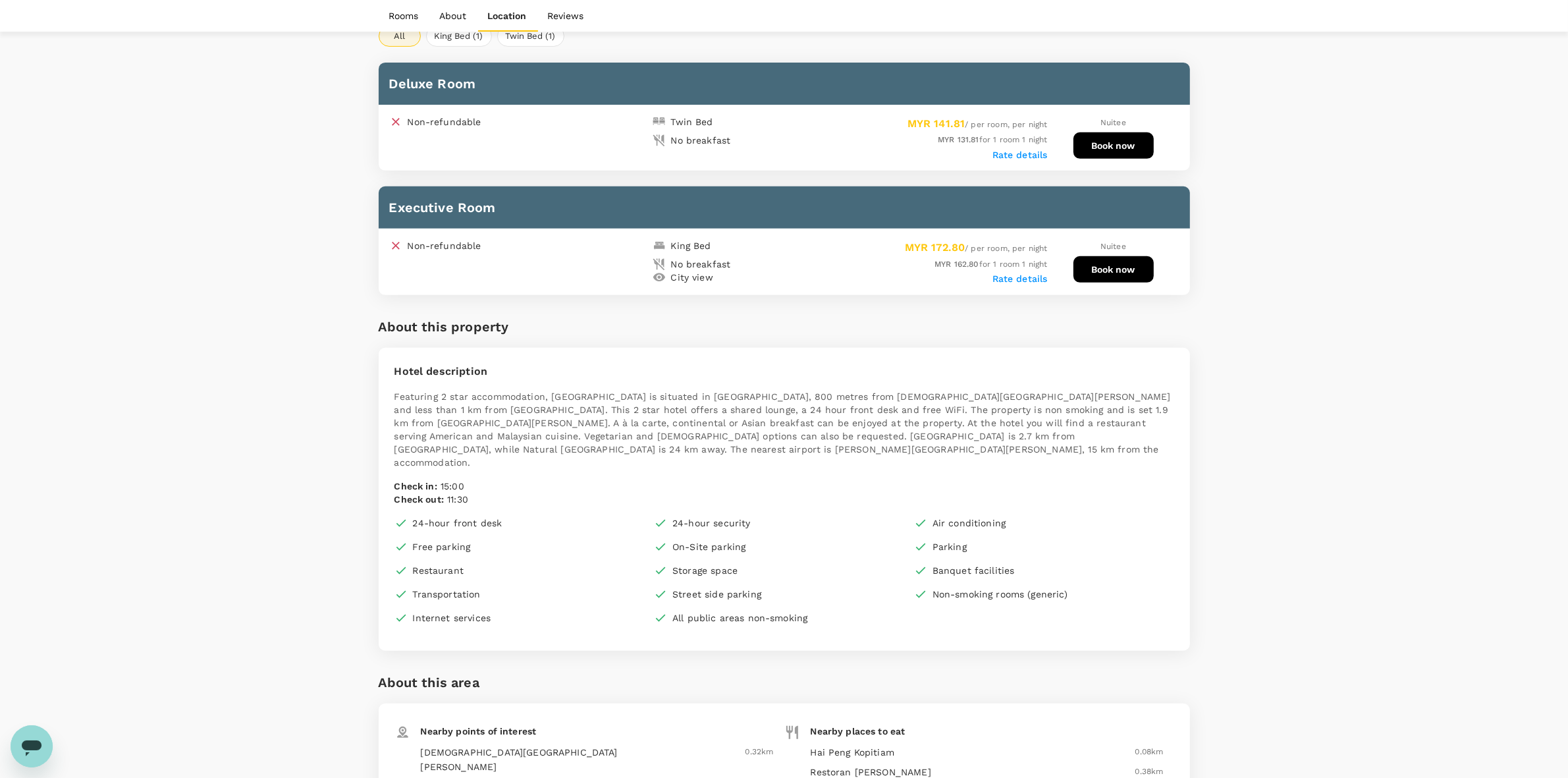
drag, startPoint x: 1113, startPoint y: 314, endPoint x: 1085, endPoint y: 301, distance: 30.9
click at [1111, 316] on div "About this property" at bounding box center [784, 332] width 812 height 31
click at [1014, 274] on label "Rate details" at bounding box center [1020, 278] width 55 height 10
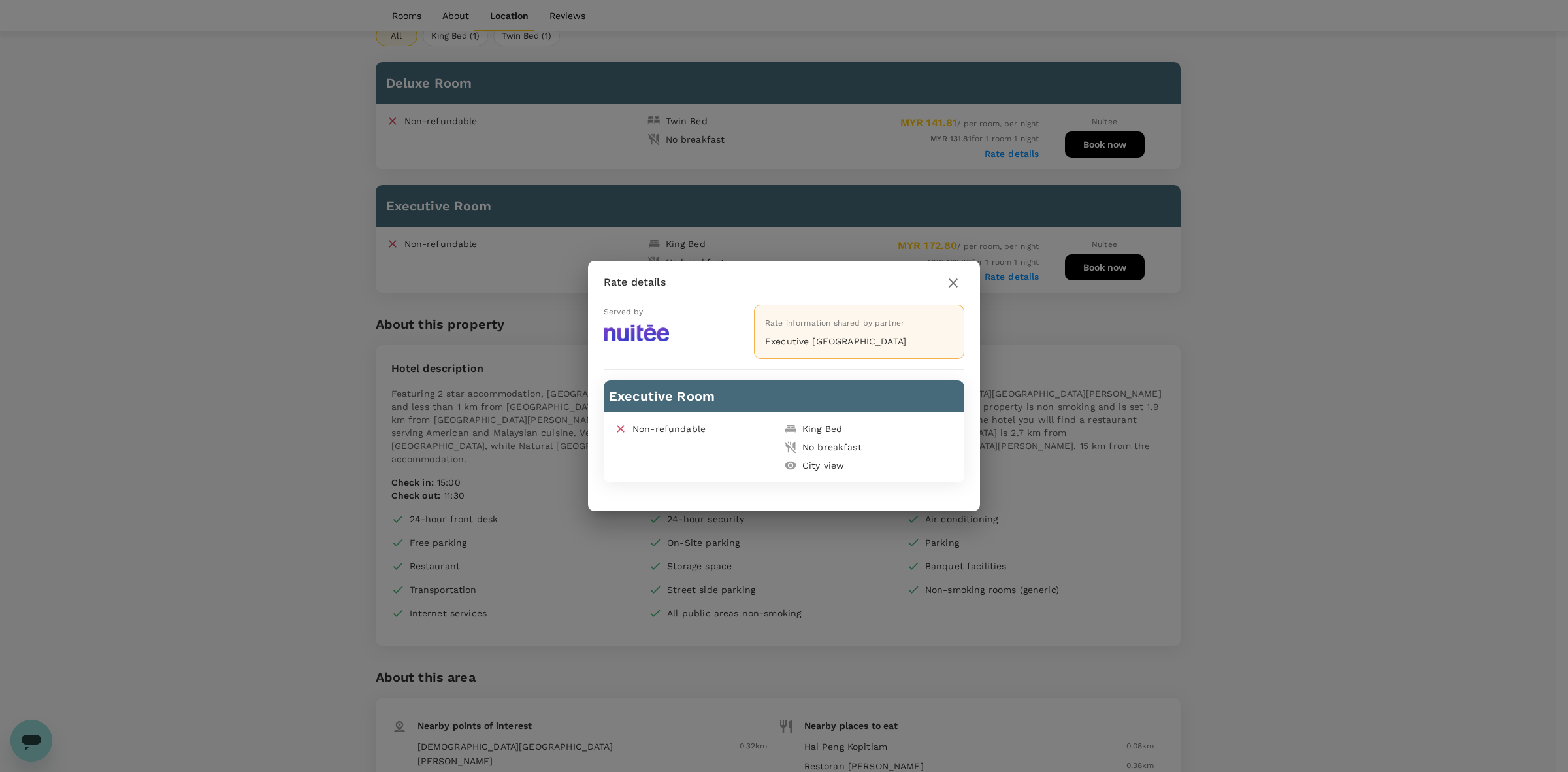
click at [950, 285] on icon "button" at bounding box center [953, 283] width 9 height 9
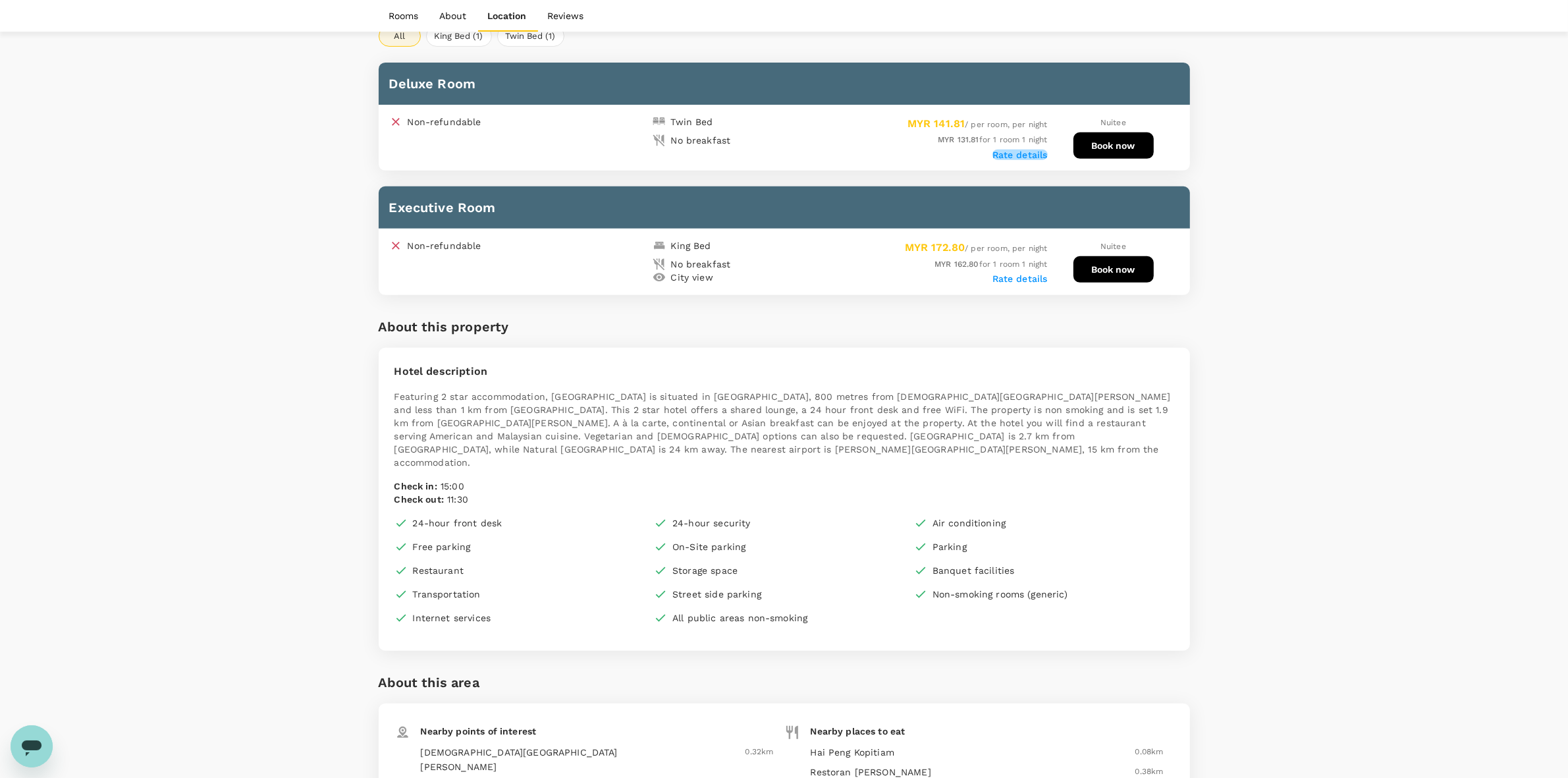
click at [1029, 150] on label "Rate details" at bounding box center [1020, 155] width 55 height 10
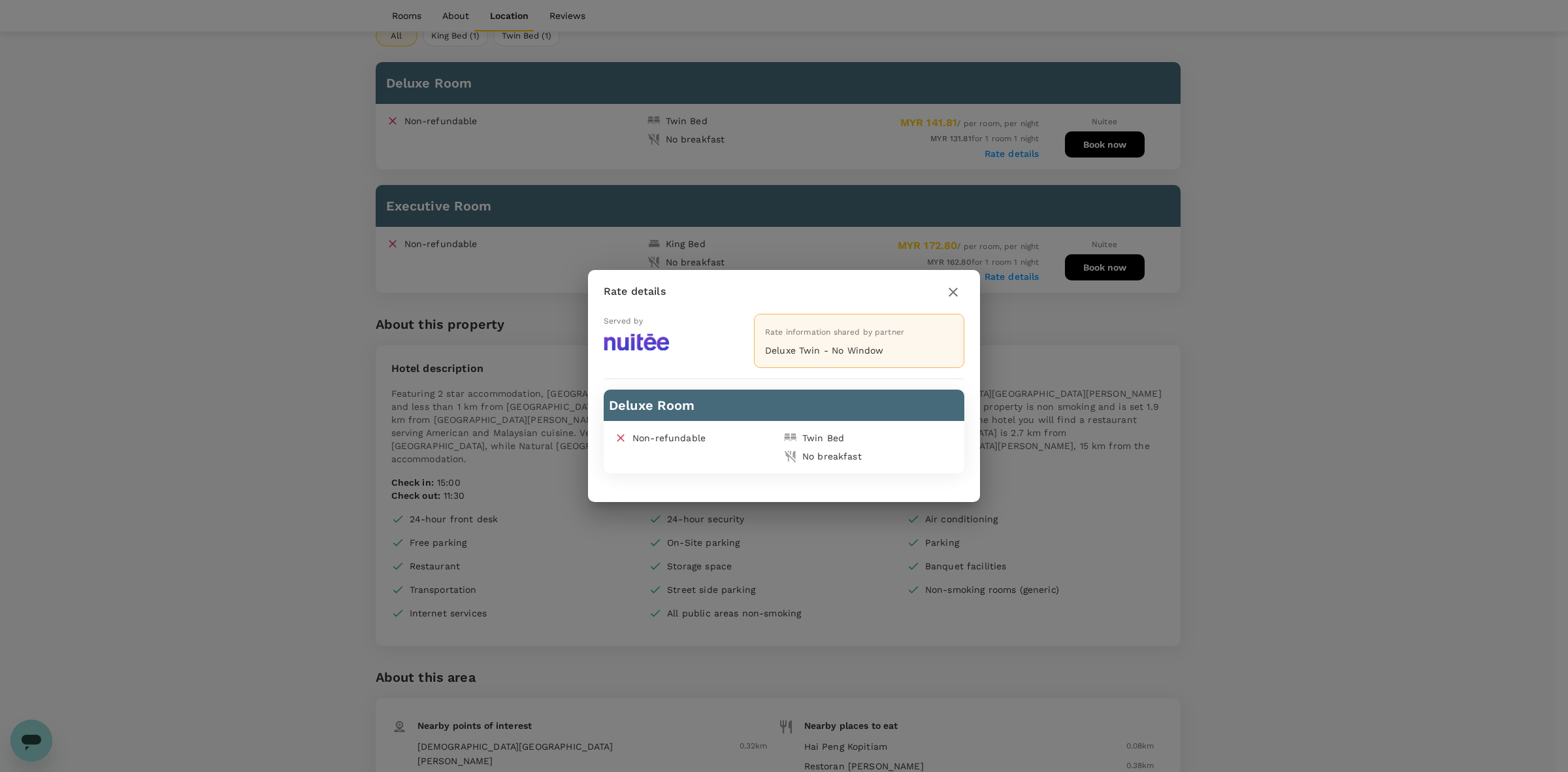
click at [959, 291] on icon "button" at bounding box center [953, 292] width 15 height 15
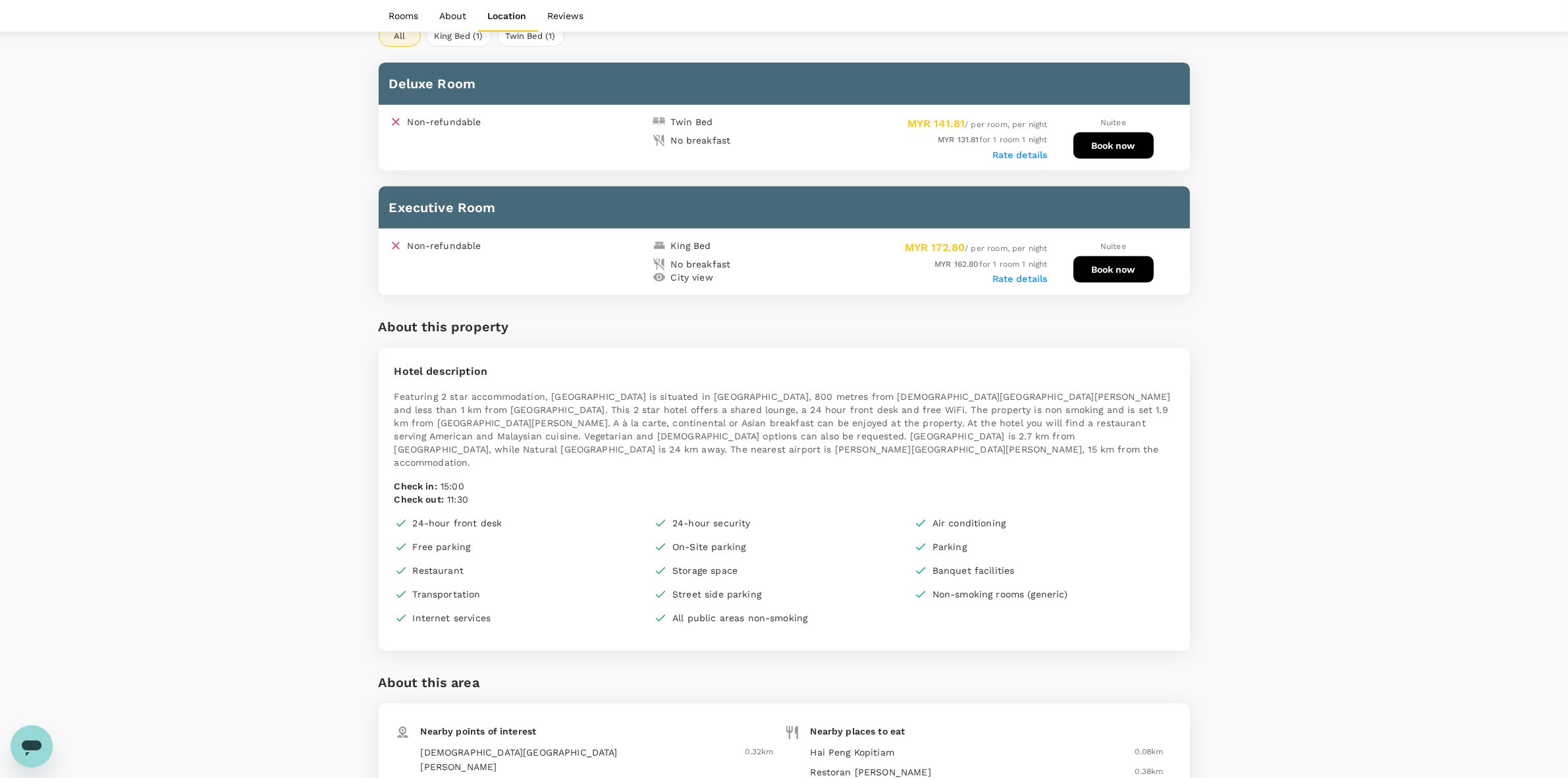
drag, startPoint x: 1322, startPoint y: 336, endPoint x: 1328, endPoint y: 331, distance: 7.8
click at [1323, 336] on div "Your Hotel Details Check in 18 Sep 2025 Check out 19 Sep 2025 1 traveller(s) 1 …" at bounding box center [784, 546] width 1568 height 2318
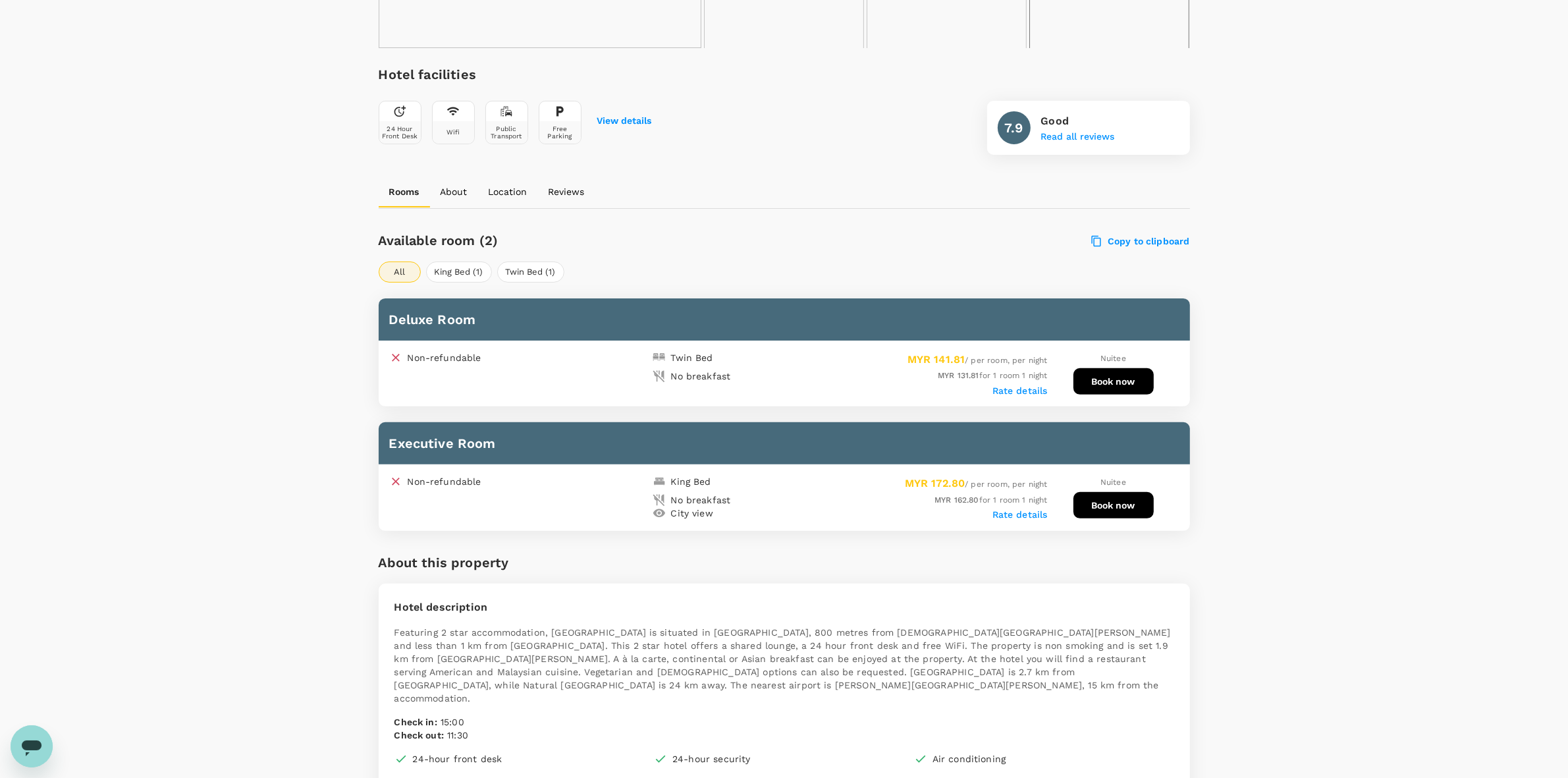
scroll to position [411, 0]
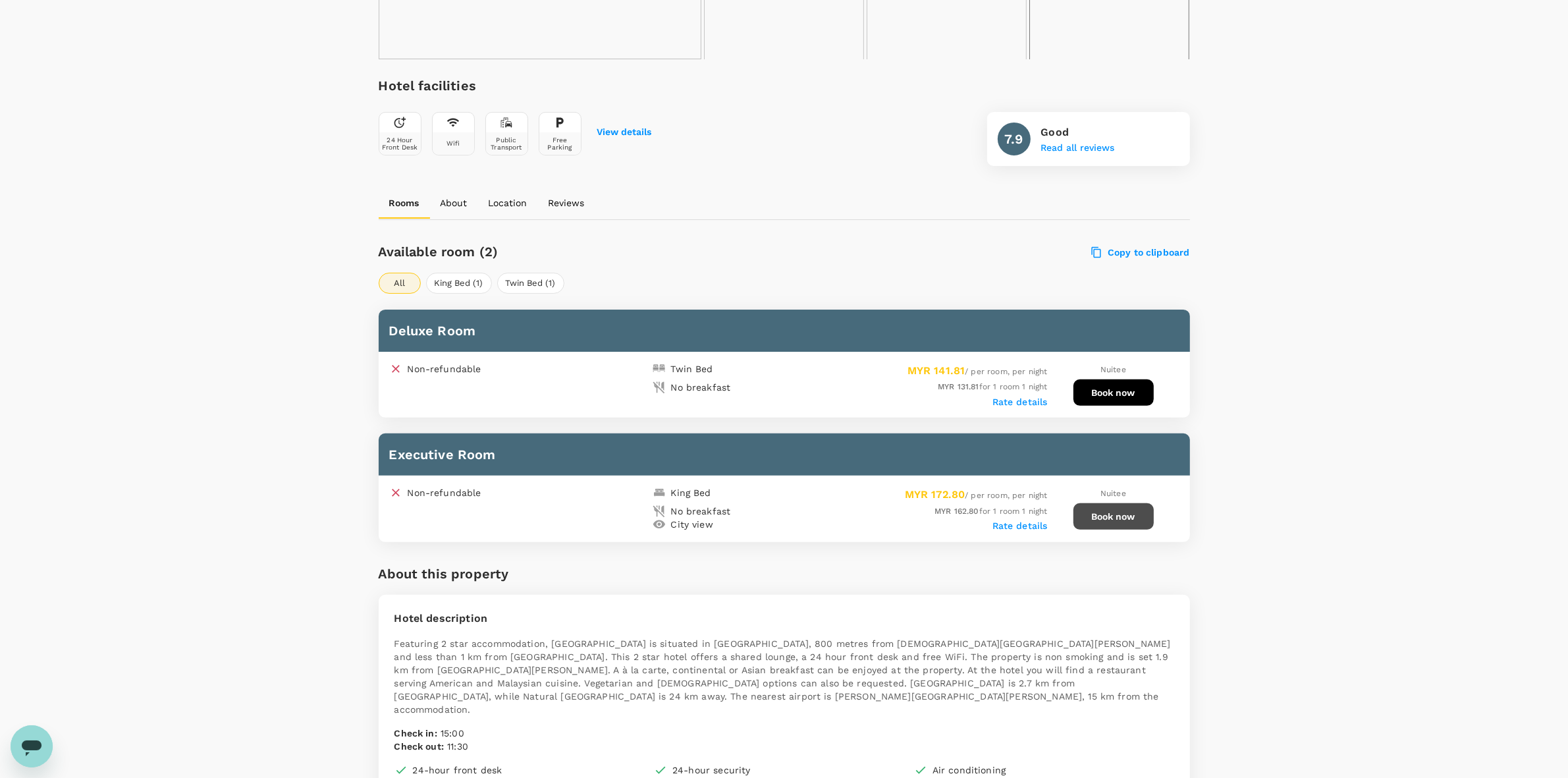
click at [1104, 517] on button "Book now" at bounding box center [1114, 515] width 80 height 26
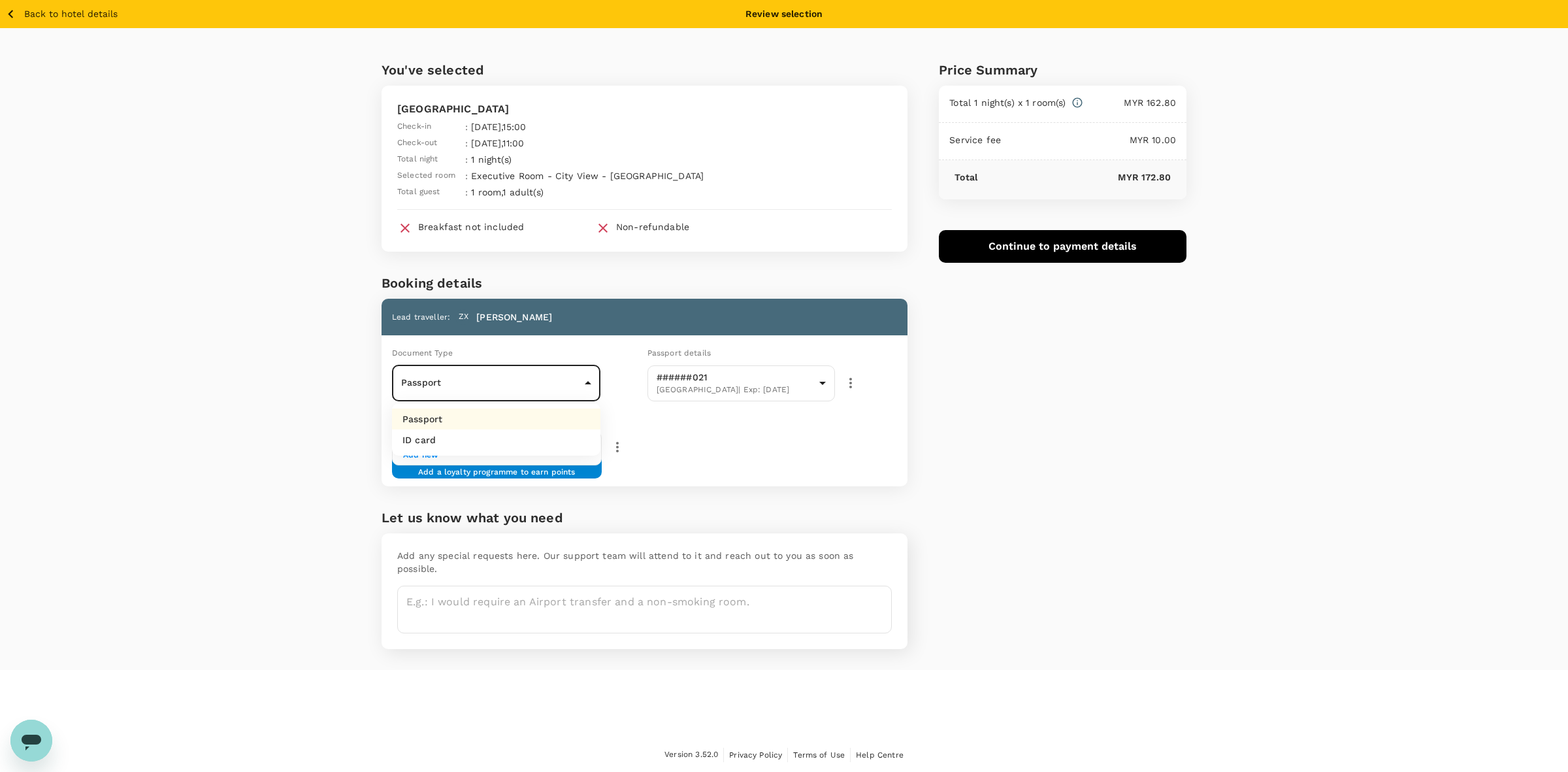
click at [462, 382] on body "Back to hotel details Review selection You've selected Riverside Boutique Hotel…" at bounding box center [784, 386] width 1568 height 772
click at [459, 409] on li "Passport" at bounding box center [496, 418] width 208 height 21
drag, startPoint x: 274, startPoint y: 399, endPoint x: 249, endPoint y: 361, distance: 45.5
click at [266, 396] on div "You've selected Riverside Boutique Hotel Check-in : 18 Sep 2025 , 15:00 Check-o…" at bounding box center [784, 348] width 1568 height 641
click at [7, 12] on icon "button" at bounding box center [11, 14] width 16 height 16
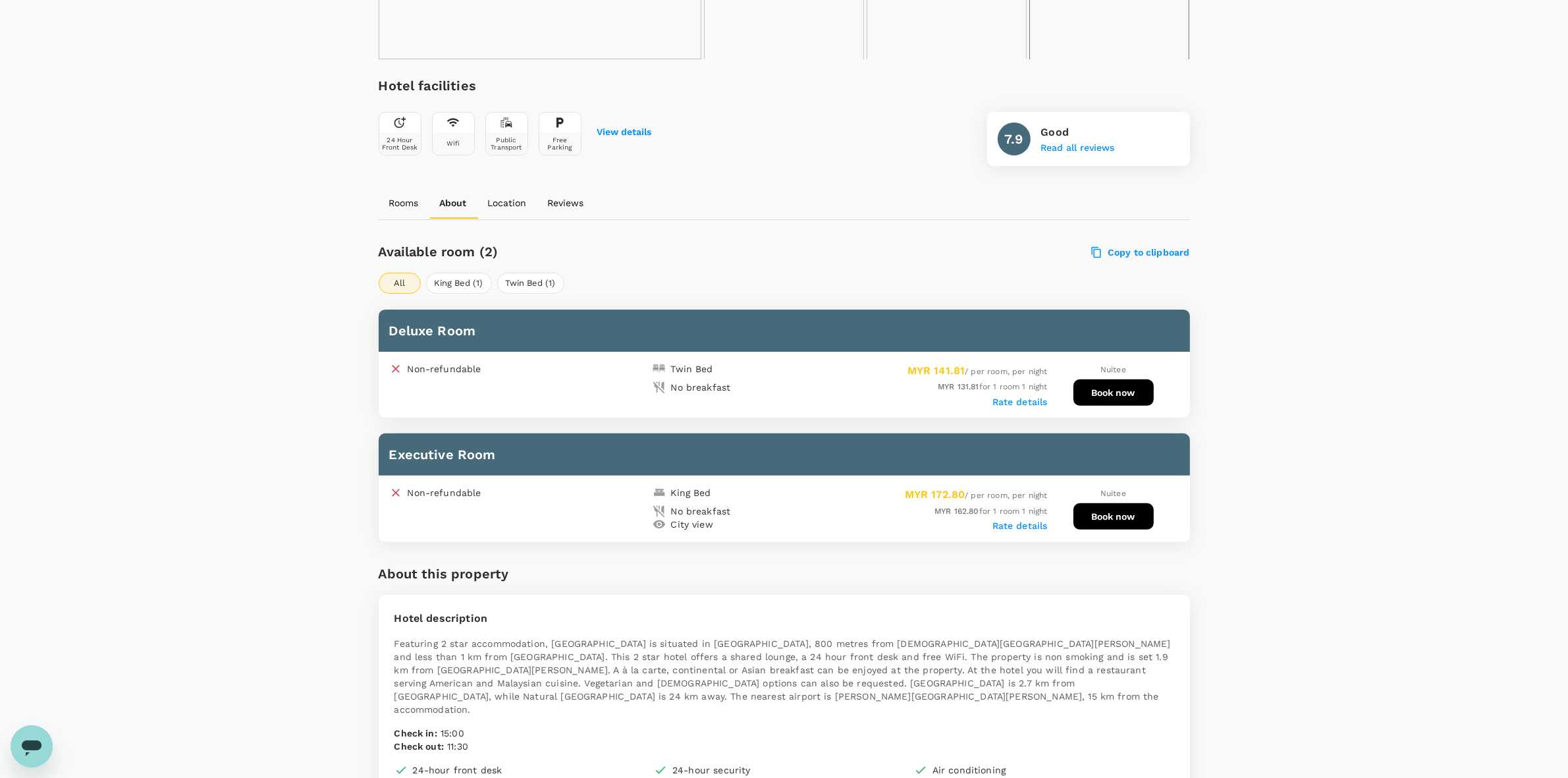
scroll to position [406, 0]
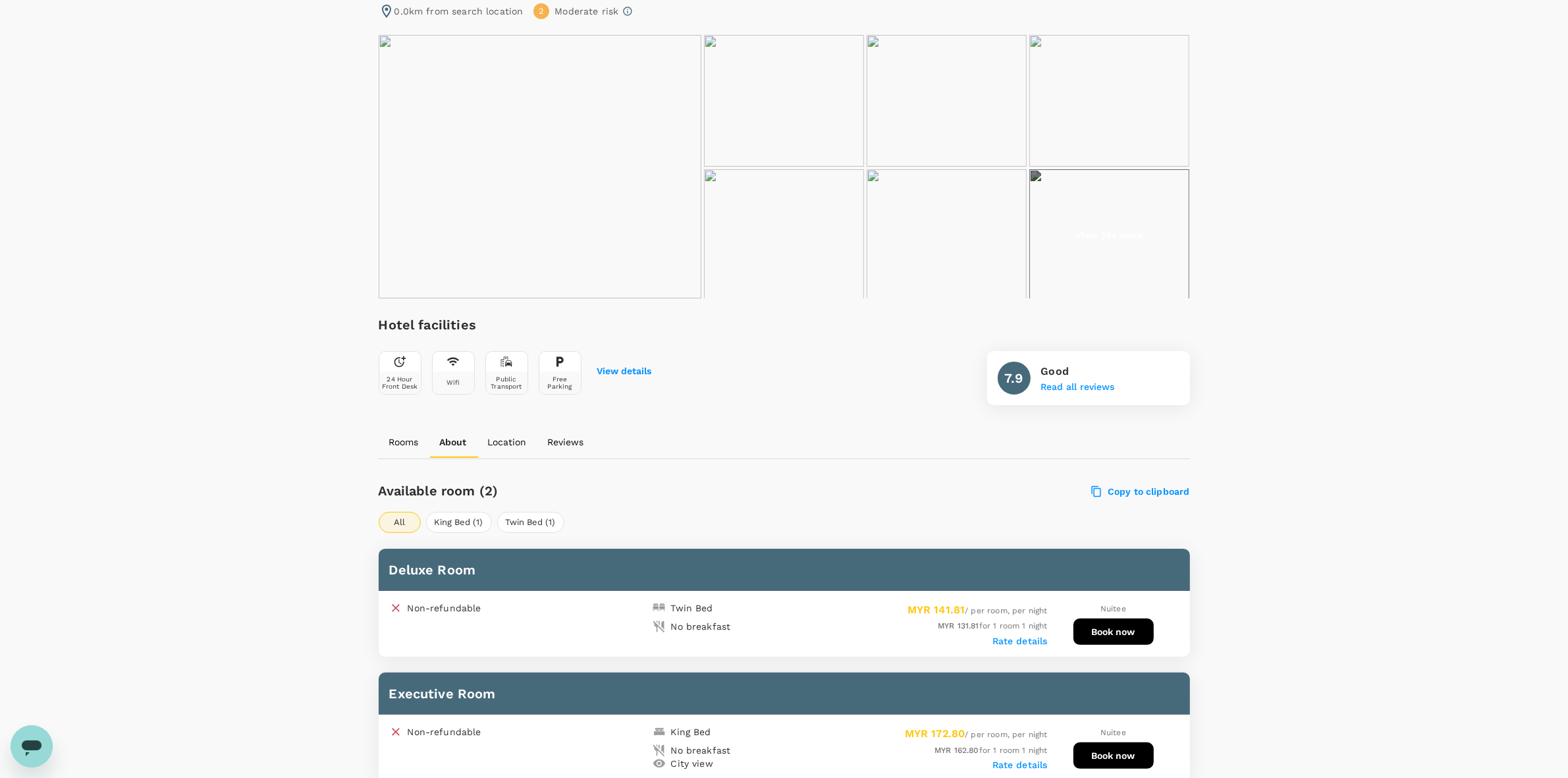
scroll to position [0, 0]
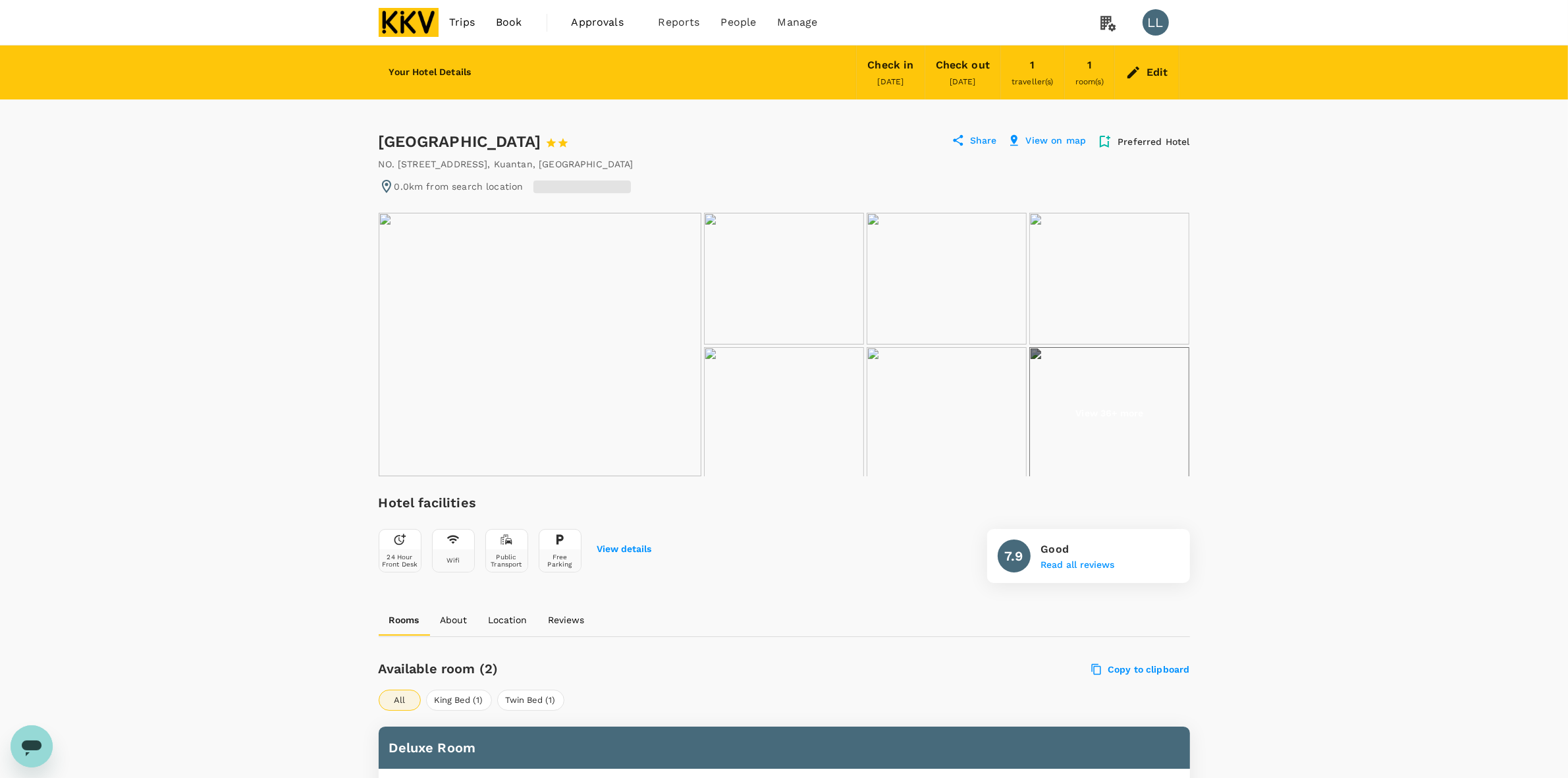
drag, startPoint x: 1027, startPoint y: 212, endPoint x: 1035, endPoint y: 218, distance: 10.0
click at [1028, 215] on ul "View 36+ more" at bounding box center [784, 344] width 812 height 263
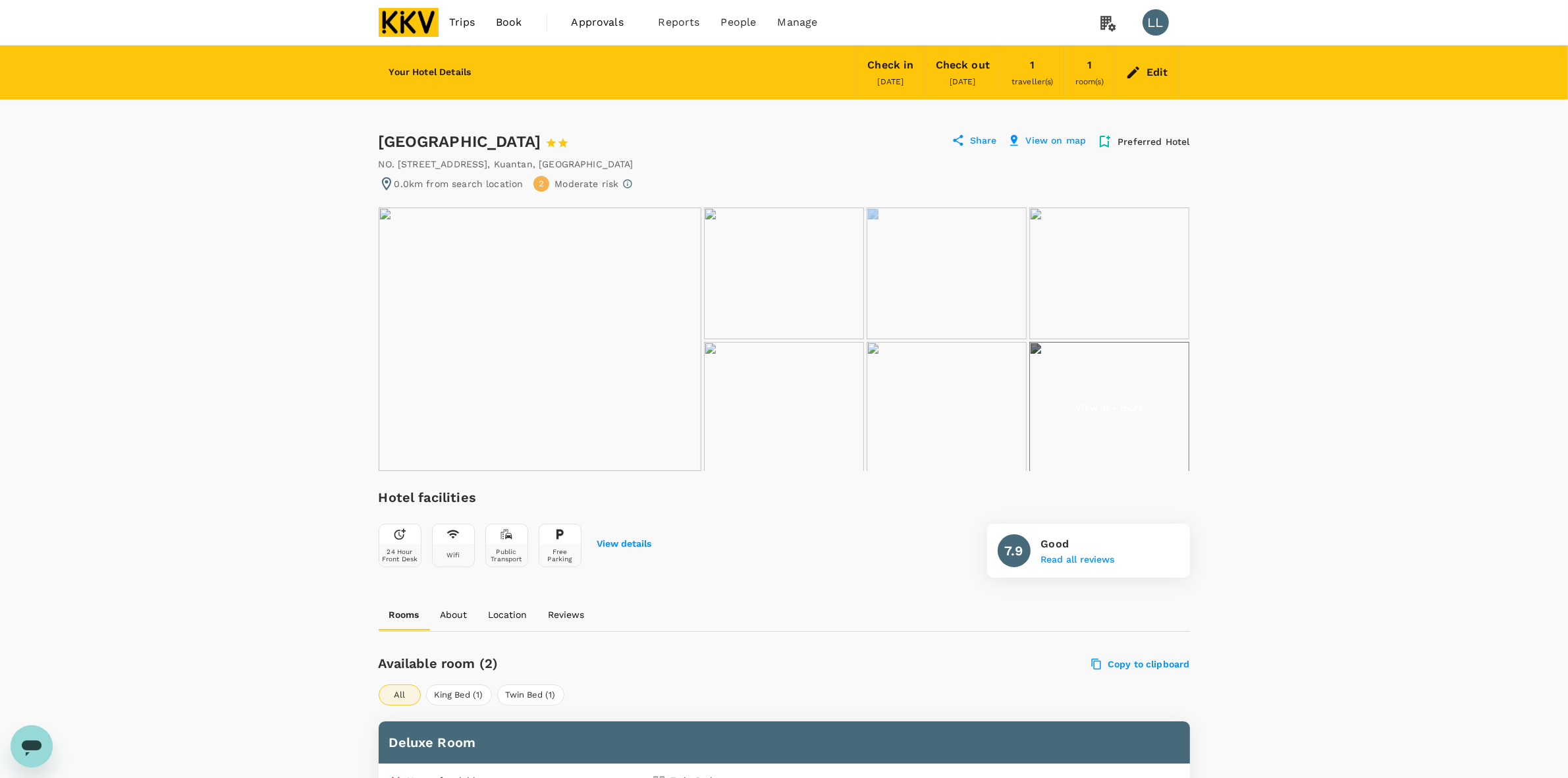
click at [1035, 218] on img at bounding box center [1109, 273] width 160 height 132
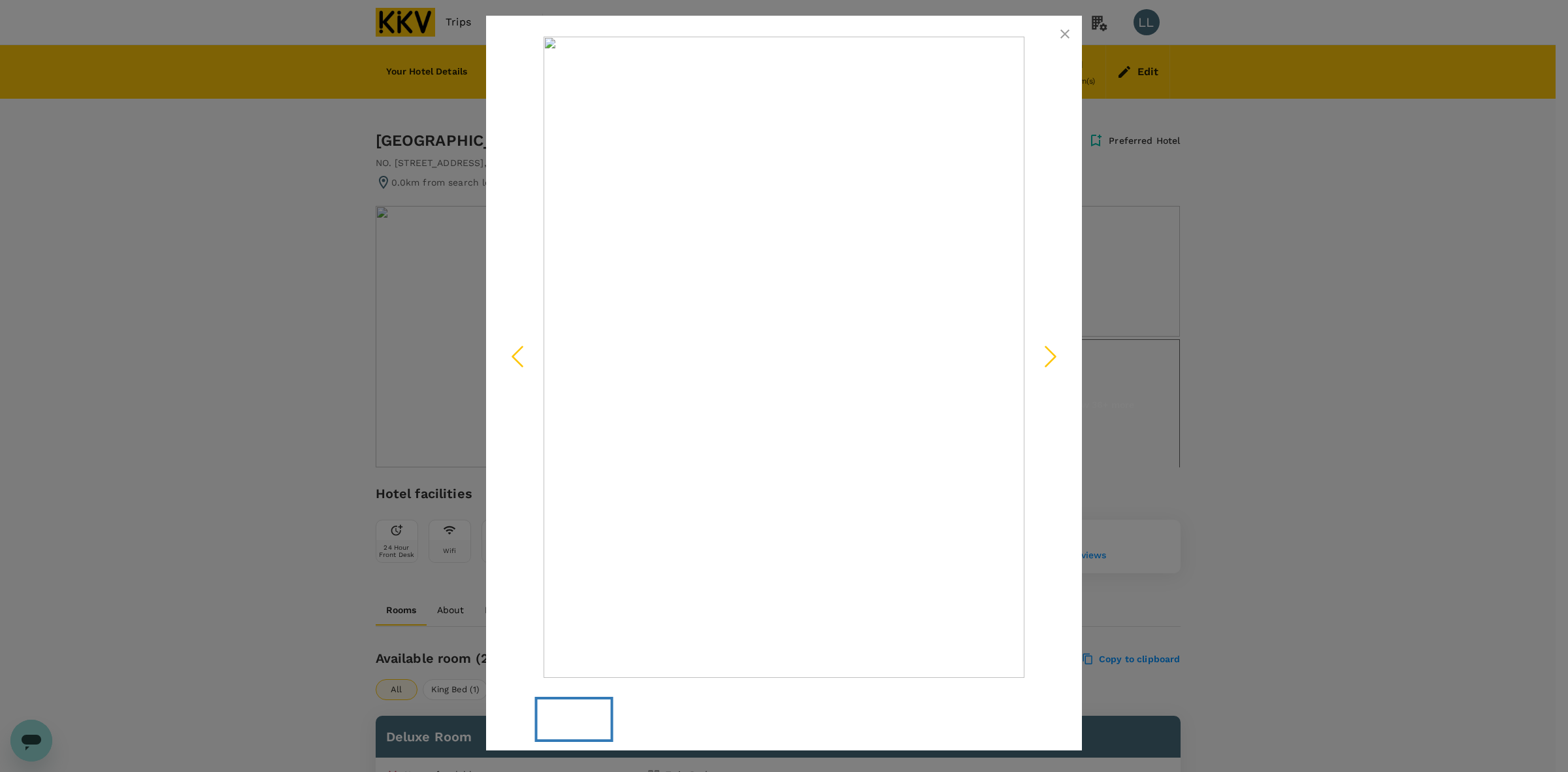
click at [518, 353] on icon "Previous Slide" at bounding box center [517, 356] width 39 height 39
click at [1067, 35] on icon "button" at bounding box center [1064, 33] width 15 height 15
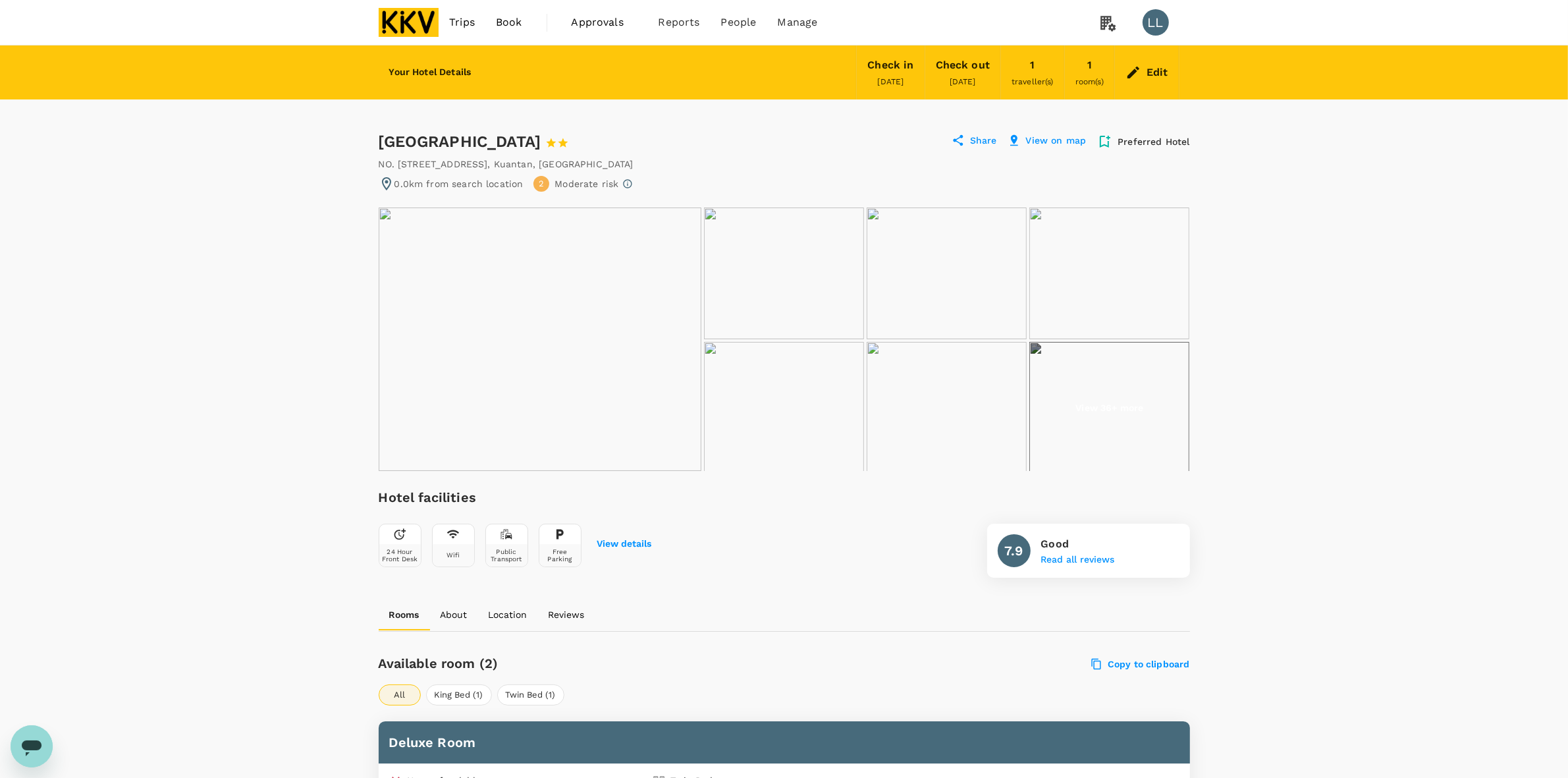
drag, startPoint x: 379, startPoint y: 136, endPoint x: 594, endPoint y: 161, distance: 216.4
copy div "Riverside Boutique Hotel 1 Star 2 Stars 3 Stars 4 Stars 5 Stars Share View on m…"
drag, startPoint x: 1486, startPoint y: 341, endPoint x: 1244, endPoint y: 336, distance: 242.1
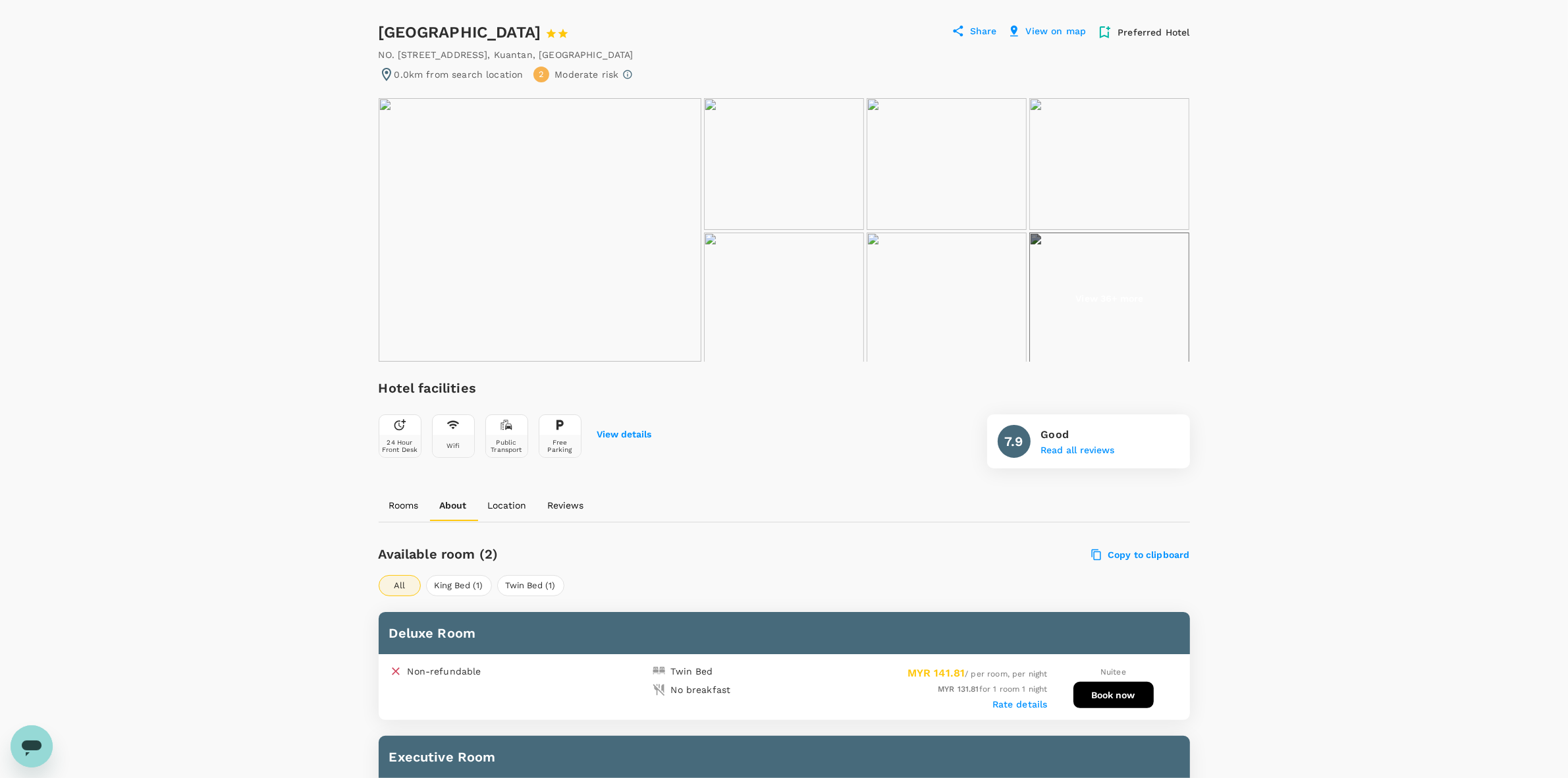
scroll to position [494, 0]
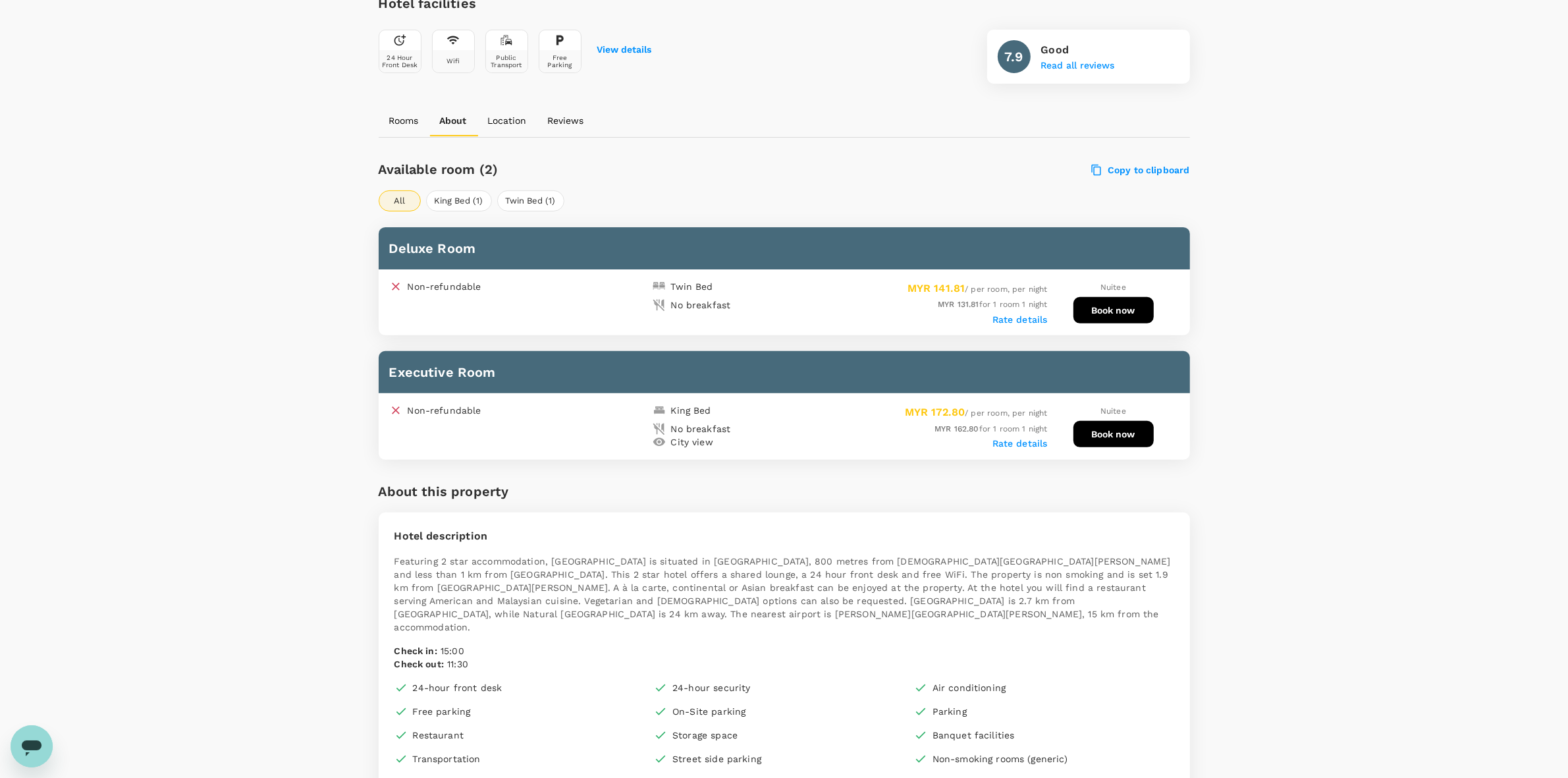
click at [1421, 336] on div "Your Hotel Details Check in [DATE] Check out [DATE] 1 traveller(s) 1 room(s) Ed…" at bounding box center [784, 710] width 1568 height 2318
drag, startPoint x: 1346, startPoint y: 514, endPoint x: 1323, endPoint y: 507, distance: 24.0
click at [1342, 515] on div "Your Hotel Details Check in [DATE] Check out [DATE] 1 traveller(s) 1 room(s) Ed…" at bounding box center [784, 710] width 1568 height 2318
drag, startPoint x: 1507, startPoint y: 406, endPoint x: 1460, endPoint y: 403, distance: 47.1
click at [1506, 406] on div "Your Hotel Details Check in [DATE] Check out [DATE] 1 traveller(s) 1 room(s) Ed…" at bounding box center [784, 710] width 1568 height 2318
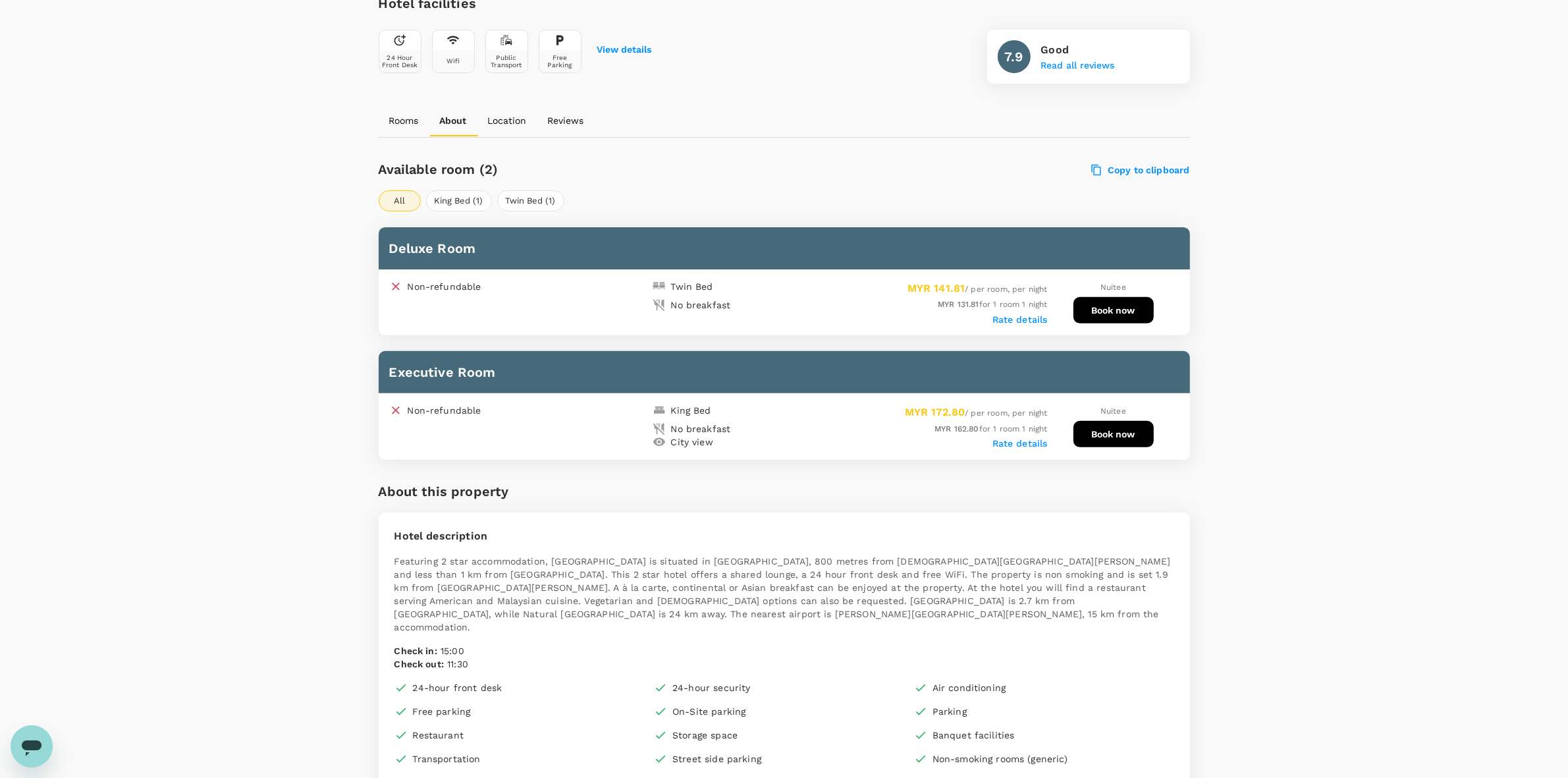
drag, startPoint x: 1366, startPoint y: 366, endPoint x: 1352, endPoint y: 418, distance: 53.9
click at [1365, 366] on div "Your Hotel Details Check in [DATE] Check out [DATE] 1 traveller(s) 1 room(s) Ed…" at bounding box center [784, 710] width 1568 height 2318
click at [1331, 531] on div "Your Hotel Details Check in [DATE] Check out [DATE] 1 traveller(s) 1 room(s) Ed…" at bounding box center [784, 710] width 1568 height 2318
click at [1015, 321] on div "Rate details" at bounding box center [916, 318] width 263 height 13
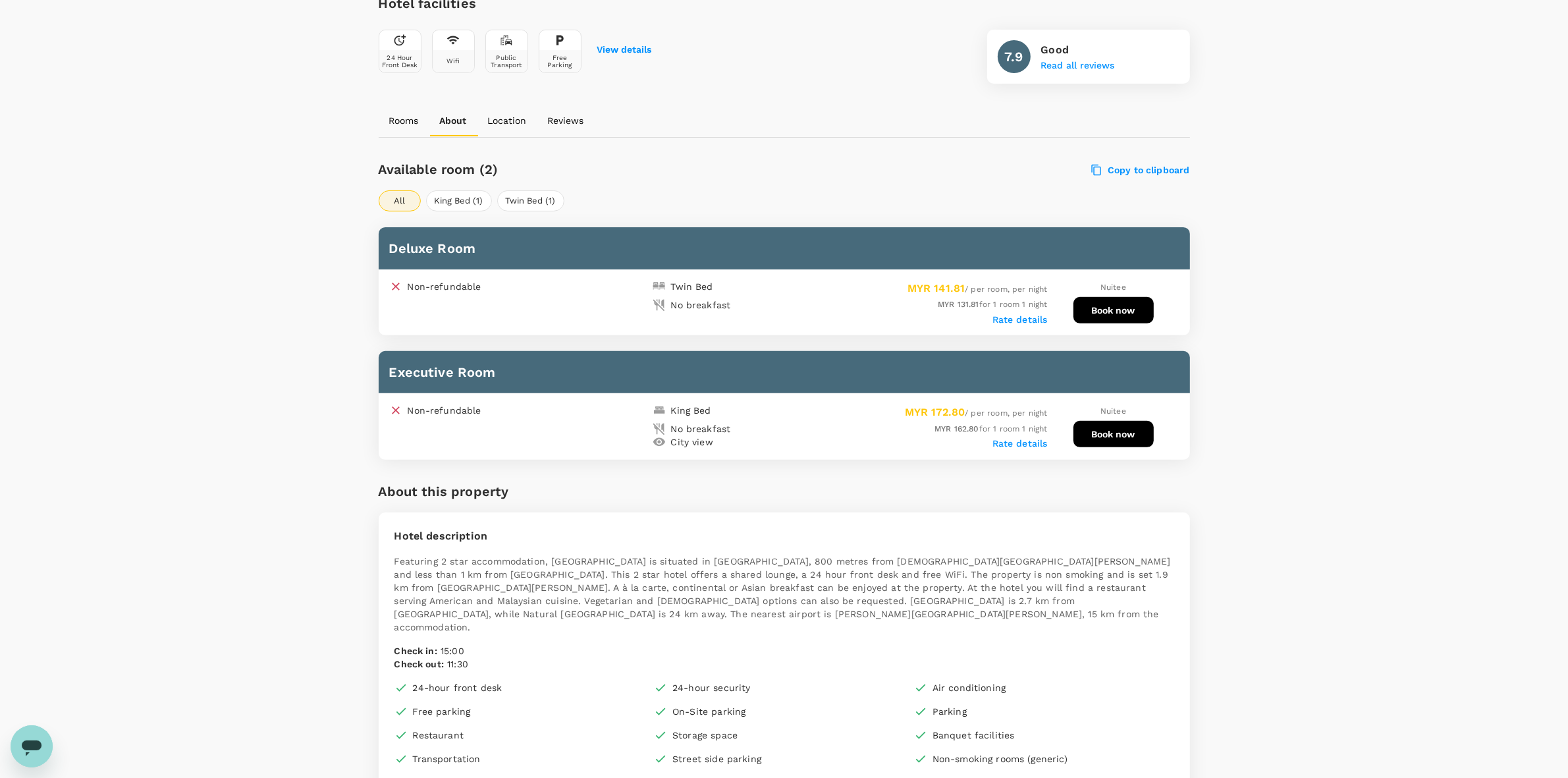
click at [1015, 320] on label "Rate details" at bounding box center [1020, 319] width 55 height 10
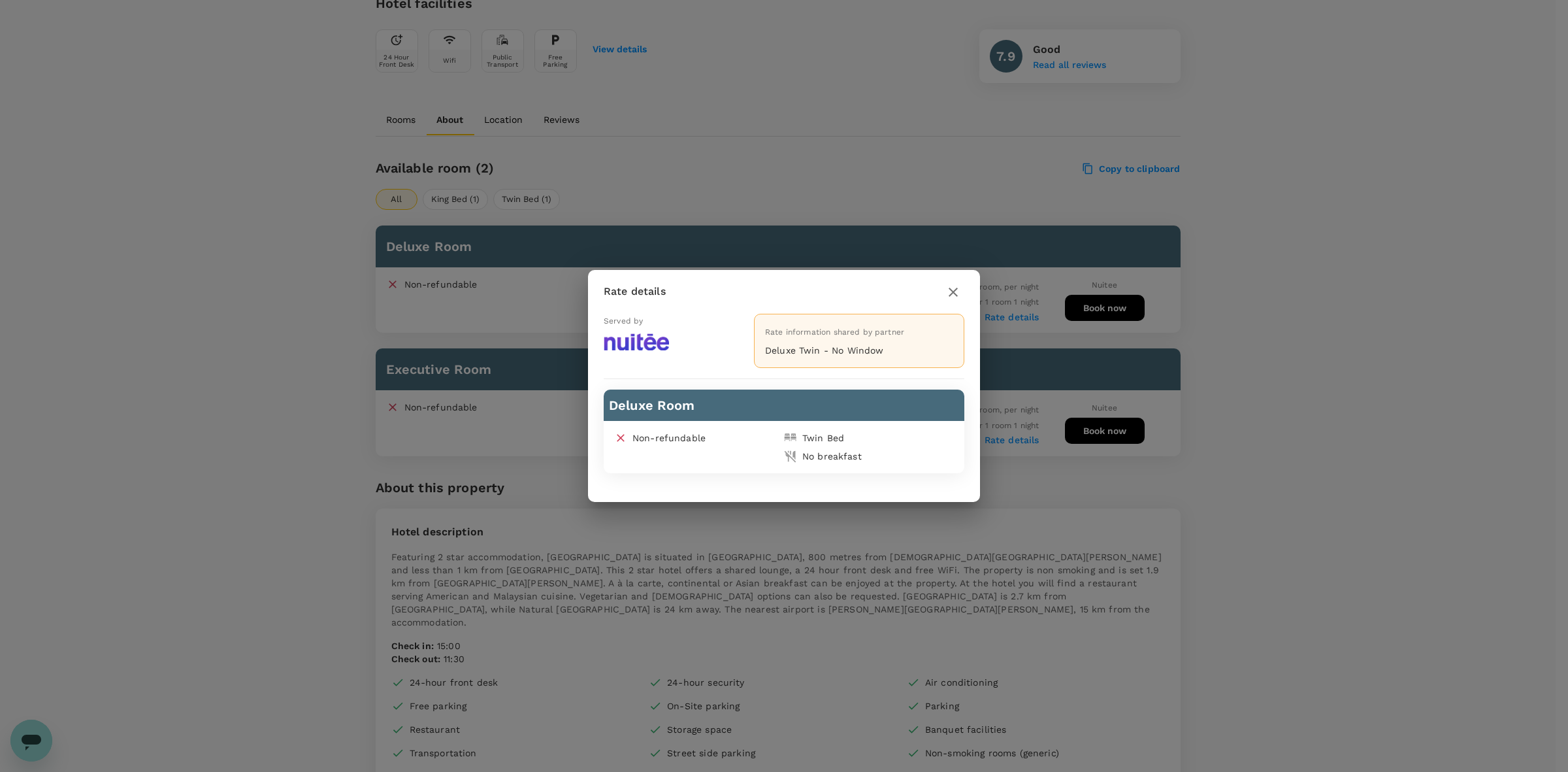
click at [953, 291] on icon "button" at bounding box center [953, 292] width 15 height 15
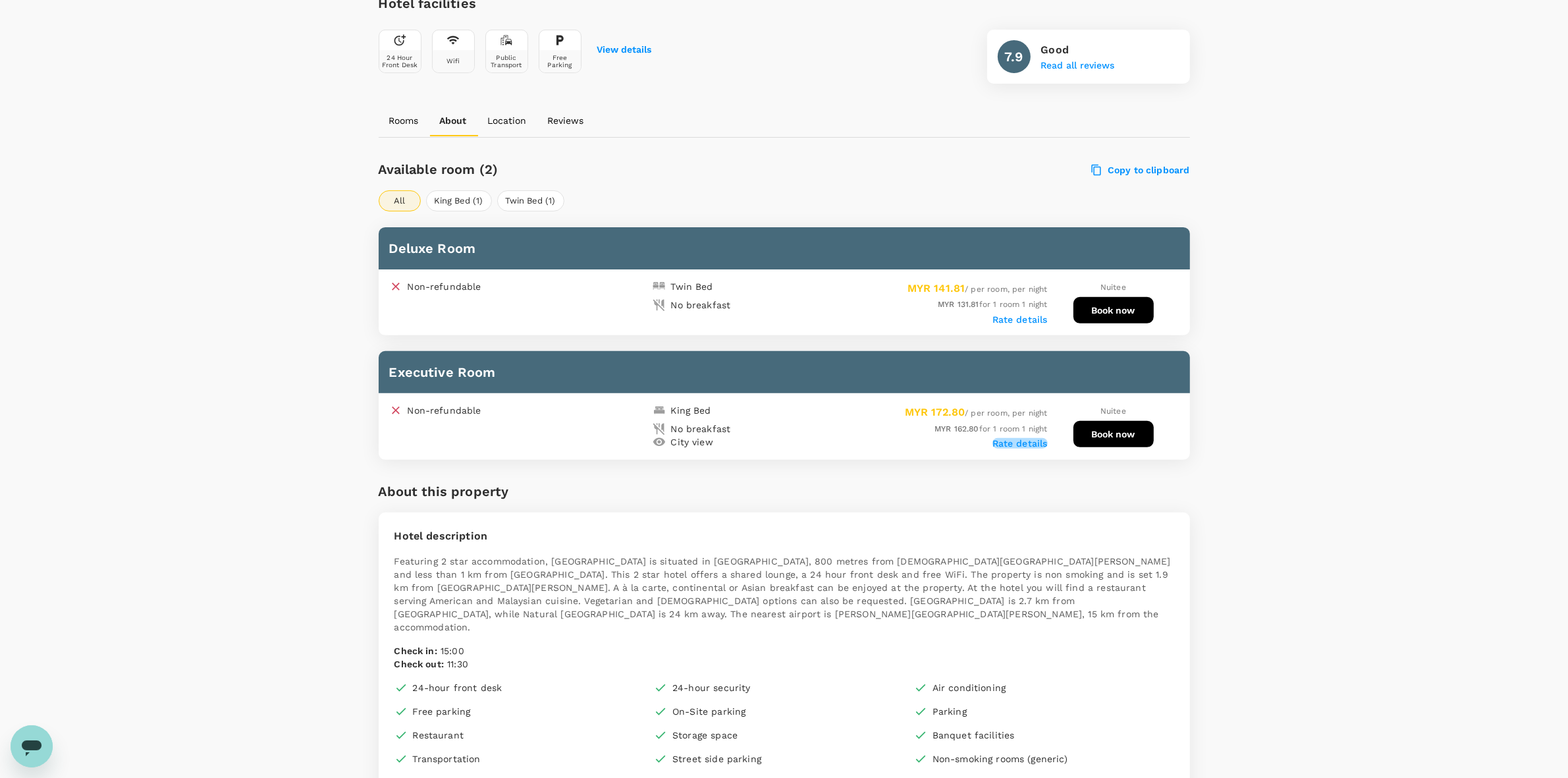
click at [1009, 438] on label "Rate details" at bounding box center [1020, 443] width 55 height 10
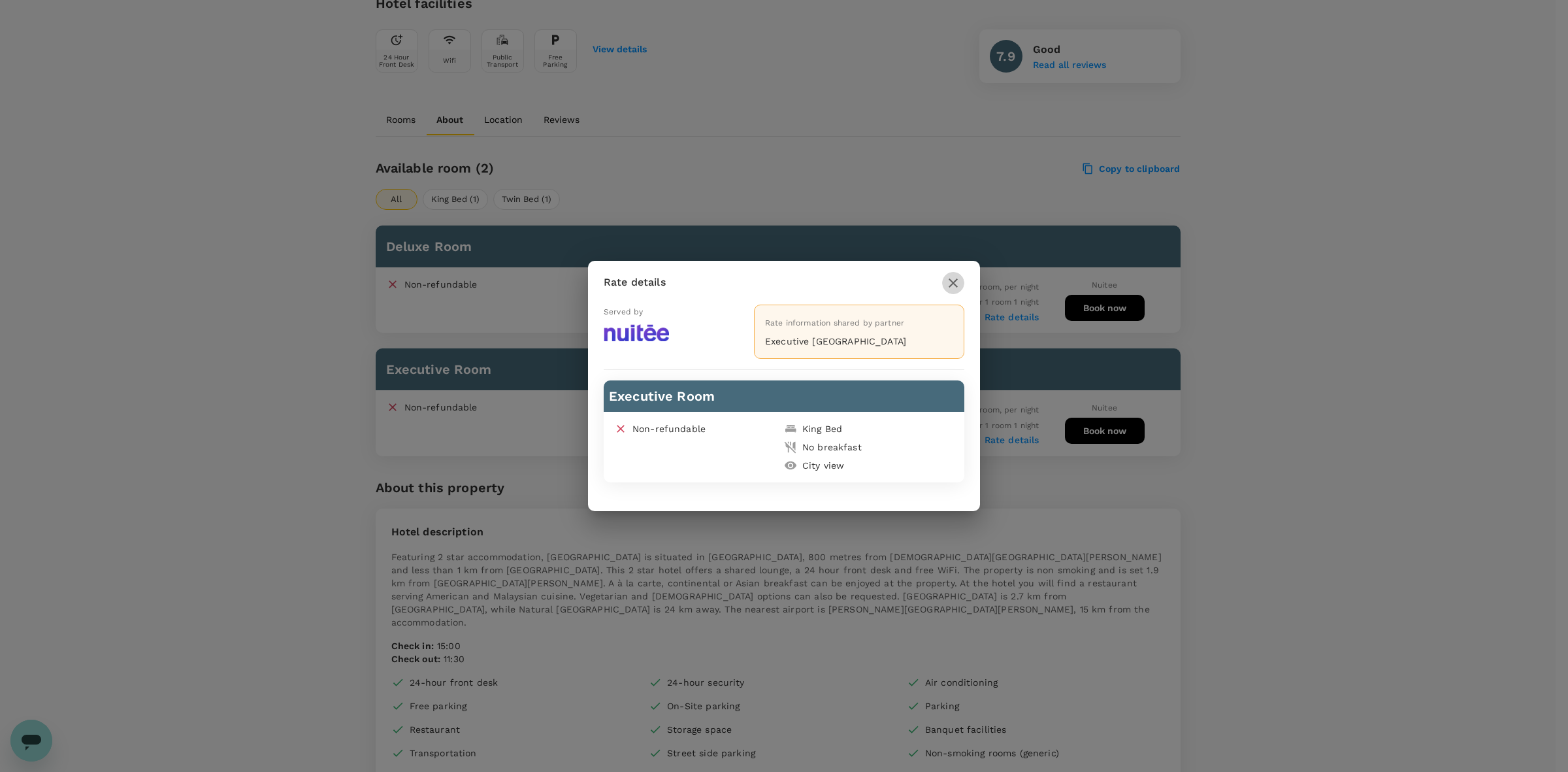
click at [953, 280] on icon "button" at bounding box center [953, 283] width 15 height 15
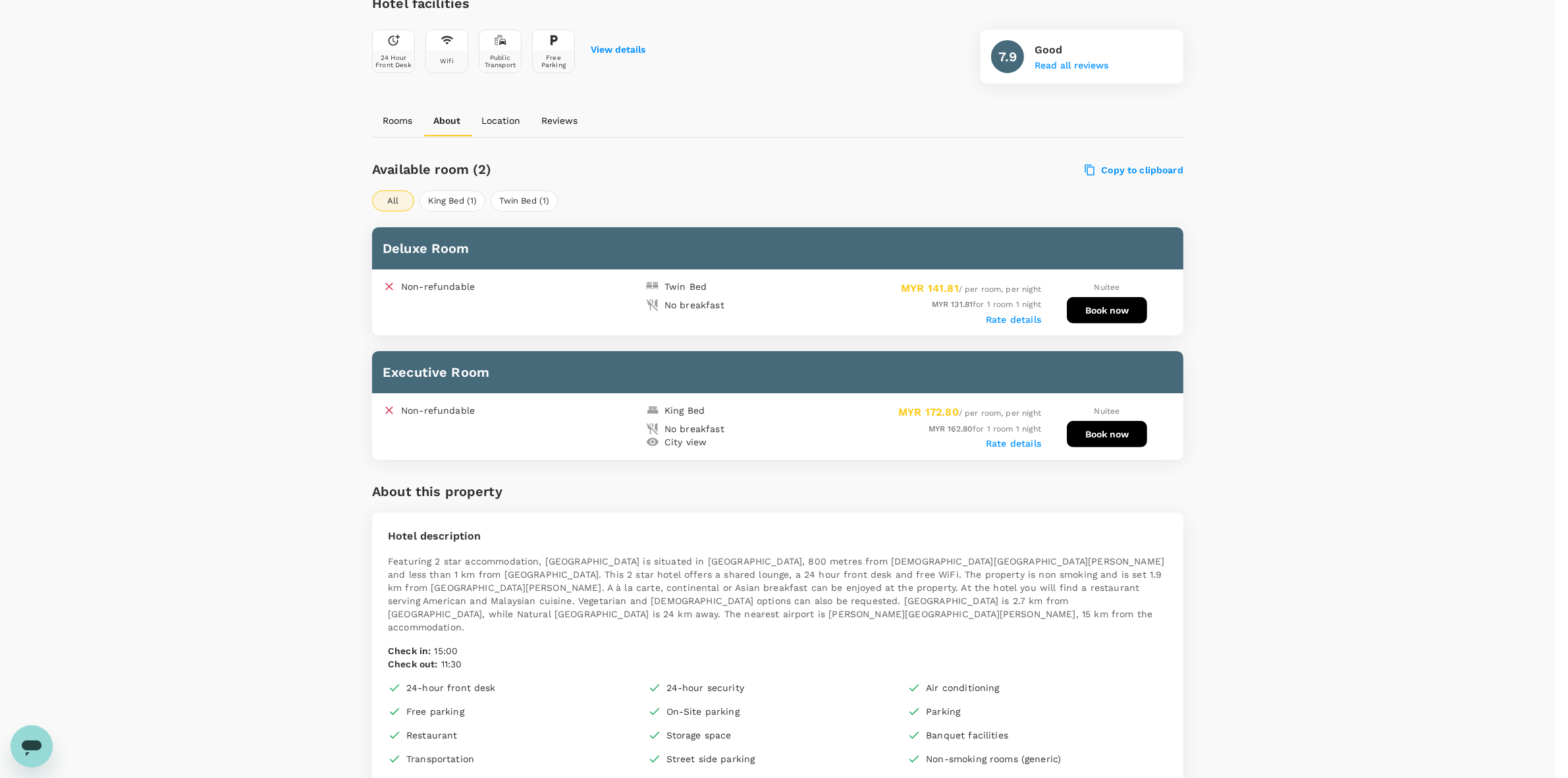
drag, startPoint x: 1299, startPoint y: 379, endPoint x: 1100, endPoint y: 504, distance: 235.0
click at [1117, 442] on button "Book now" at bounding box center [1114, 434] width 80 height 26
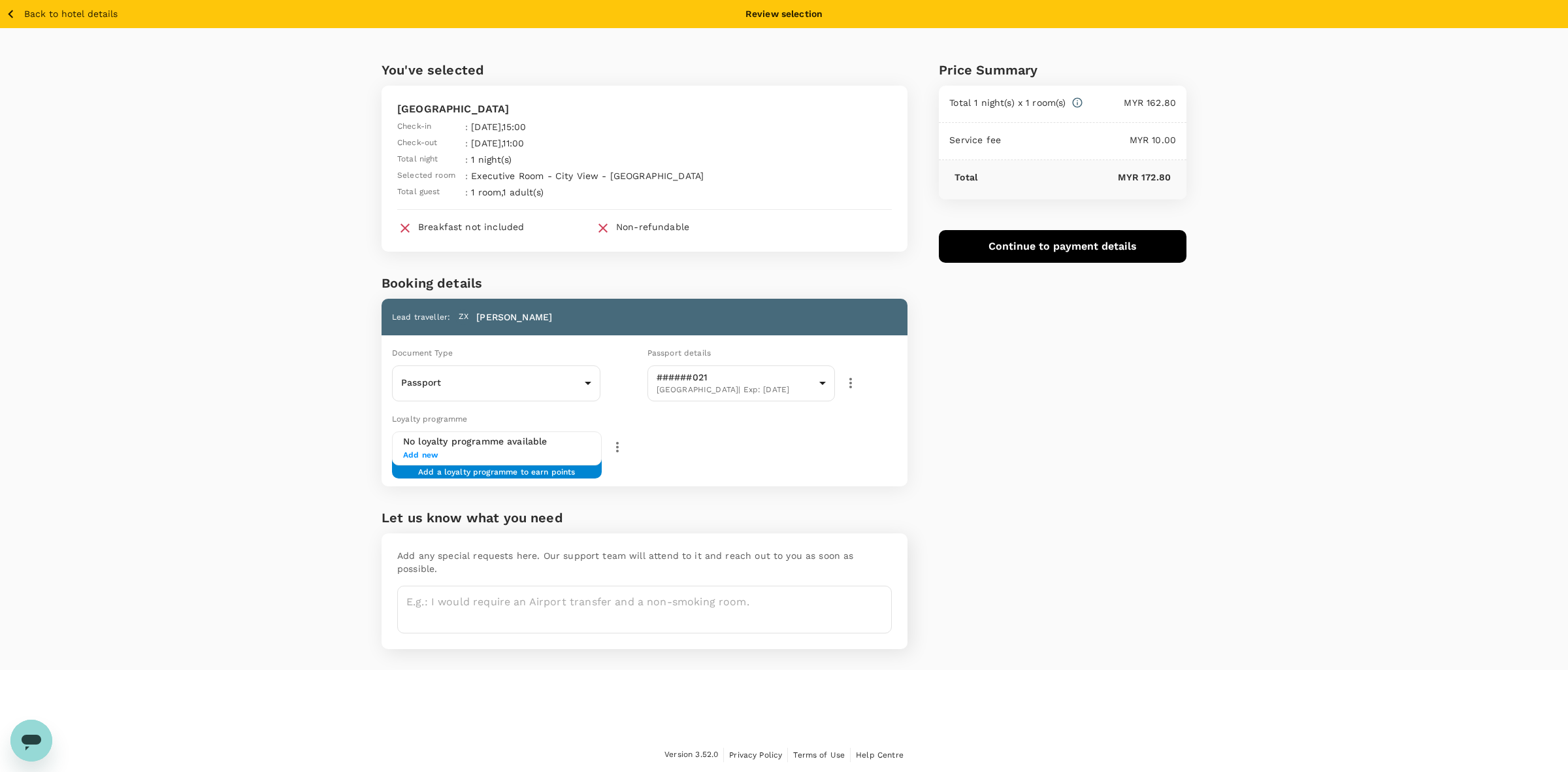
click at [1291, 561] on div "You've selected Riverside Boutique Hotel Check-in : 18 Sep 2025 , 15:00 Check-o…" at bounding box center [784, 348] width 1568 height 641
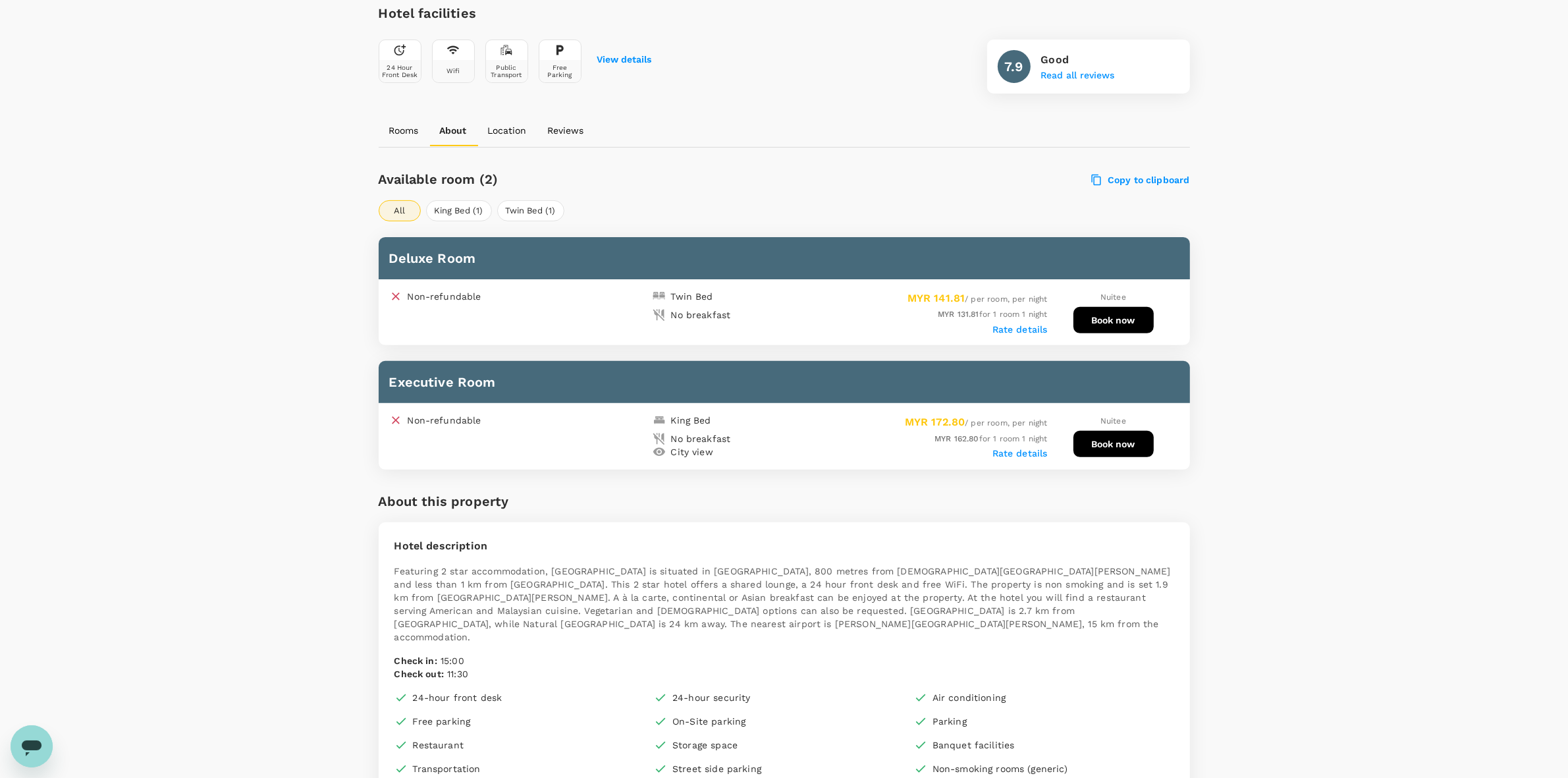
scroll to position [494, 0]
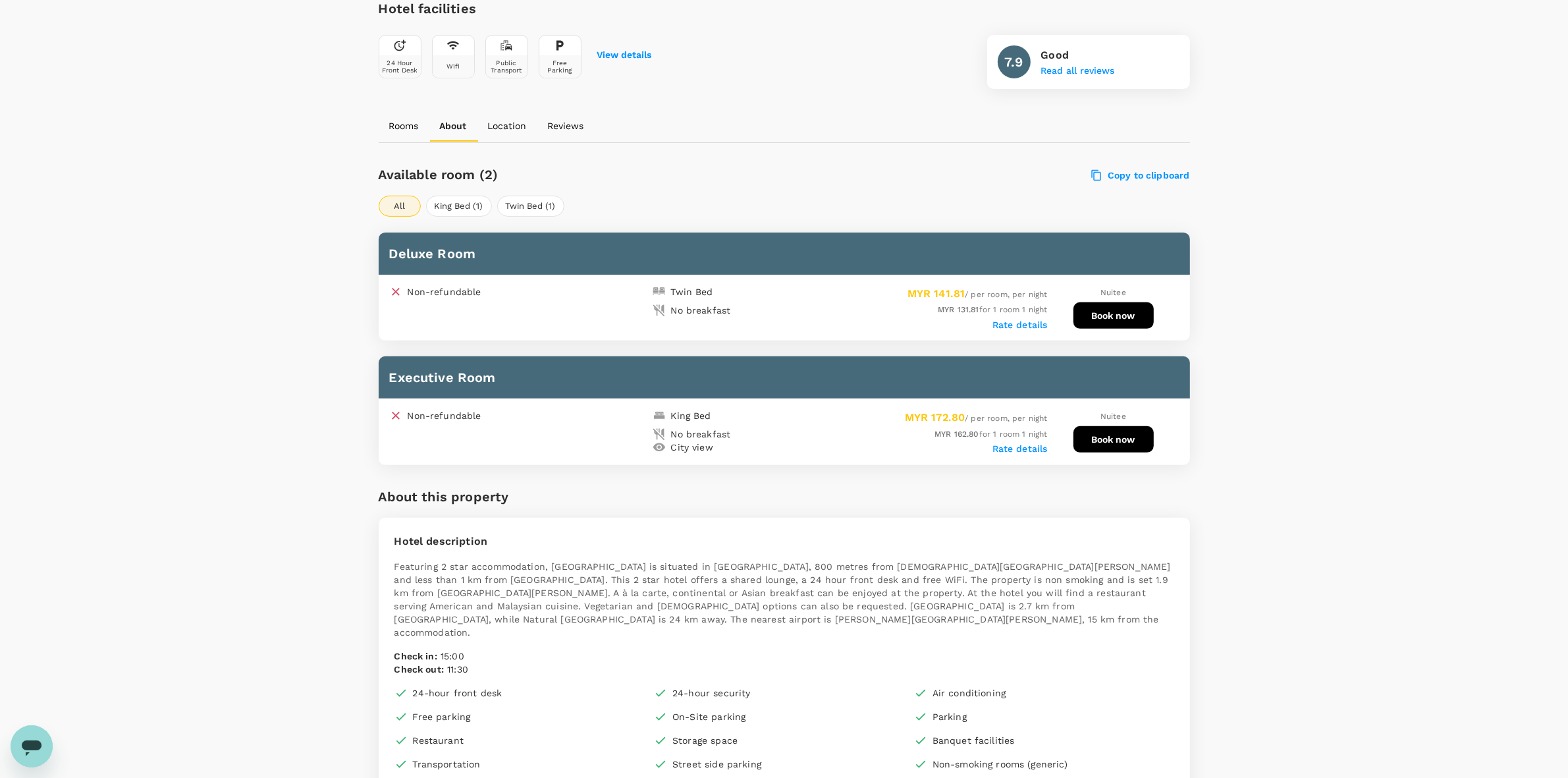
drag, startPoint x: 1288, startPoint y: 395, endPoint x: 1245, endPoint y: 537, distance: 148.4
click at [1286, 393] on div "Your Hotel Details Check in 18 Sep 2025 Check out 19 Sep 2025 1 traveller(s) 1 …" at bounding box center [784, 713] width 1568 height 2324
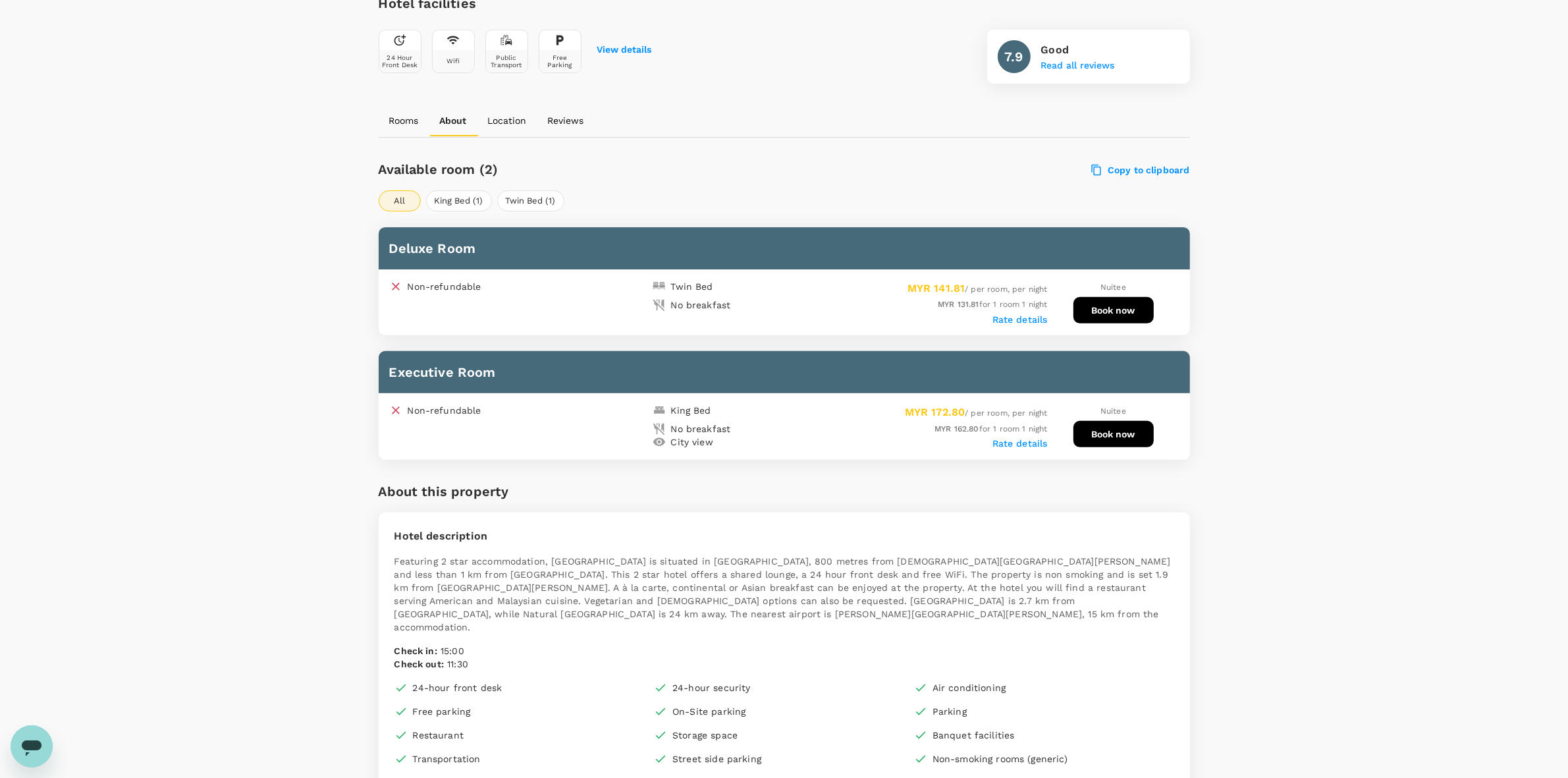
scroll to position [489, 0]
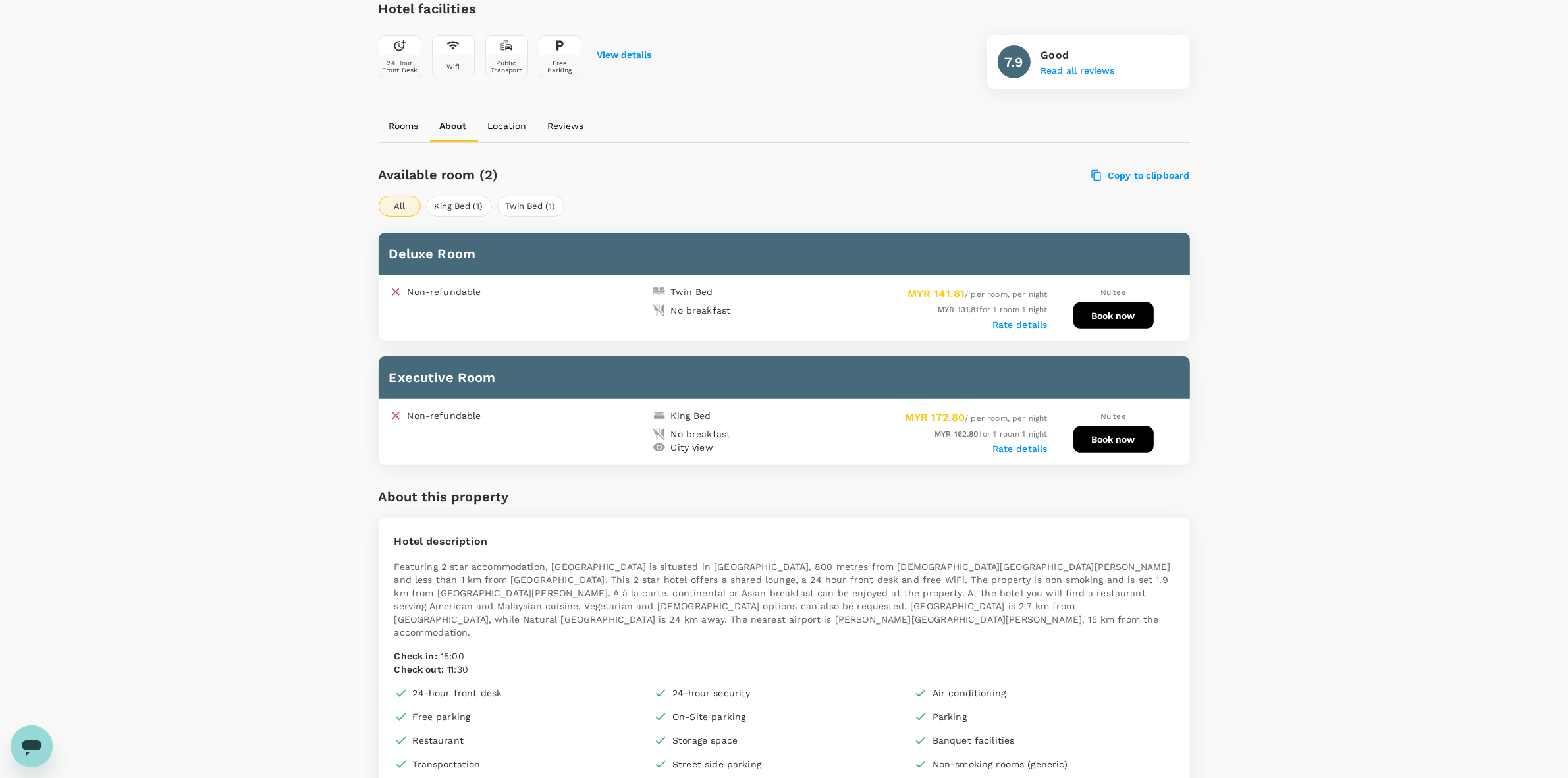
click at [1278, 338] on div "Your Hotel Details Check in [DATE] Check out [DATE] 1 traveller(s) 1 room(s) Ed…" at bounding box center [784, 716] width 1568 height 2318
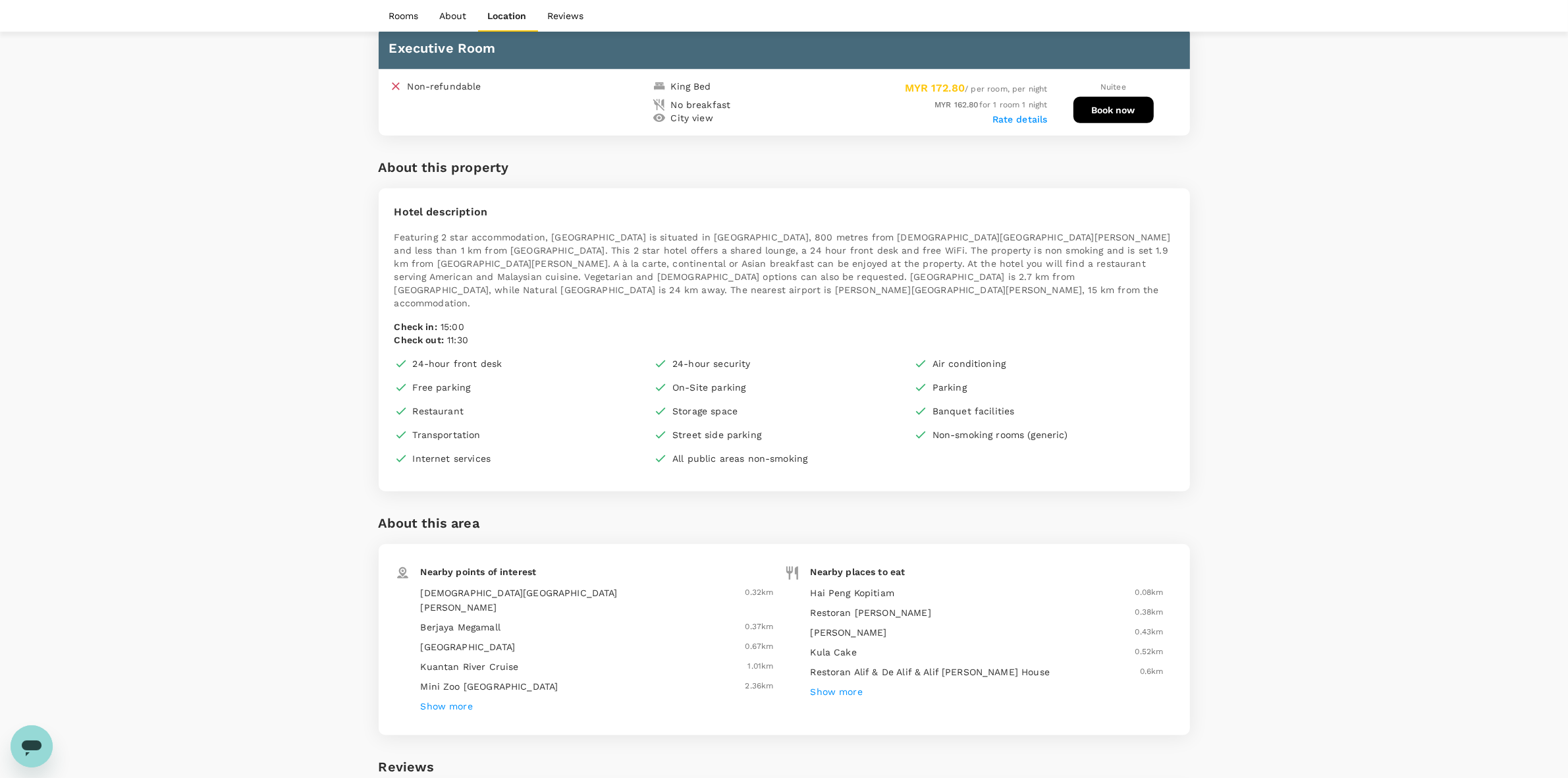
click at [1291, 353] on div "Your Hotel Details Check in [DATE] Check out [DATE] 1 traveller(s) 1 room(s) Ed…" at bounding box center [784, 387] width 1568 height 2318
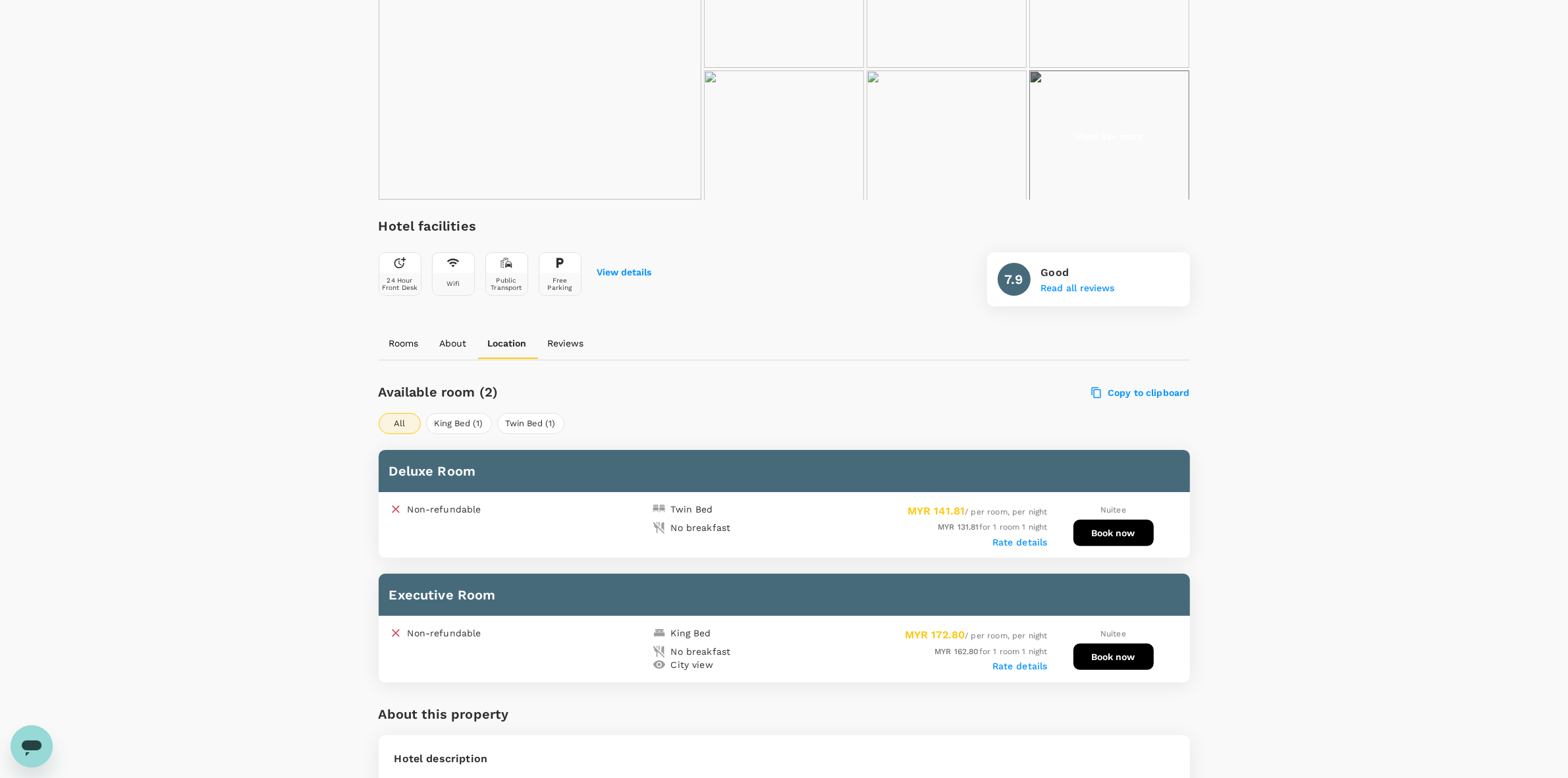
scroll to position [0, 0]
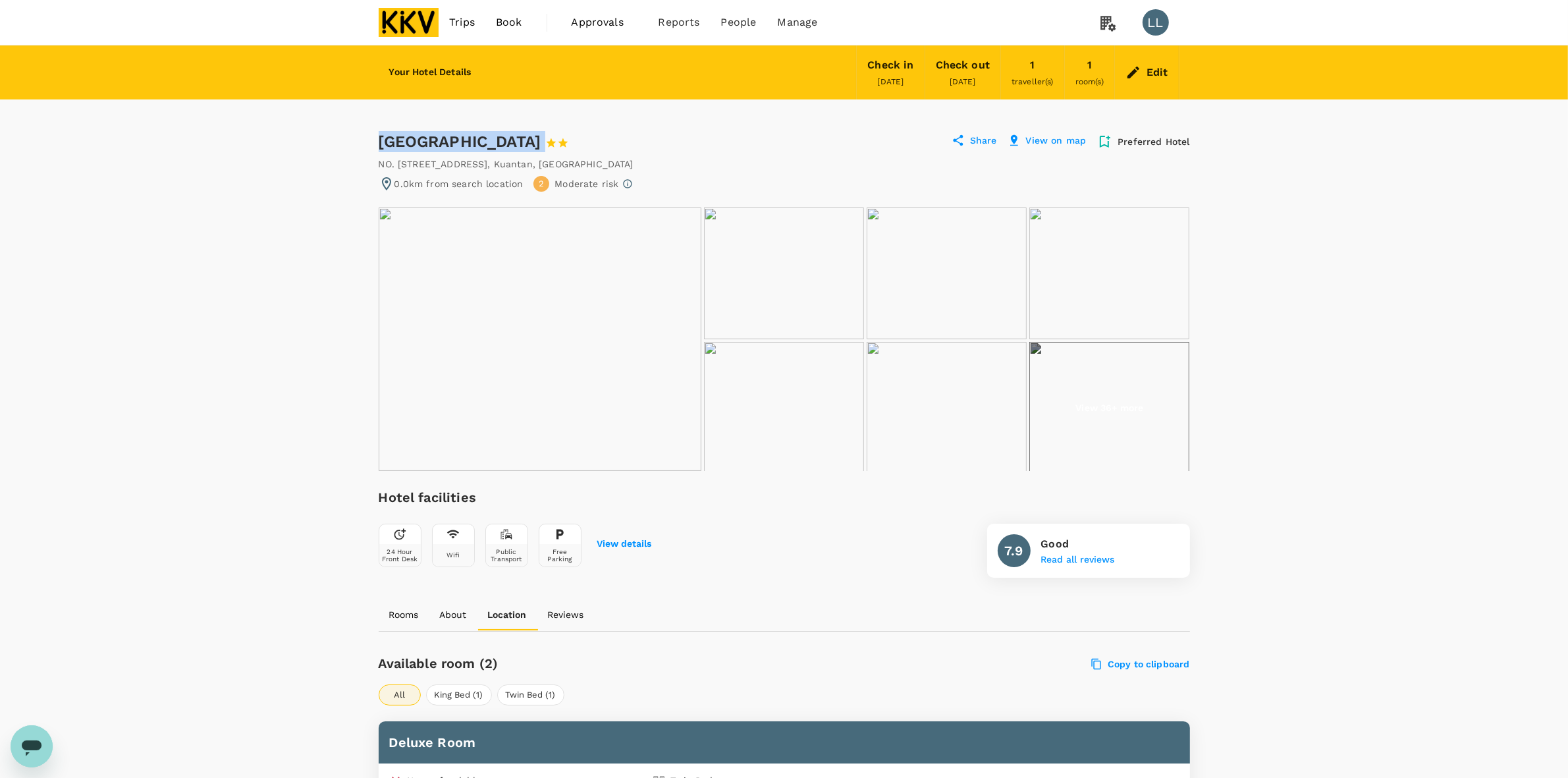
drag, startPoint x: 373, startPoint y: 136, endPoint x: 577, endPoint y: 135, distance: 204.0
copy div "[GEOGRAPHIC_DATA]"
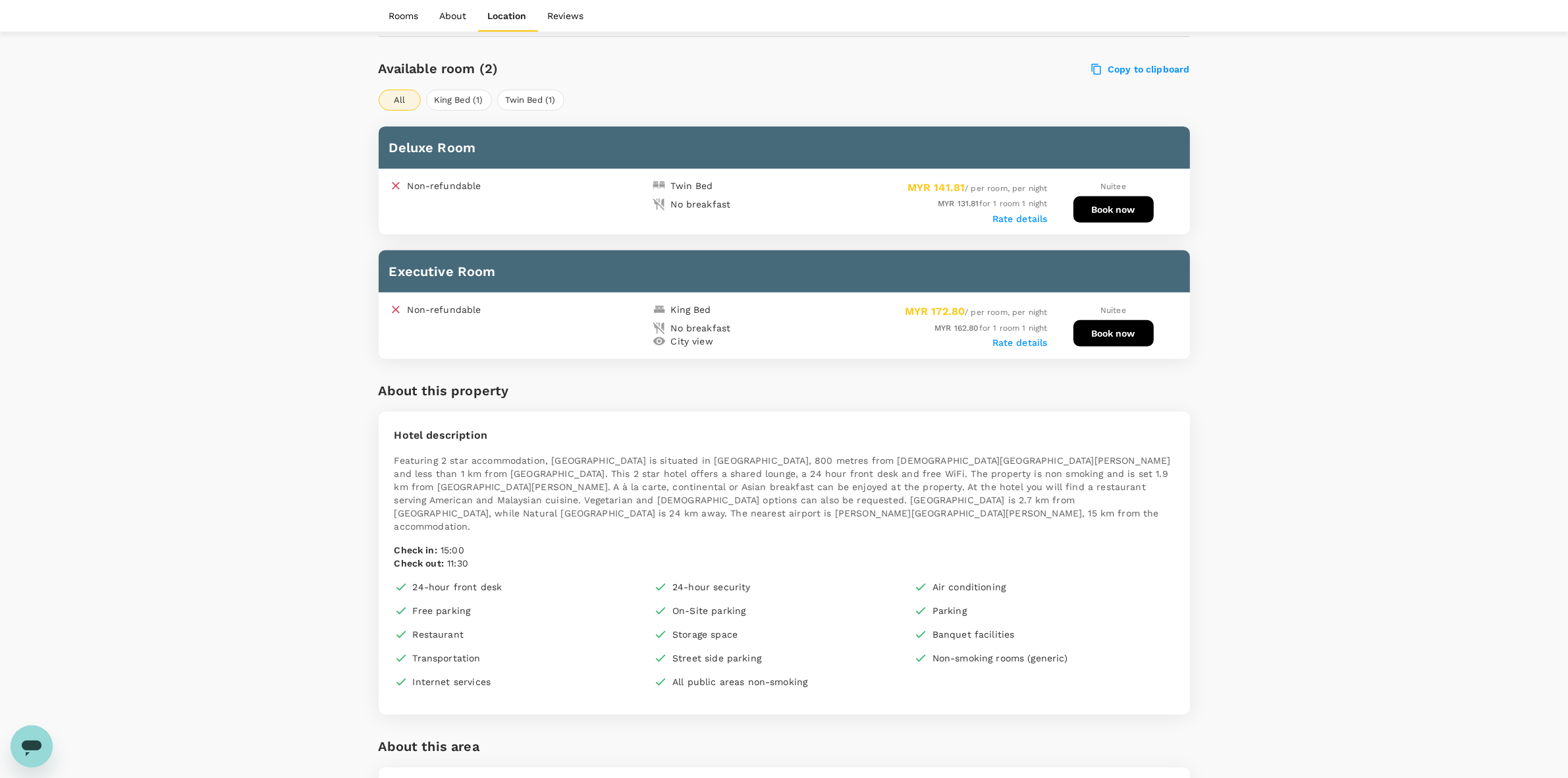
scroll to position [576, 0]
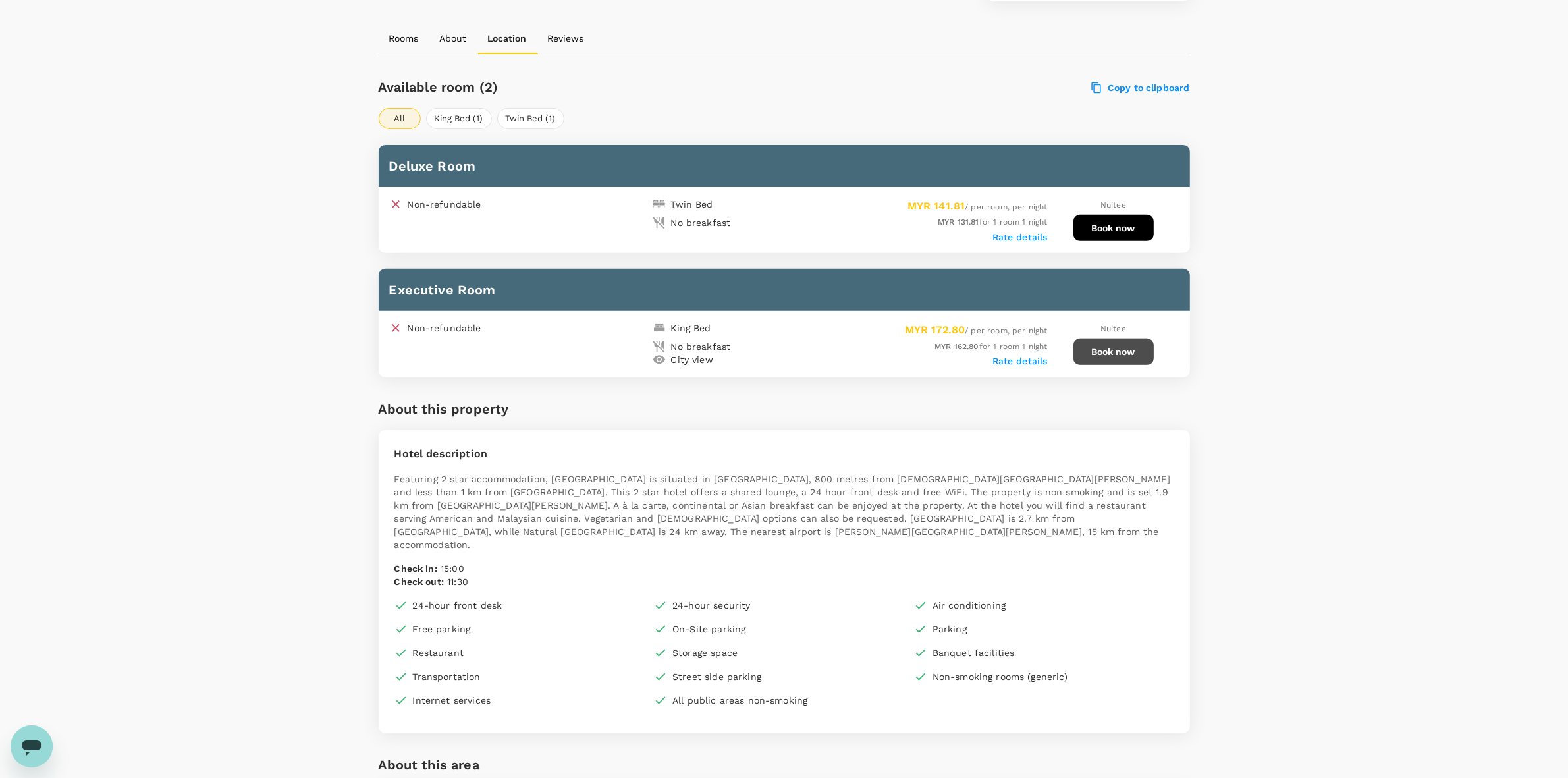
click at [1102, 347] on button "Book now" at bounding box center [1114, 351] width 80 height 26
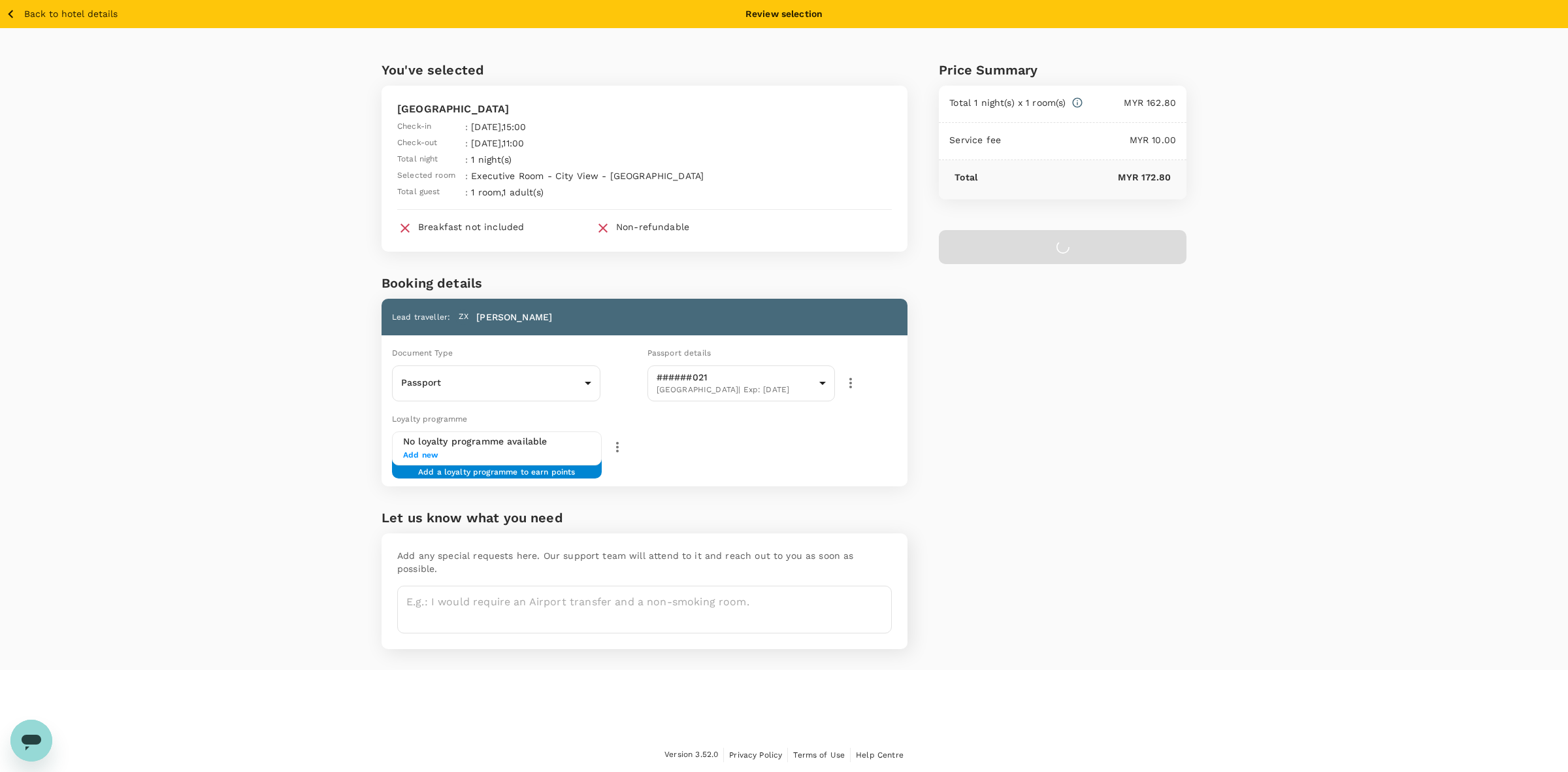
drag, startPoint x: 1319, startPoint y: 379, endPoint x: 740, endPoint y: 418, distance: 580.3
click at [1317, 379] on div "You've selected Riverside Boutique Hotel Check-in : 18 Sep 2025 , 15:00 Check-o…" at bounding box center [784, 348] width 1568 height 641
click at [590, 399] on div "Passport Passport ​" at bounding box center [496, 383] width 208 height 36
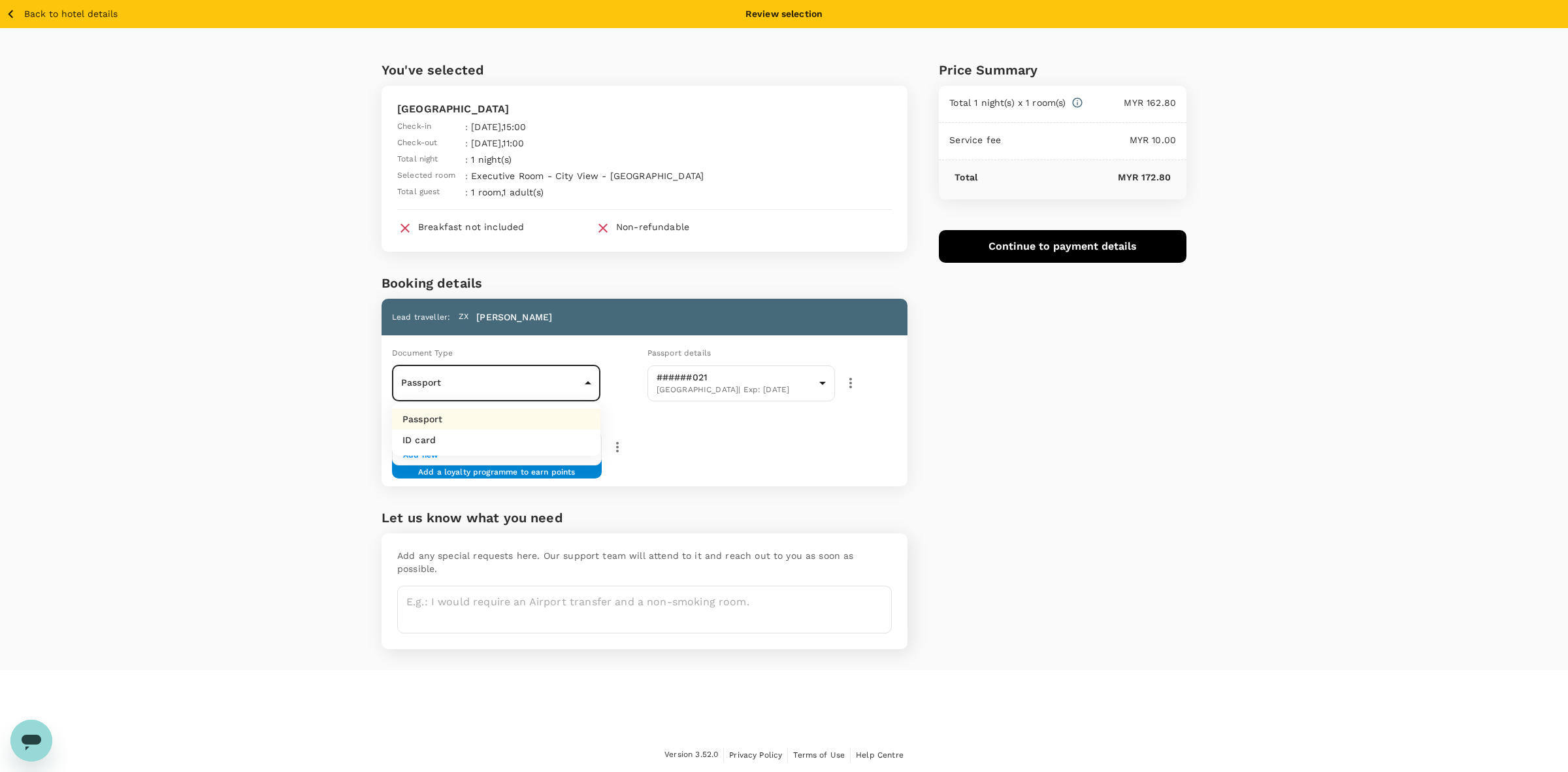
click at [578, 385] on body "Back to hotel details Review selection You've selected Riverside Boutique Hotel…" at bounding box center [784, 386] width 1568 height 772
click at [449, 418] on li "Passport" at bounding box center [496, 418] width 208 height 21
click at [948, 396] on div "Price Summary Total 1 night(s) x 1 room(s) MYR 162.80 Service fee MYR 10.00 Tot…" at bounding box center [1047, 348] width 279 height 641
click at [263, 413] on div "You've selected Riverside Boutique Hotel Check-in : 18 Sep 2025 , 15:00 Check-o…" at bounding box center [784, 348] width 1568 height 641
click at [298, 449] on div "You've selected Riverside Boutique Hotel Check-in : 18 Sep 2025 , 15:00 Check-o…" at bounding box center [784, 348] width 1568 height 641
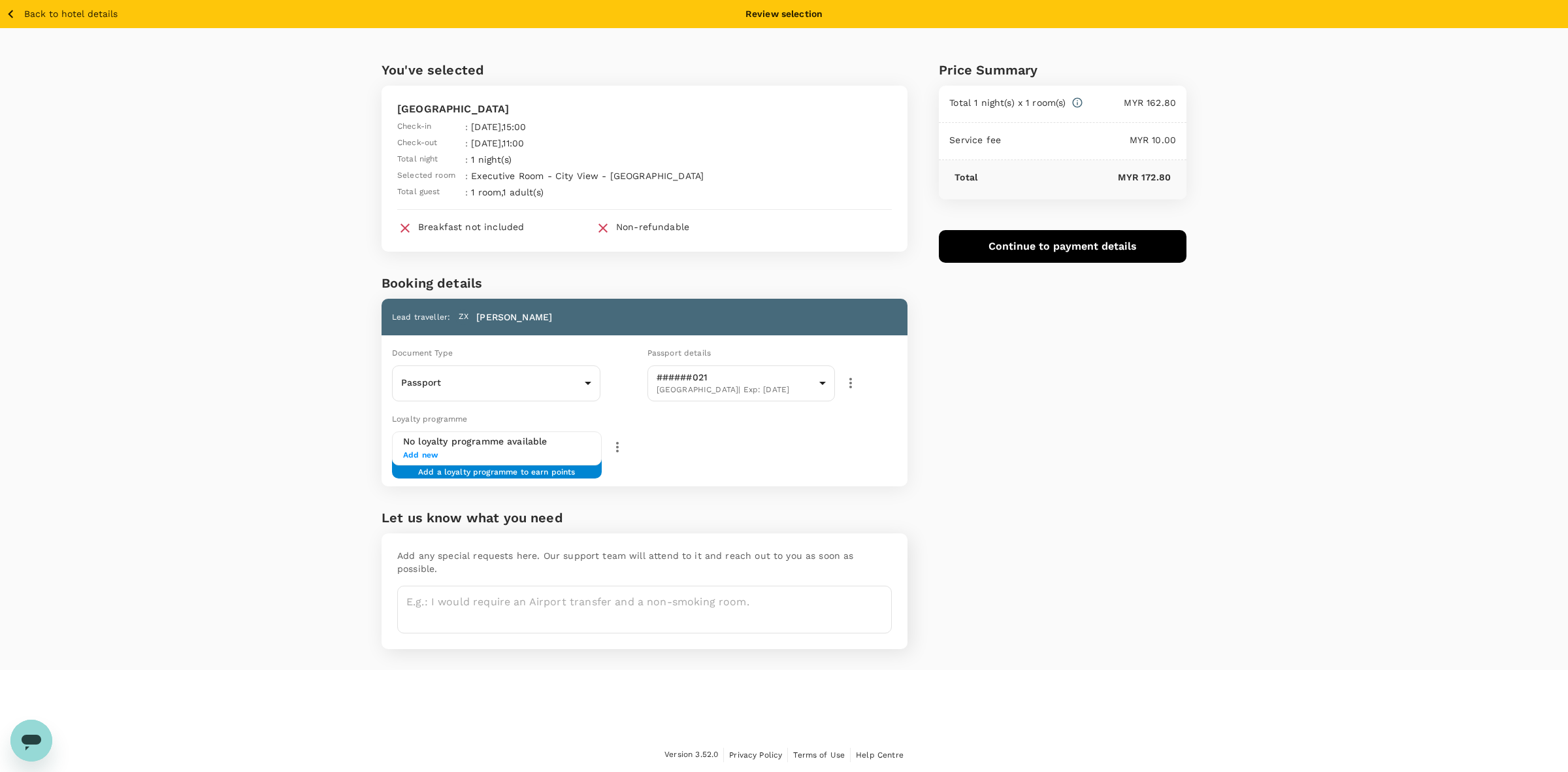
click at [1302, 164] on div "You've selected Riverside Boutique Hotel Check-in : 18 Sep 2025 , 15:00 Check-o…" at bounding box center [784, 348] width 1568 height 641
click at [1319, 399] on div "You've selected Riverside Boutique Hotel Check-in : 18 Sep 2025 , 15:00 Check-o…" at bounding box center [784, 348] width 1568 height 641
drag, startPoint x: 95, startPoint y: 308, endPoint x: 653, endPoint y: 641, distance: 649.8
click at [96, 309] on div "You've selected Riverside Boutique Hotel Check-in : 18 Sep 2025 , 15:00 Check-o…" at bounding box center [784, 348] width 1568 height 641
click at [41, 168] on div "You've selected Riverside Boutique Hotel Check-in : 18 Sep 2025 , 15:00 Check-o…" at bounding box center [784, 348] width 1568 height 641
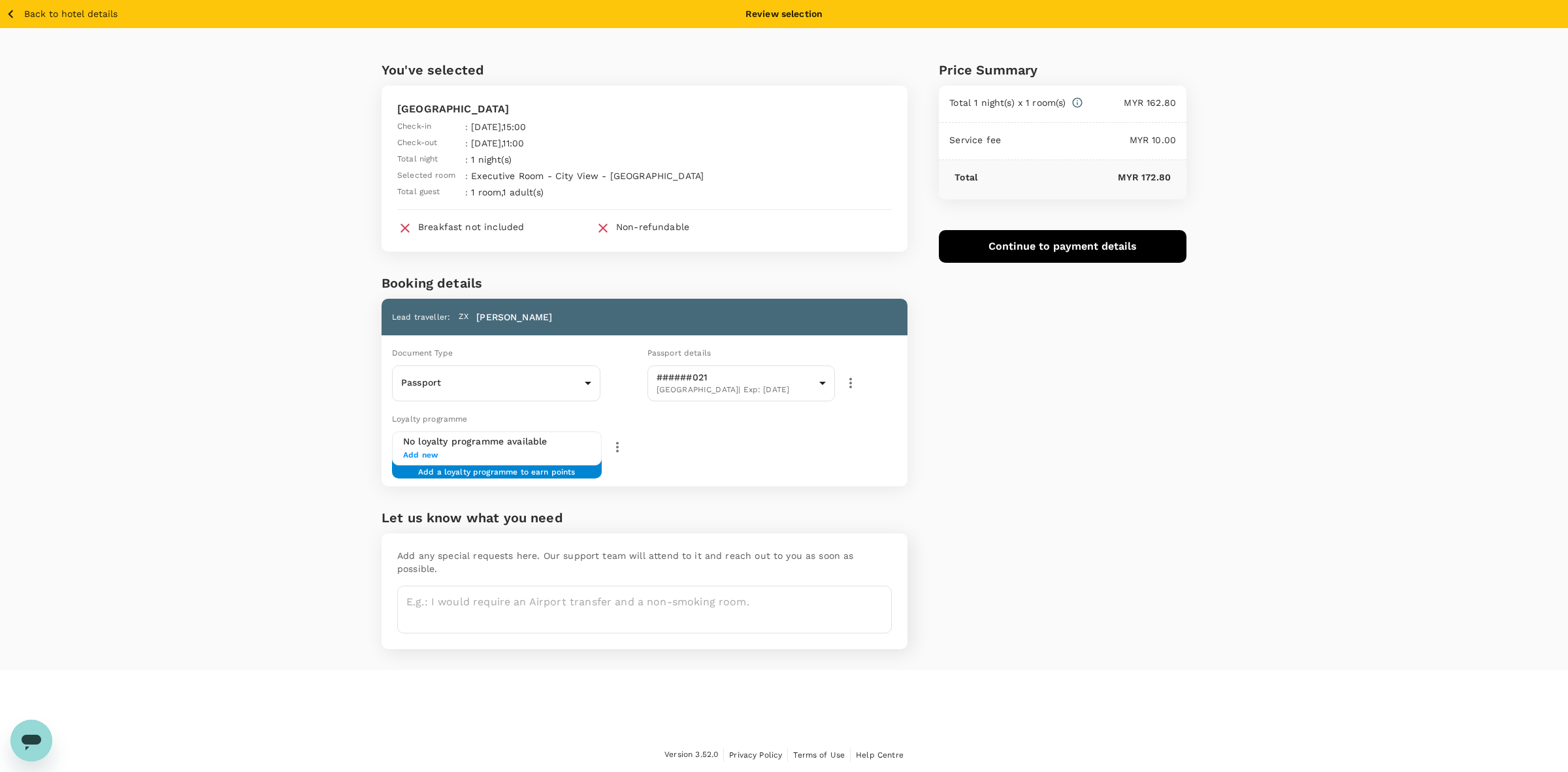
drag, startPoint x: 162, startPoint y: 509, endPoint x: 184, endPoint y: 504, distance: 22.6
click at [159, 509] on div "You've selected Riverside Boutique Hotel Check-in : 18 Sep 2025 , 15:00 Check-o…" at bounding box center [784, 348] width 1568 height 641
click at [1080, 238] on button "Continue to payment details" at bounding box center [1063, 247] width 248 height 32
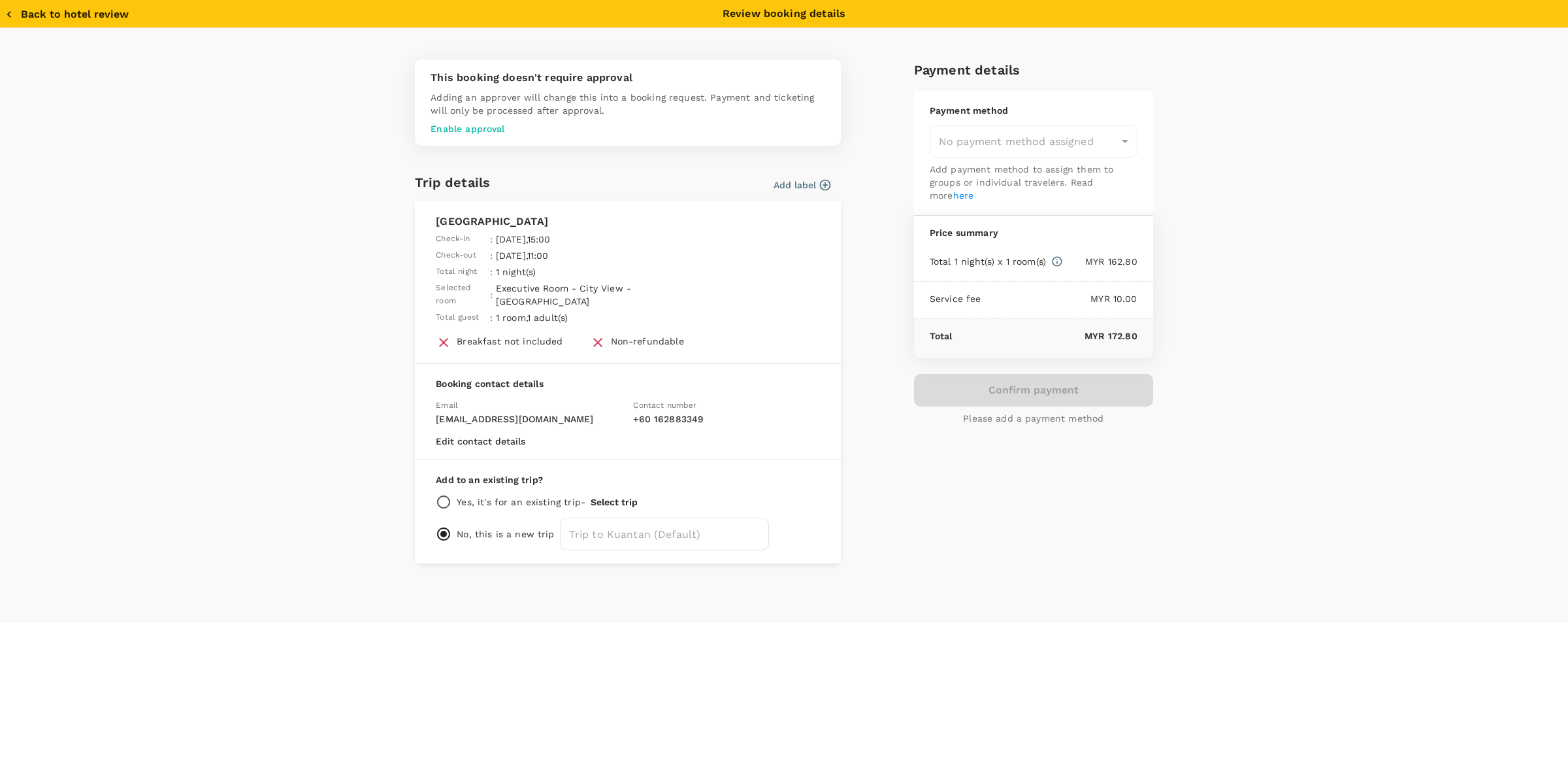
type input "9e431c6f-2823-4cc2-be3e-fbfab332714f"
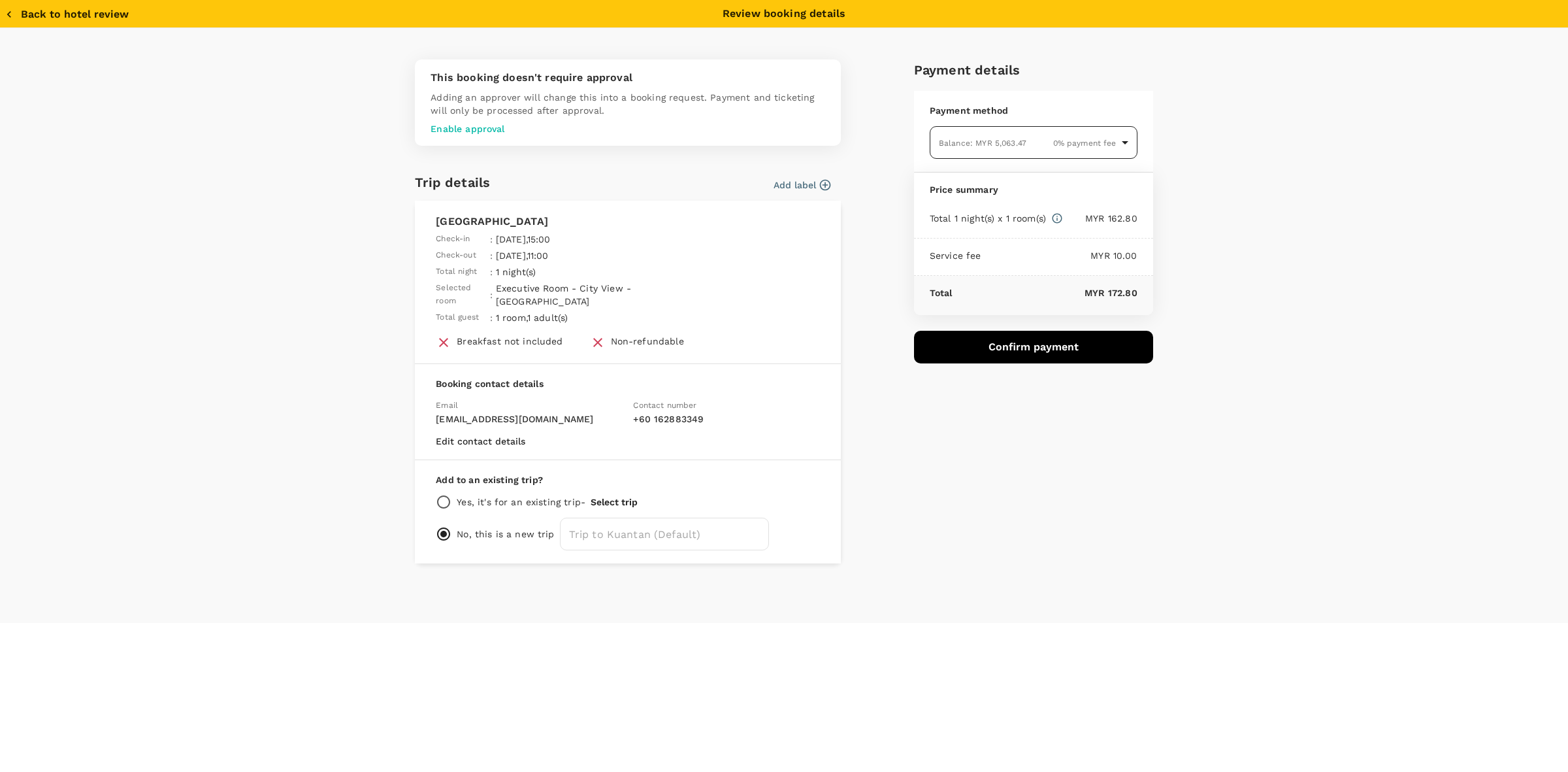
click at [1006, 142] on body "Back to hotel details Review selection You've selected Riverside Boutique Hotel…" at bounding box center [784, 386] width 1568 height 772
click at [1335, 273] on div at bounding box center [784, 386] width 1568 height 772
click at [984, 421] on div "Payment details Payment method Balance : MYR 5,063.47 0 % payment fee 9e431c6f-…" at bounding box center [1028, 306] width 249 height 514
click at [1063, 481] on div "Payment details Payment method Balance : MYR 5,063.47 0 % payment fee 9e431c6f-…" at bounding box center [1028, 306] width 249 height 514
click at [1042, 343] on button "Confirm payment" at bounding box center [1034, 347] width 239 height 32
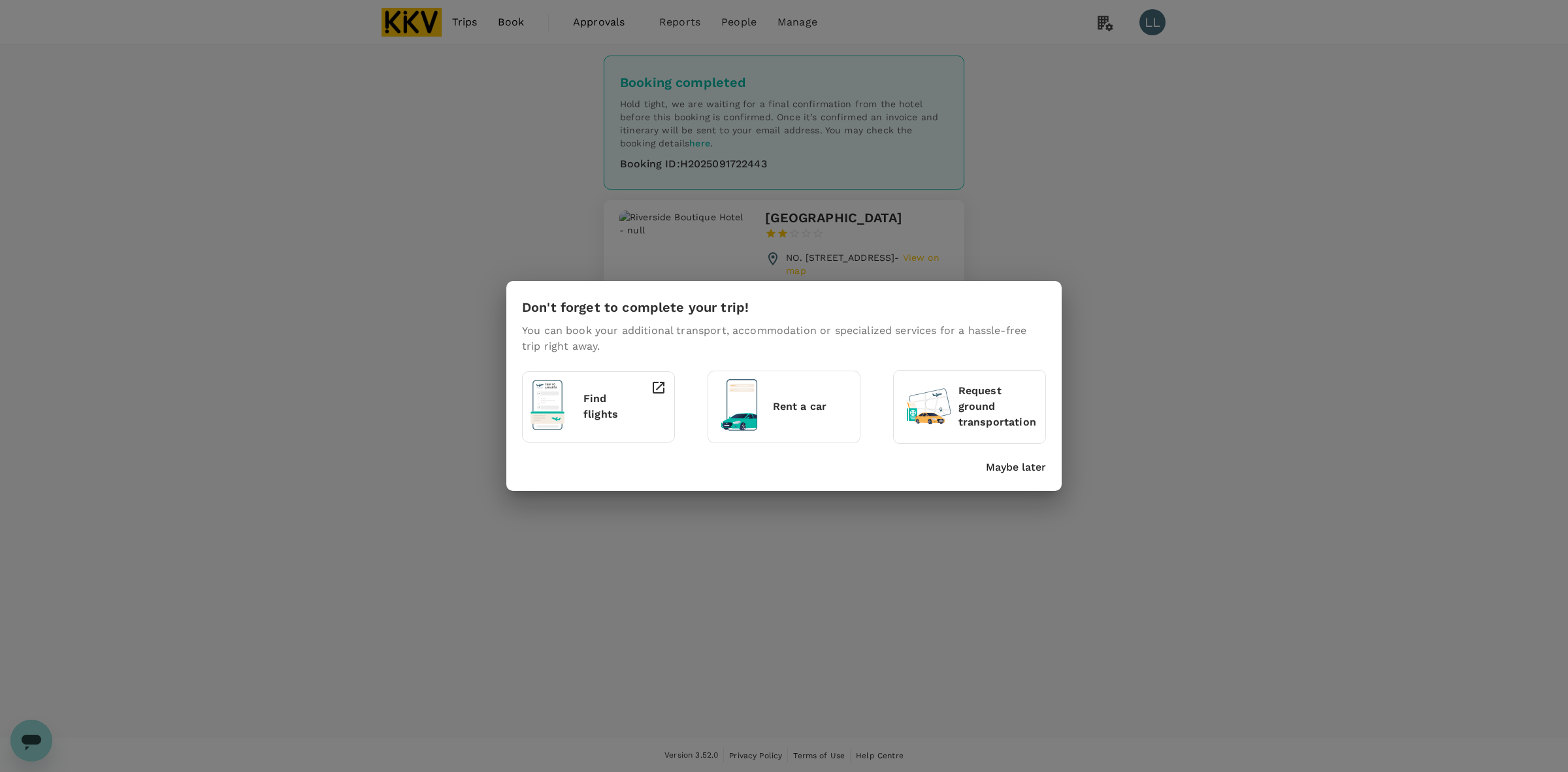
click at [1017, 467] on p "Maybe later" at bounding box center [1015, 466] width 60 height 15
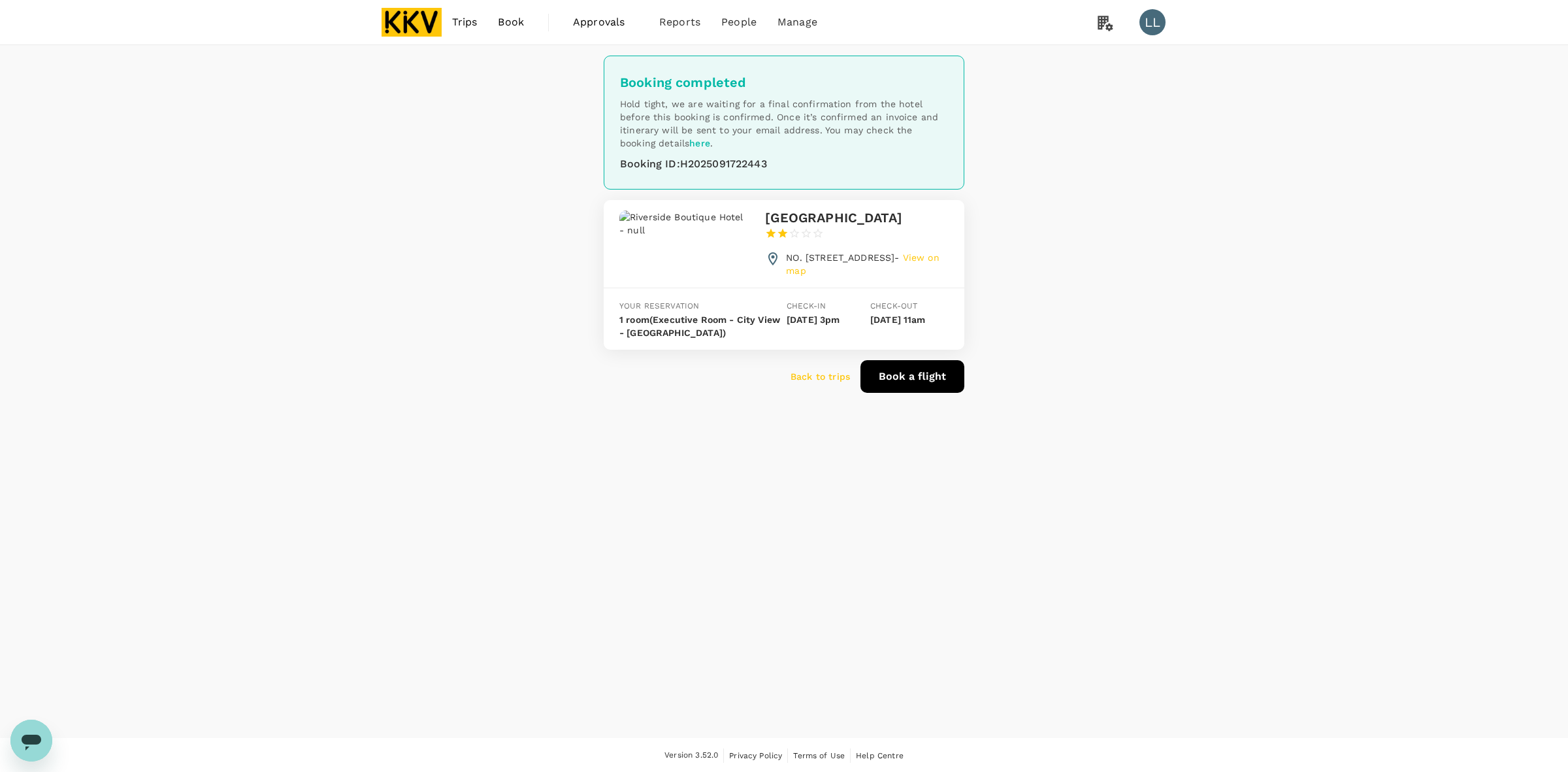
click at [841, 383] on p "Back to trips" at bounding box center [820, 376] width 60 height 13
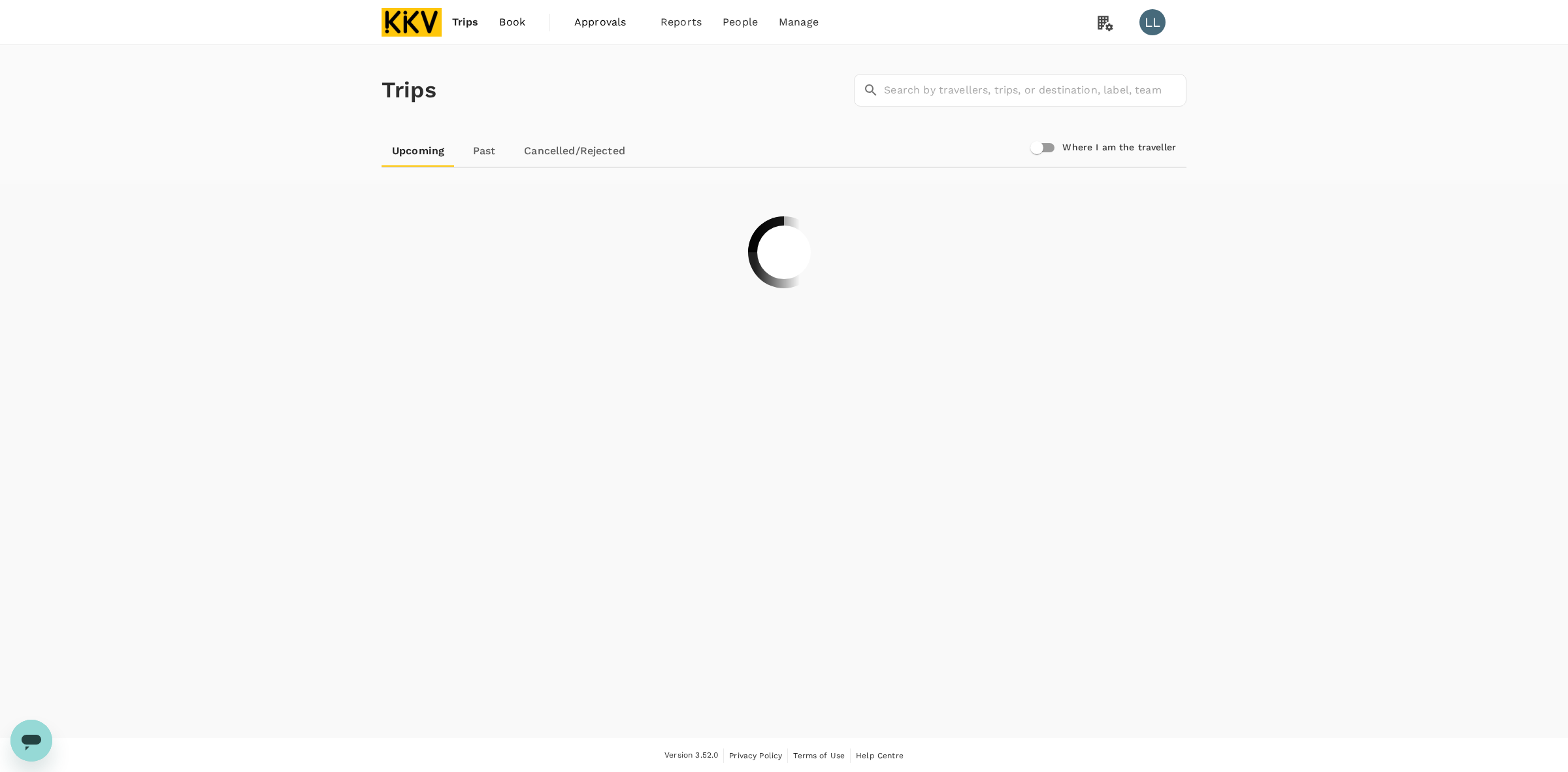
click at [1134, 563] on div "Trips ​ ​ Upcoming Past Cancelled/Rejected Where I am the traveller" at bounding box center [784, 391] width 1568 height 692
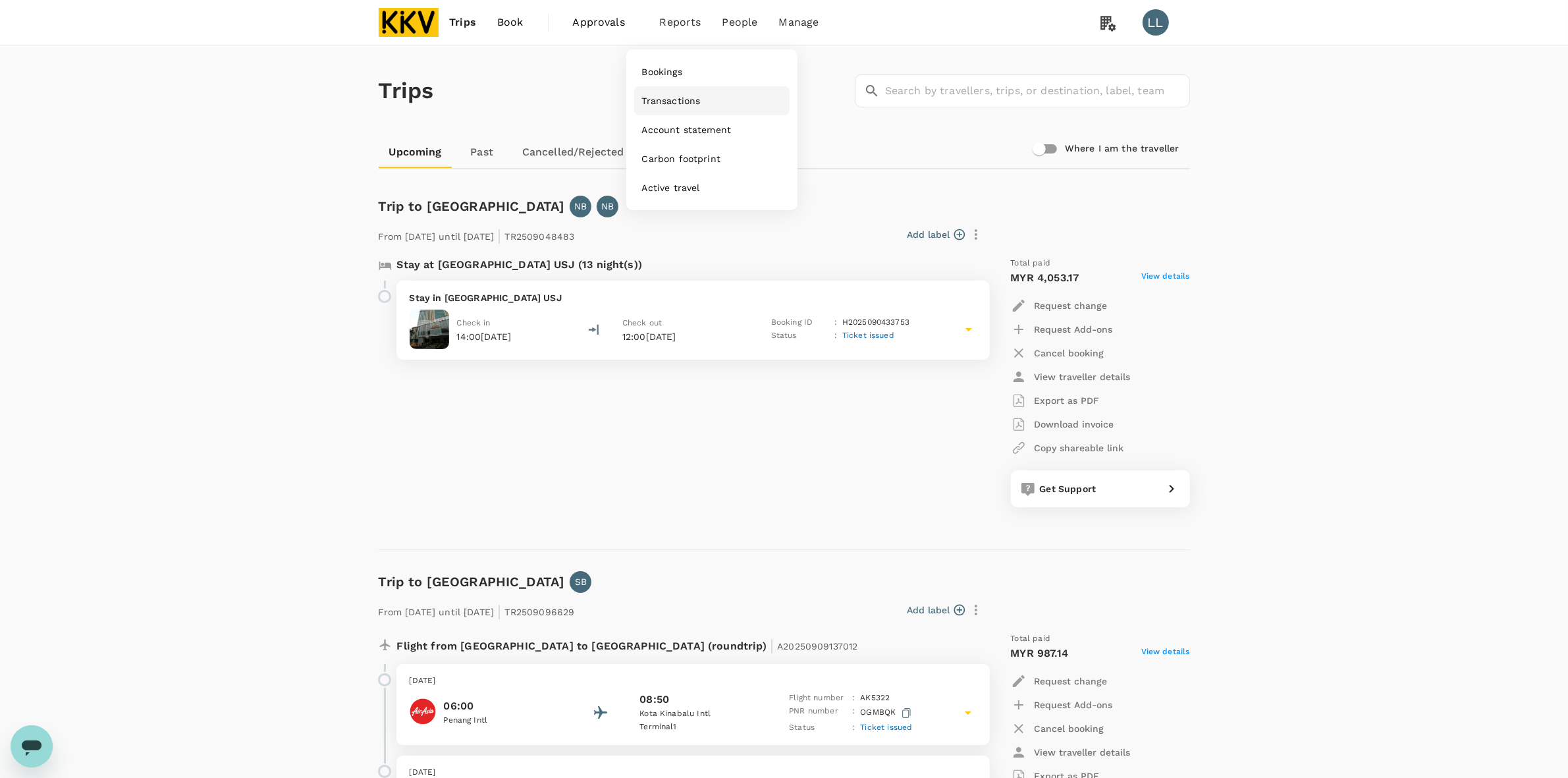
click at [677, 100] on span "Transactions" at bounding box center [671, 101] width 59 height 13
